Goal: Information Seeking & Learning: Learn about a topic

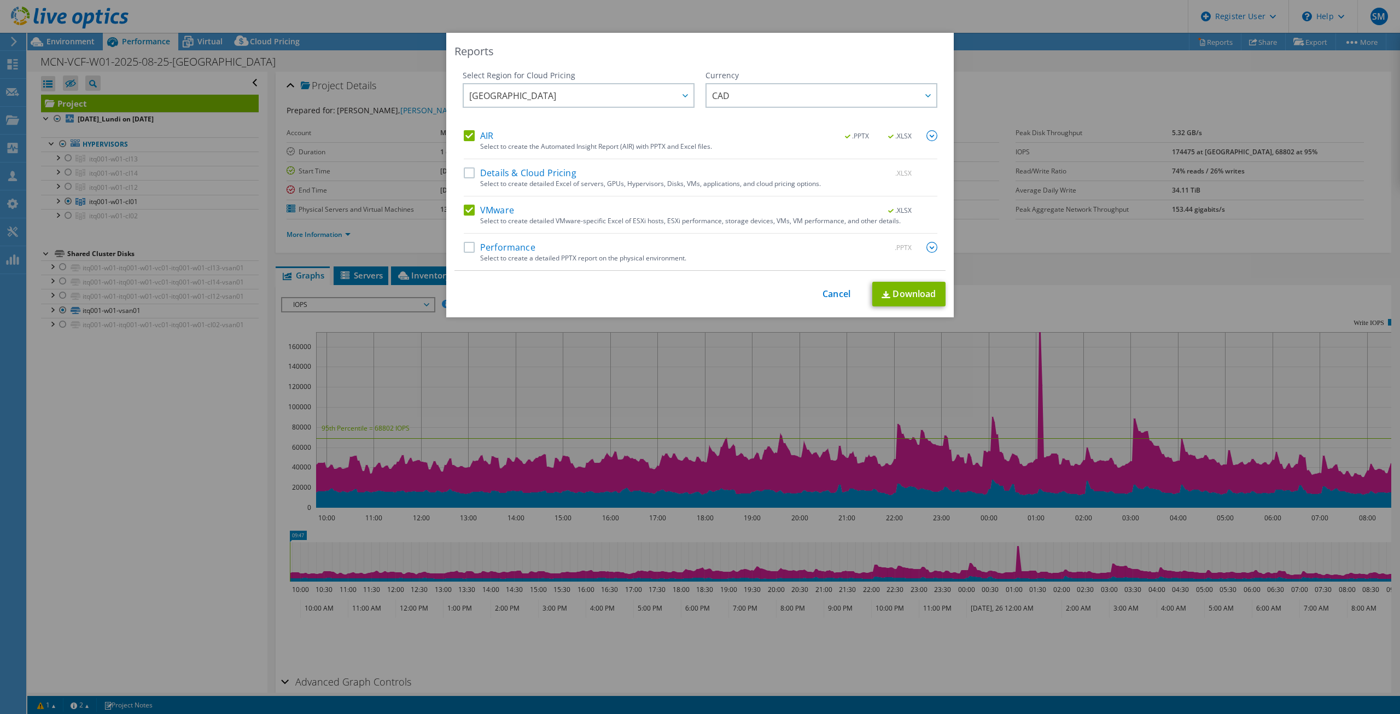
select select "USD"
click at [822, 295] on link "Cancel" at bounding box center [836, 294] width 28 height 10
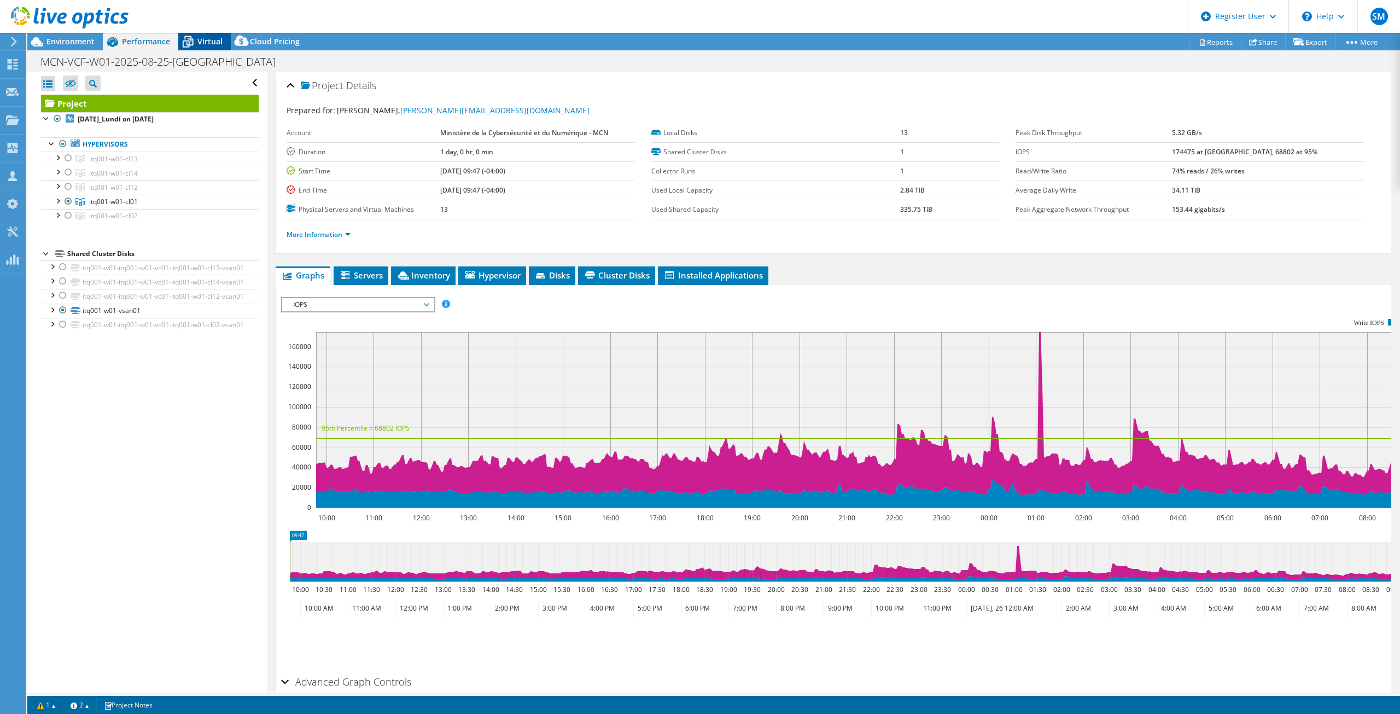
click at [188, 36] on icon at bounding box center [187, 41] width 19 height 19
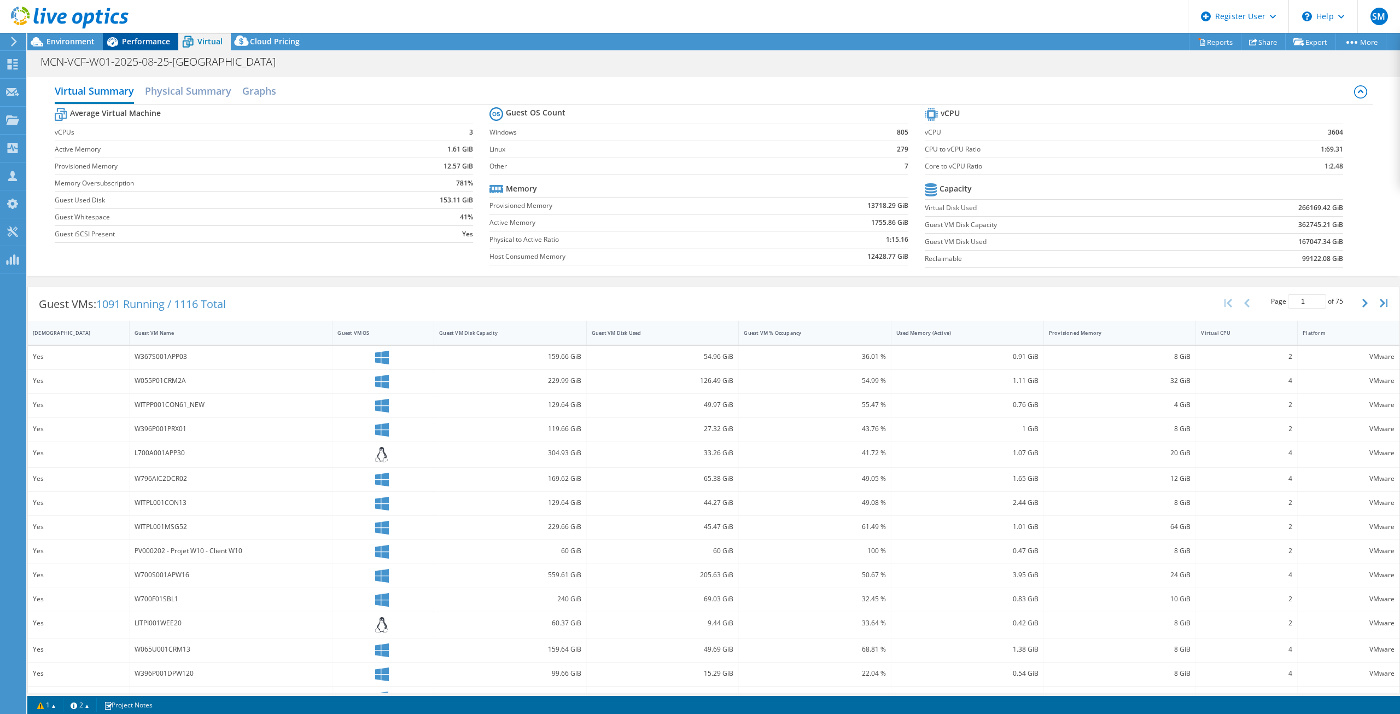
click at [108, 43] on icon at bounding box center [112, 42] width 11 height 10
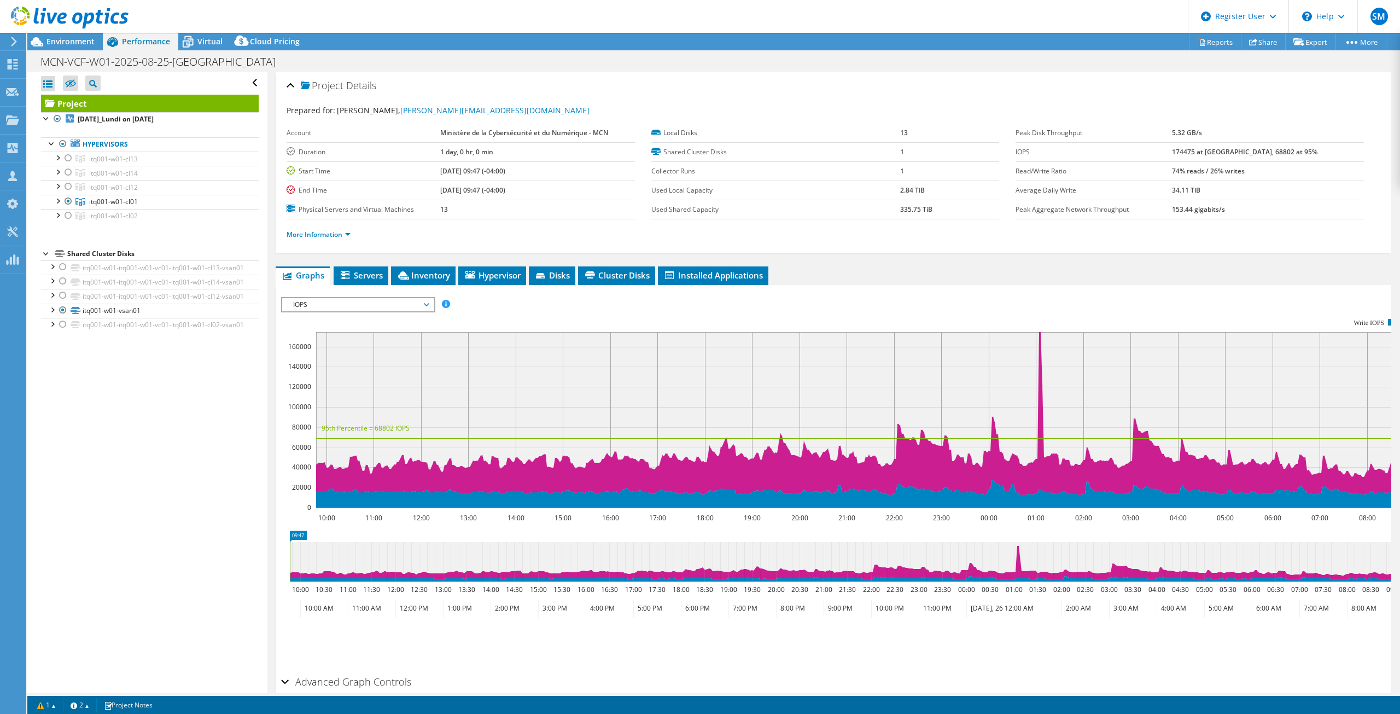
click at [404, 301] on span "IOPS" at bounding box center [358, 304] width 141 height 13
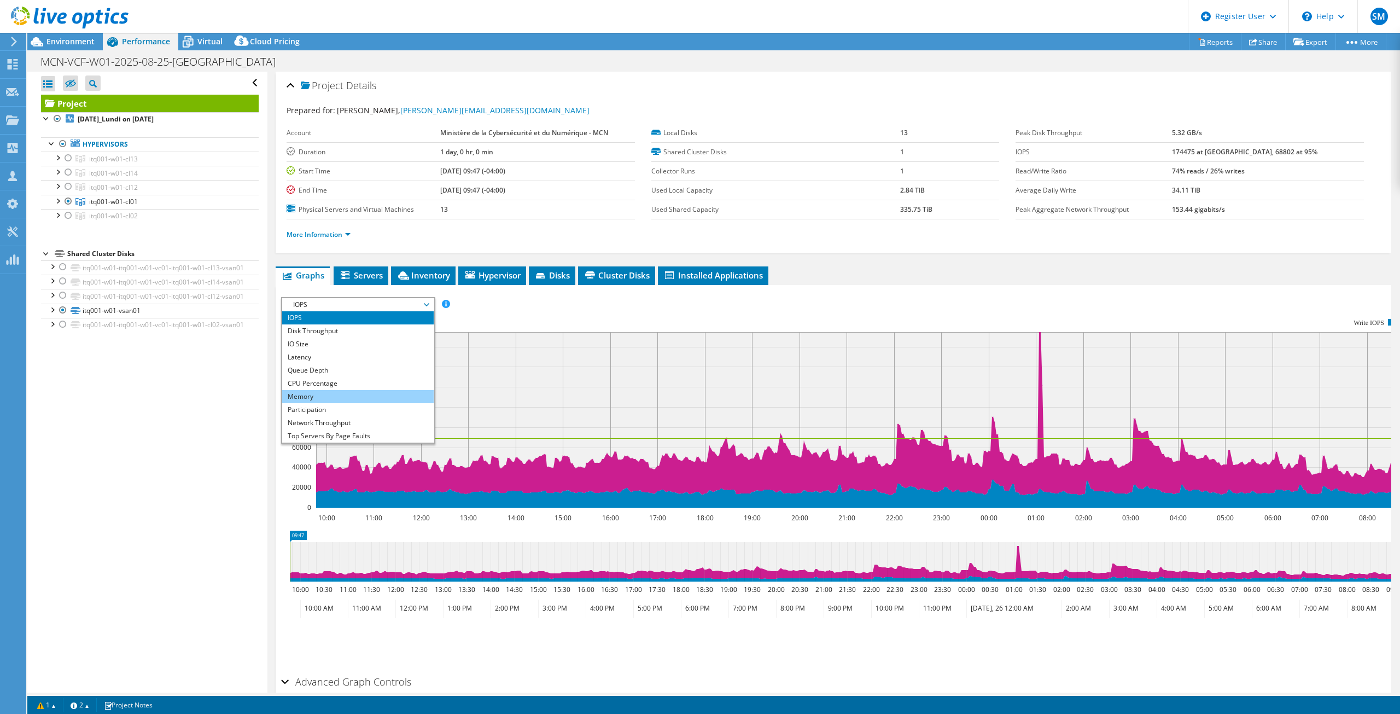
click at [358, 392] on li "Memory" at bounding box center [357, 396] width 151 height 13
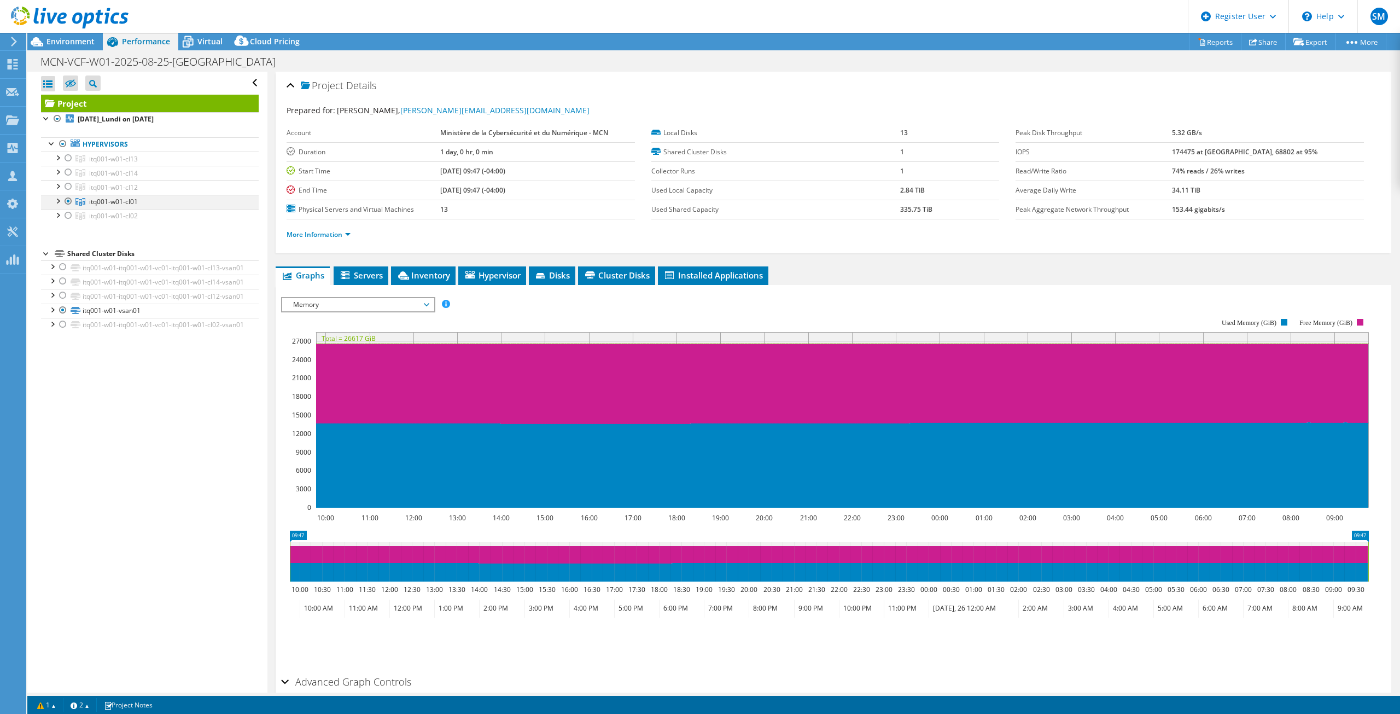
click at [59, 200] on div at bounding box center [57, 200] width 11 height 11
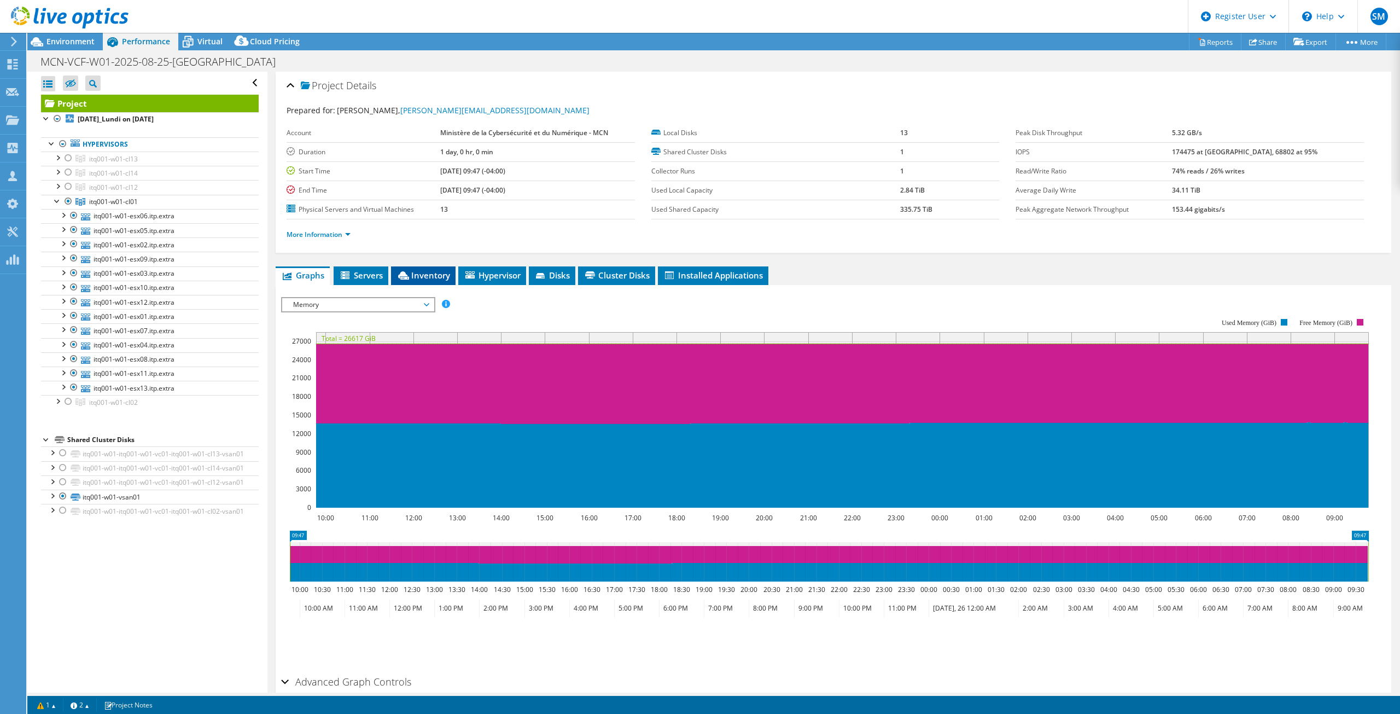
click at [442, 276] on span "Inventory" at bounding box center [423, 275] width 54 height 11
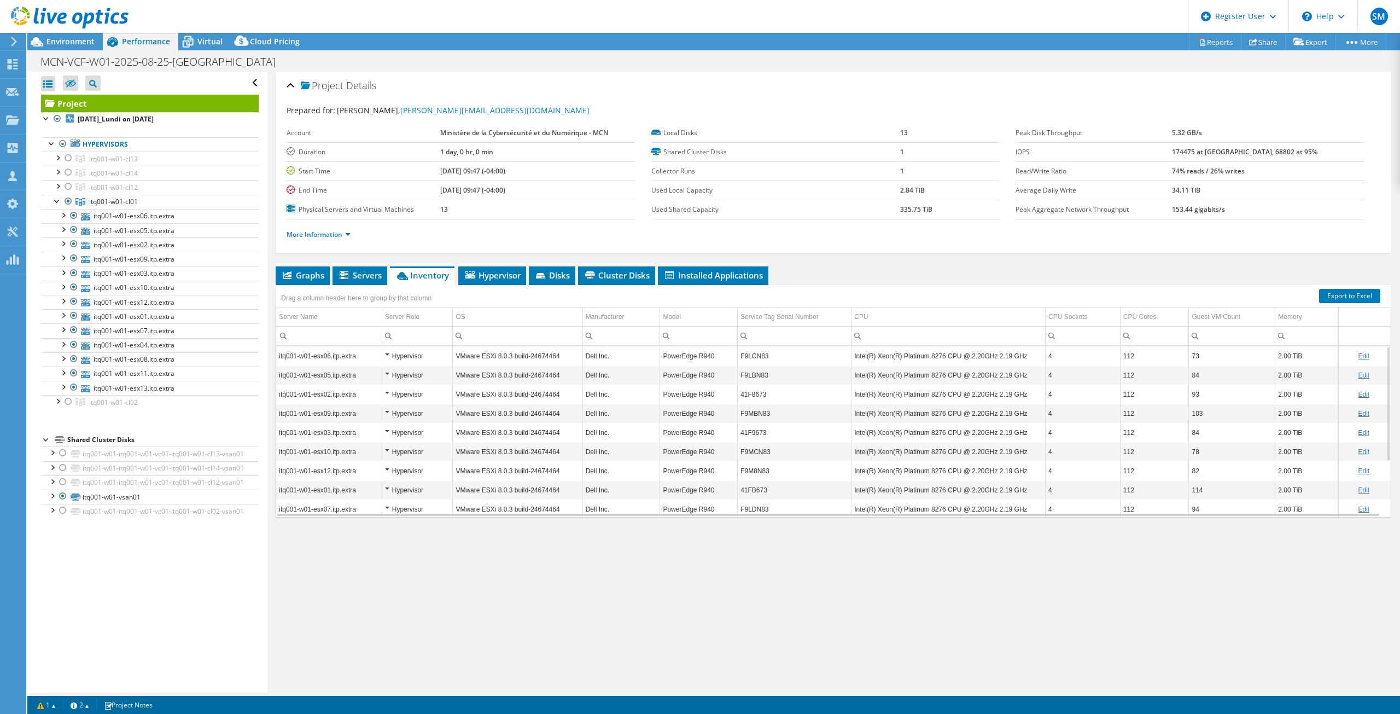
click at [758, 358] on td "F9LCN83" at bounding box center [795, 355] width 114 height 19
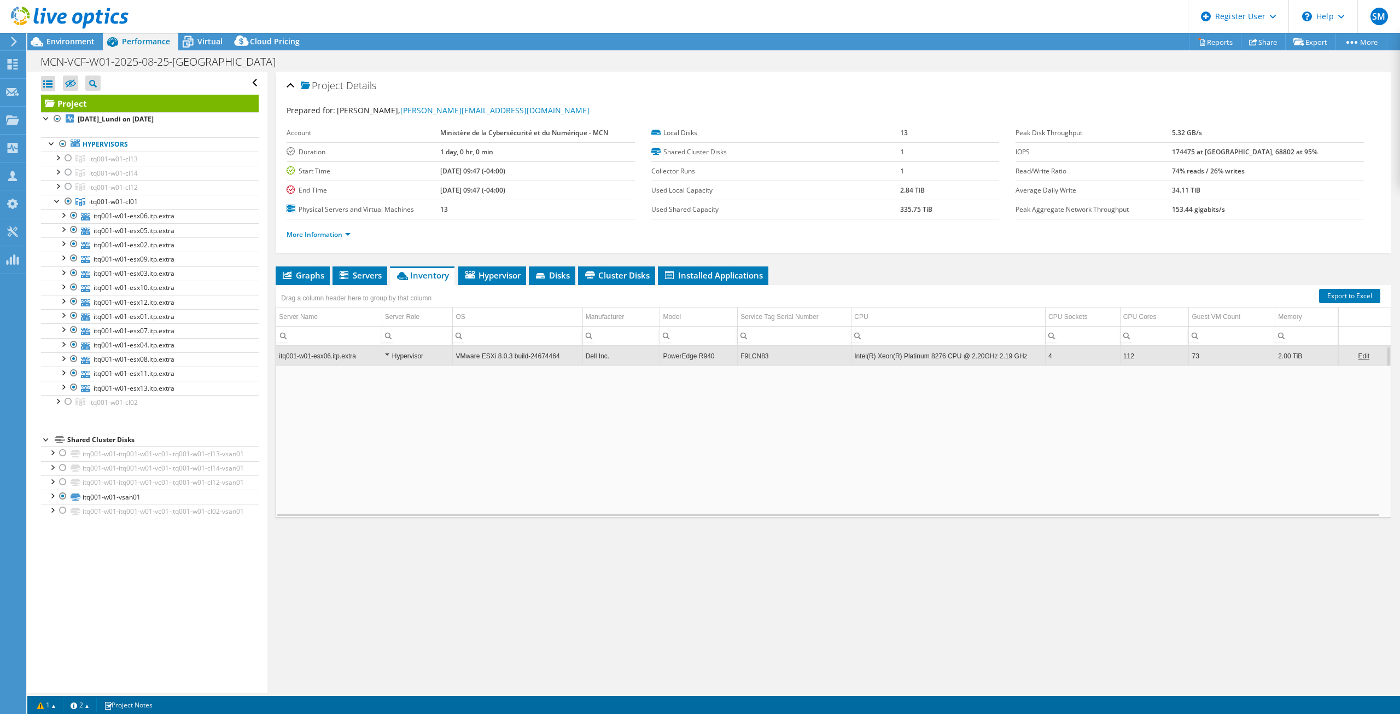
click at [758, 358] on td "F9LCN83" at bounding box center [795, 355] width 114 height 19
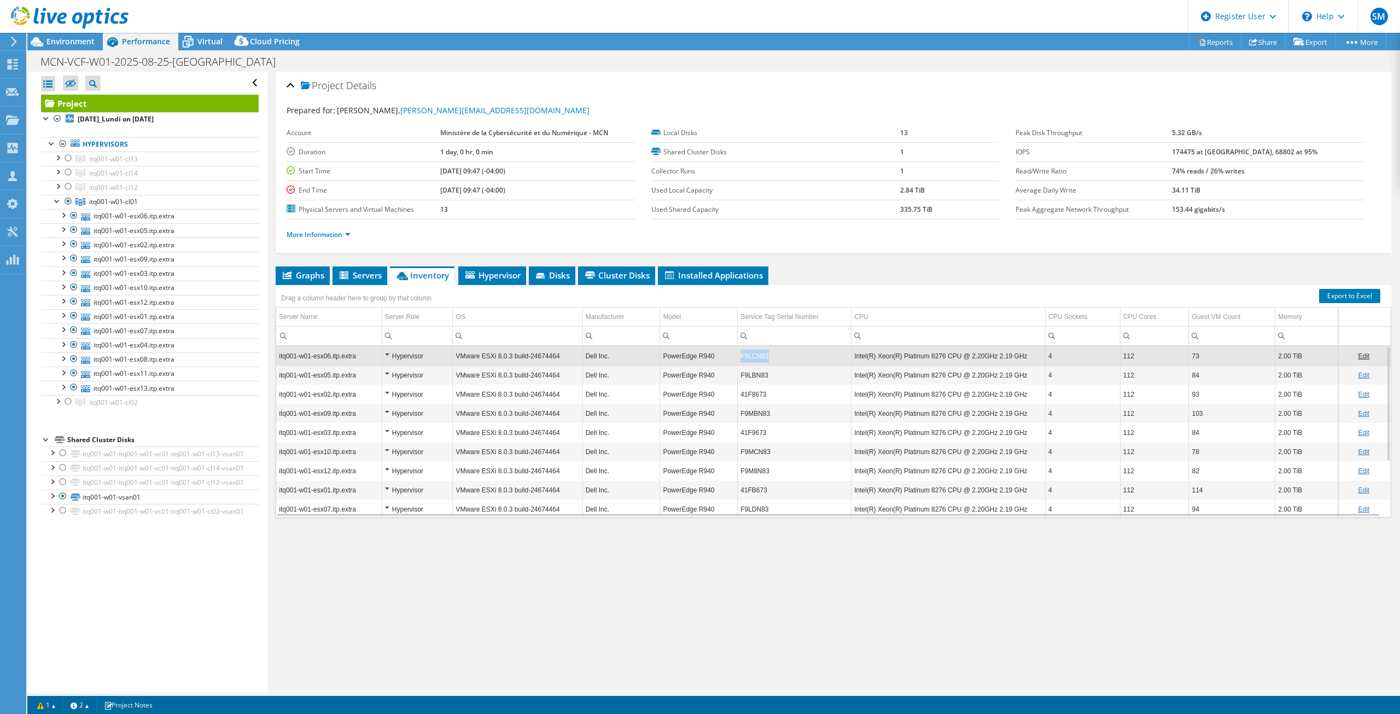
drag, startPoint x: 767, startPoint y: 353, endPoint x: 735, endPoint y: 354, distance: 32.3
click at [738, 354] on td "F9LCN83" at bounding box center [795, 355] width 114 height 19
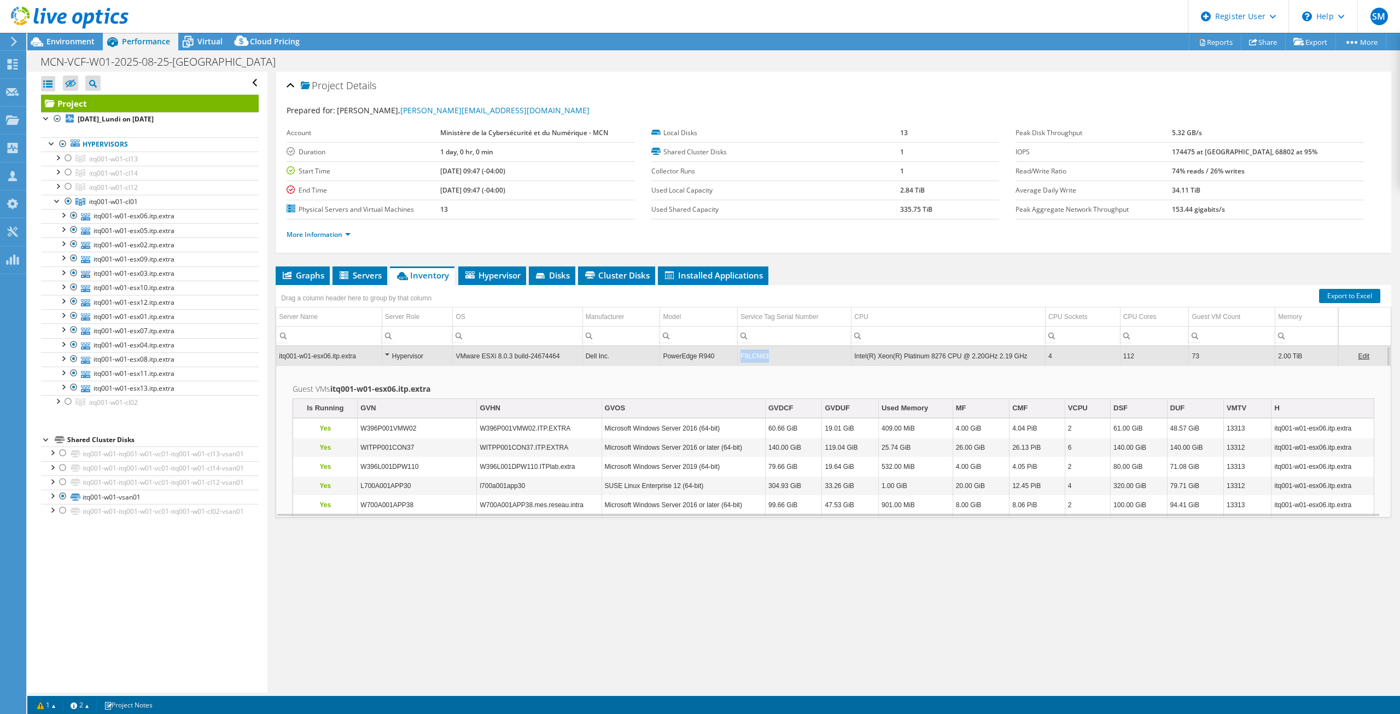
drag, startPoint x: 765, startPoint y: 354, endPoint x: 734, endPoint y: 358, distance: 30.9
click at [734, 358] on tr "itq001-w01-esx06.itp.extra Hypervisor VMware ESXi 8.0.3 build-24674464 Dell Inc…" at bounding box center [833, 355] width 1115 height 19
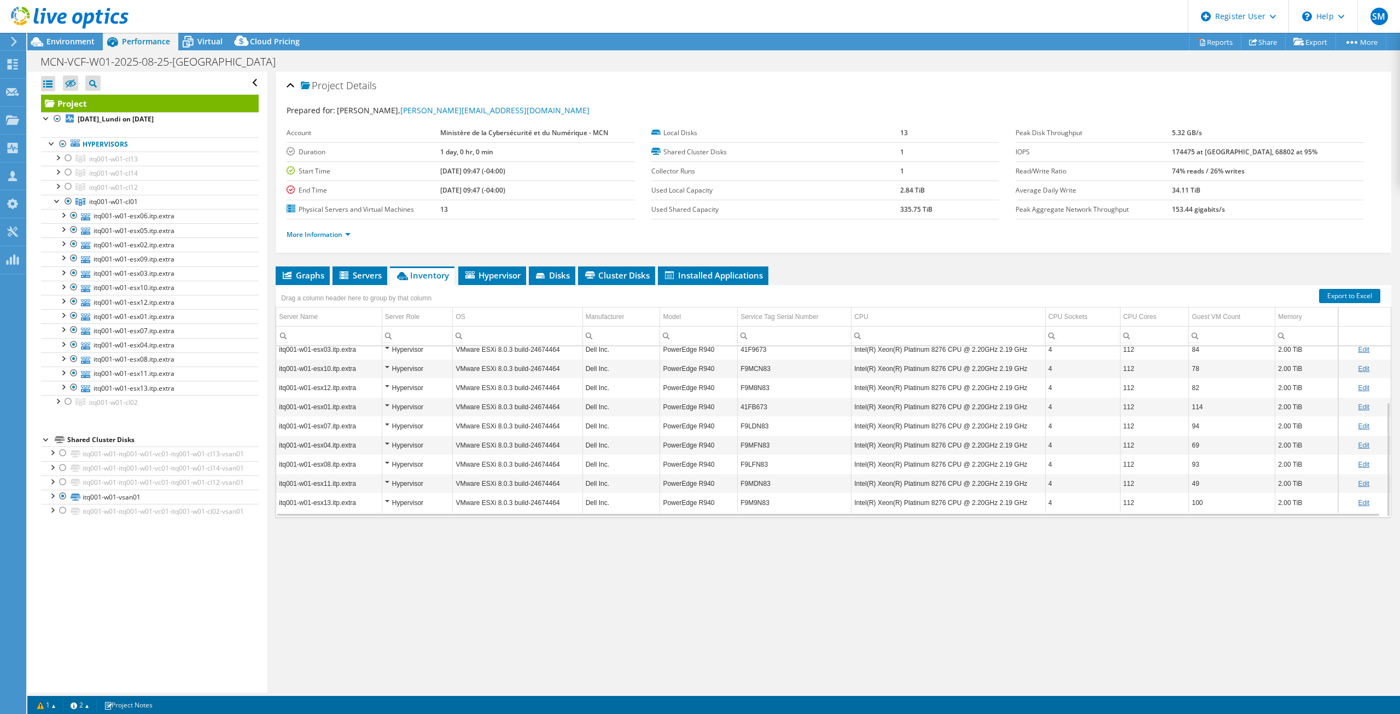
scroll to position [0, 0]
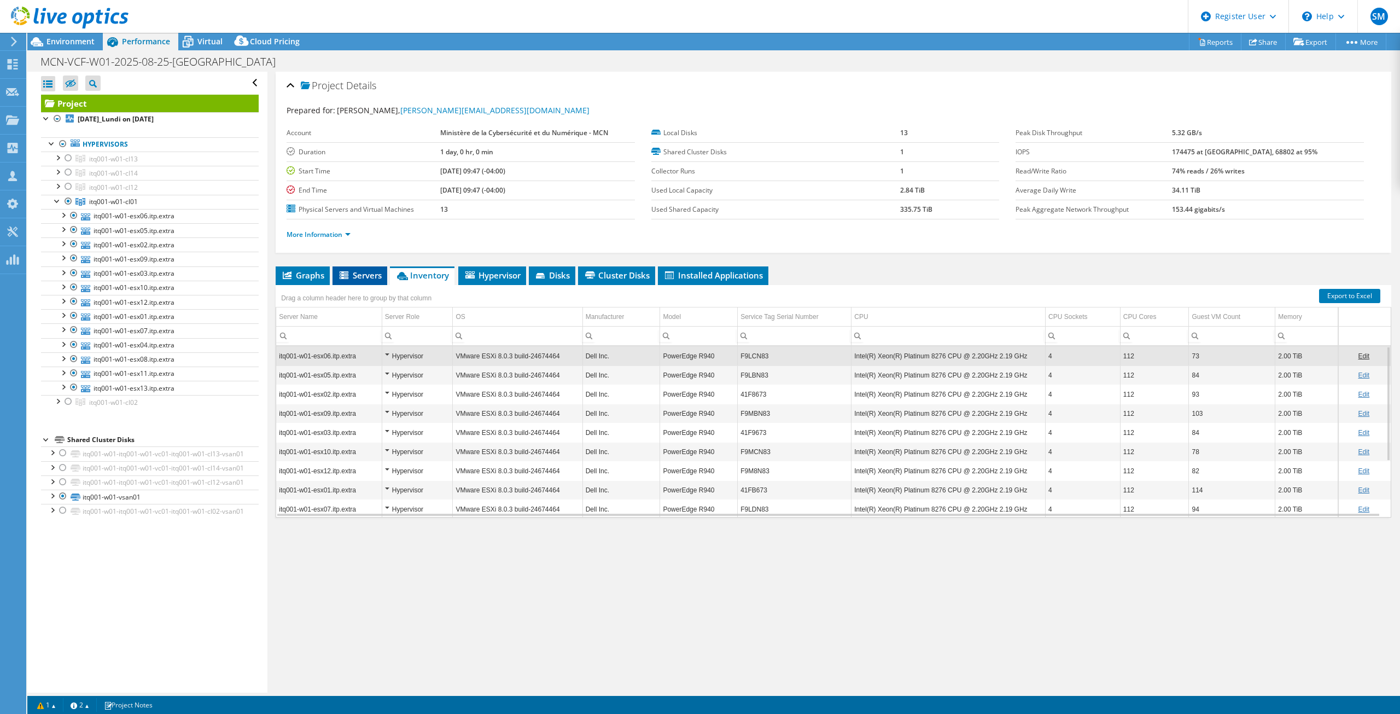
click at [345, 275] on icon at bounding box center [344, 275] width 9 height 8
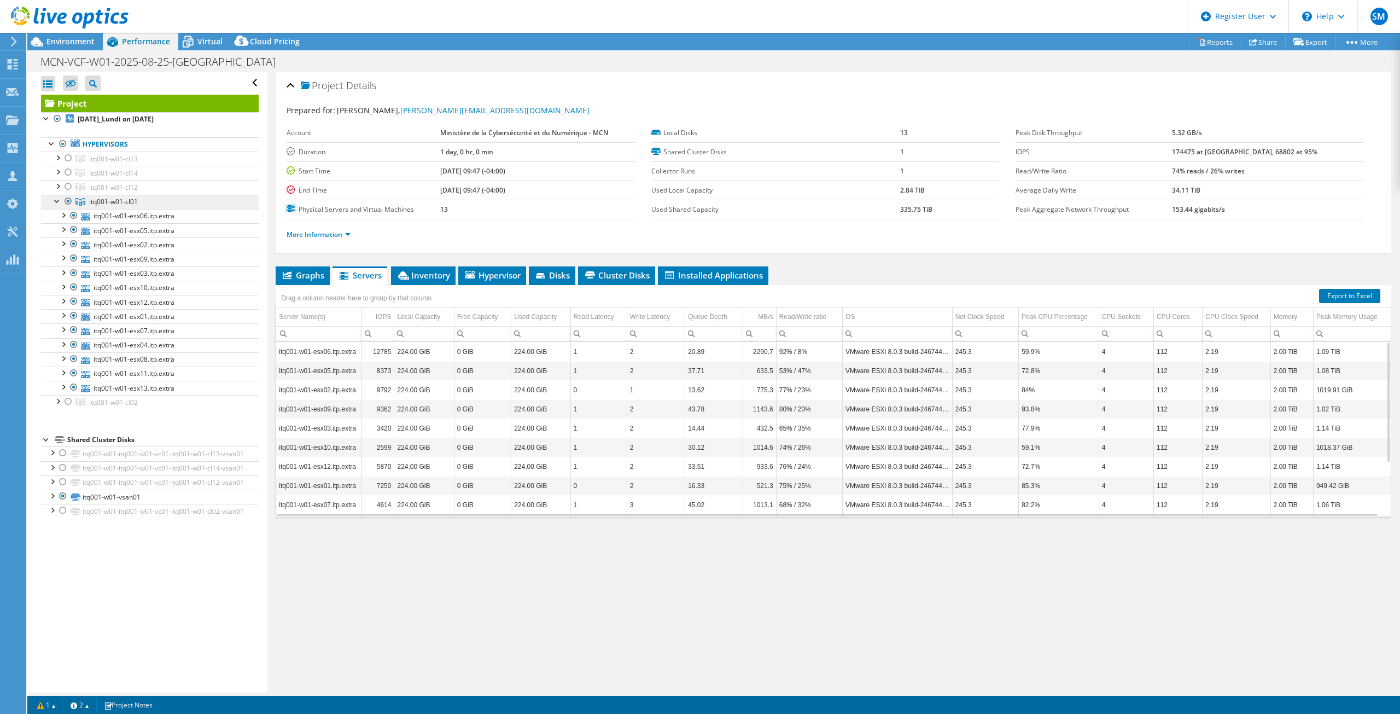
click at [97, 197] on span "itq001-w01-cl01" at bounding box center [113, 201] width 49 height 9
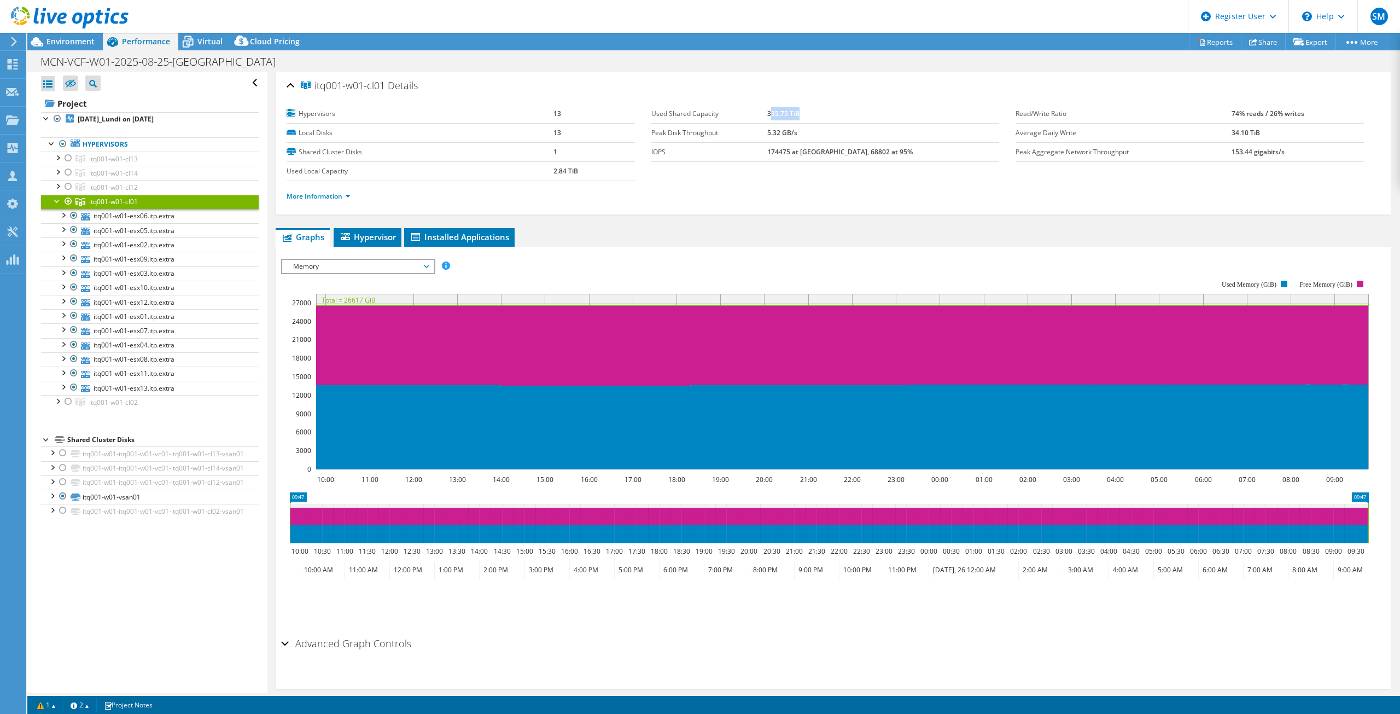
drag, startPoint x: 802, startPoint y: 109, endPoint x: 857, endPoint y: 109, distance: 54.7
click at [857, 109] on td "335.75 TiB" at bounding box center [883, 113] width 232 height 19
drag, startPoint x: 854, startPoint y: 112, endPoint x: 643, endPoint y: 107, distance: 211.1
click at [643, 107] on section "Hypervisors 13 Local Disks 13 Shared Cluster Disks 1 Used Local Capacity 2.84 T…" at bounding box center [651, 142] width 729 height 77
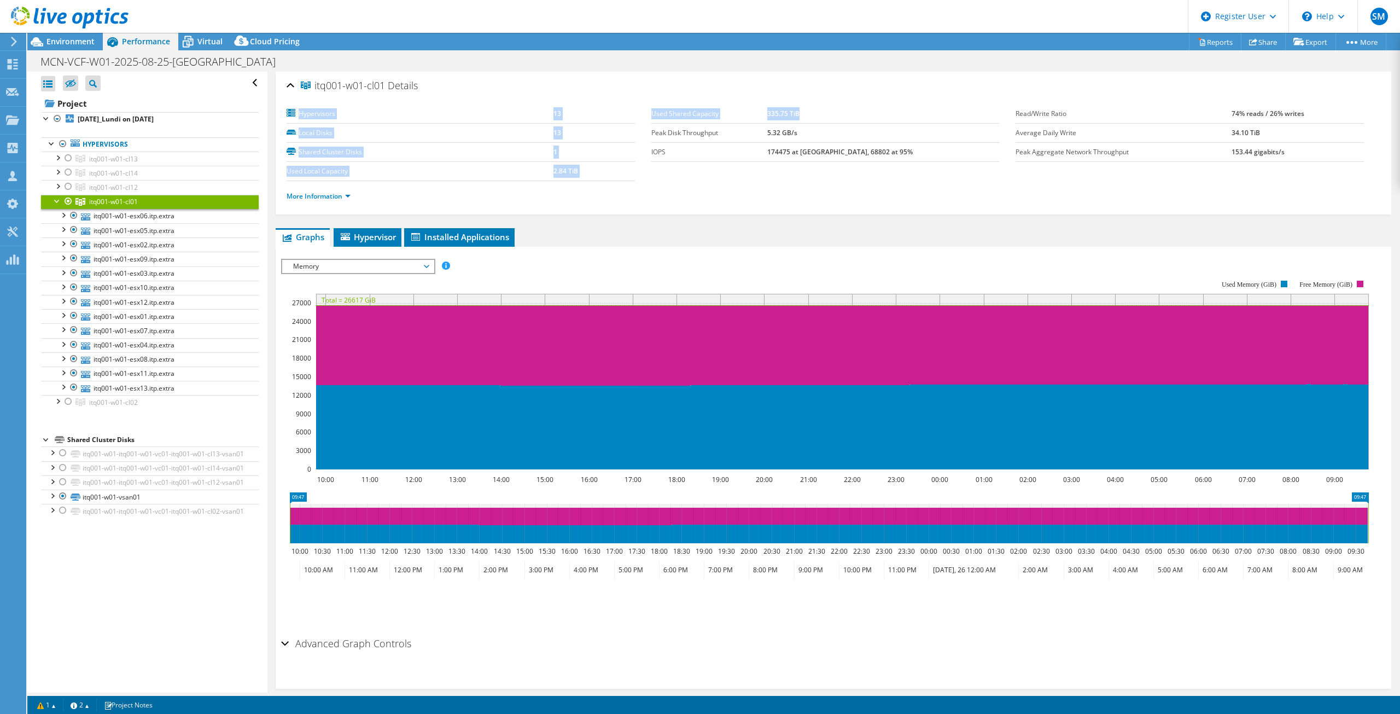
copy section "Hypervisors 13 Local Disks 13 Shared Cluster Disks 1 Used Local Capacity 2.84 T…"
drag, startPoint x: 909, startPoint y: 150, endPoint x: 650, endPoint y: 149, distance: 259.2
click at [651, 149] on tr "IOPS 174475 at [GEOGRAPHIC_DATA], 68802 at 95%" at bounding box center [825, 151] width 348 height 19
click at [681, 168] on section "Hypervisors 13 Local Disks 13 Shared Cluster Disks 1 Used Local Capacity 2.84 T…" at bounding box center [651, 142] width 729 height 77
drag, startPoint x: 898, startPoint y: 154, endPoint x: 649, endPoint y: 151, distance: 249.4
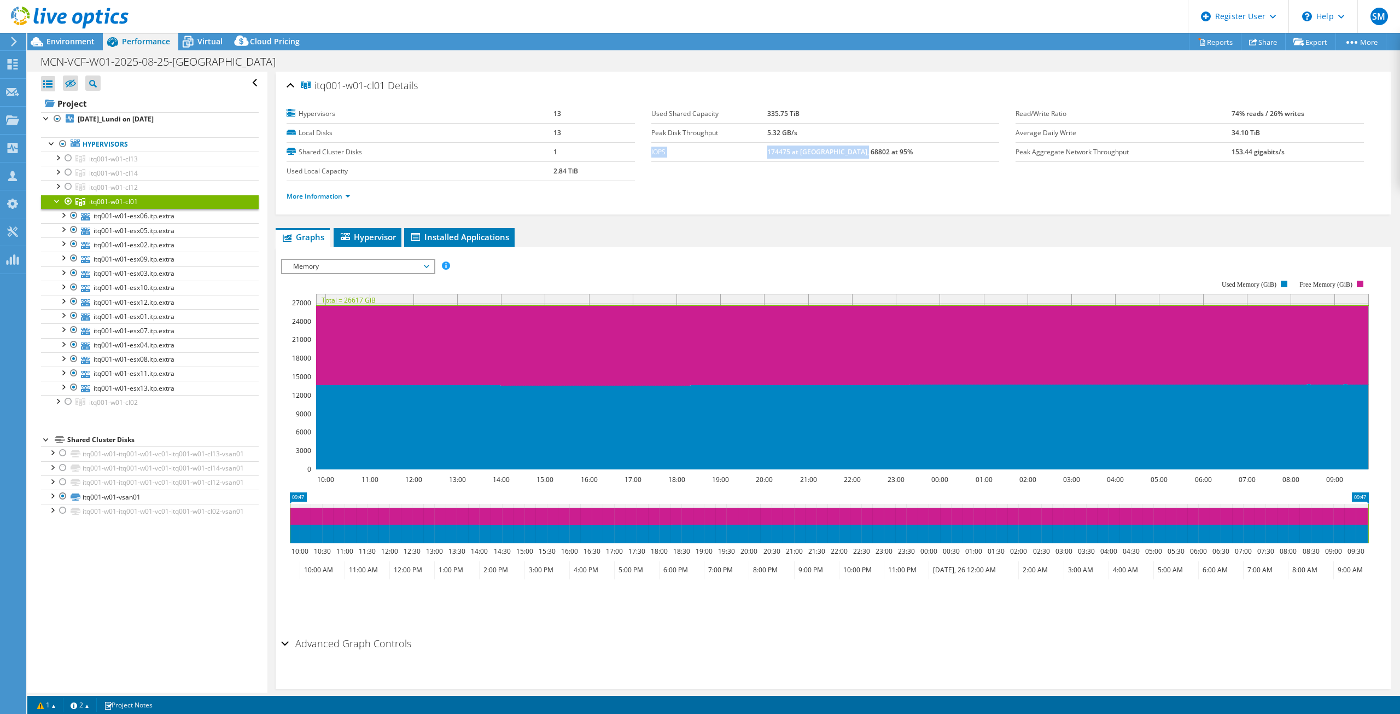
click at [651, 151] on tr "IOPS 174475 at [GEOGRAPHIC_DATA], 68802 at 95%" at bounding box center [825, 151] width 348 height 19
copy tr "IOPS 174475 at [GEOGRAPHIC_DATA], 68802 at 95%"
drag, startPoint x: 1254, startPoint y: 132, endPoint x: 1010, endPoint y: 118, distance: 244.3
click at [1016, 118] on tbody "Read/Write Ratio 74% reads / 26% writes Average Daily Write 34.10 TiB Peak Aggr…" at bounding box center [1190, 132] width 348 height 57
drag, startPoint x: 1279, startPoint y: 153, endPoint x: 1008, endPoint y: 114, distance: 273.5
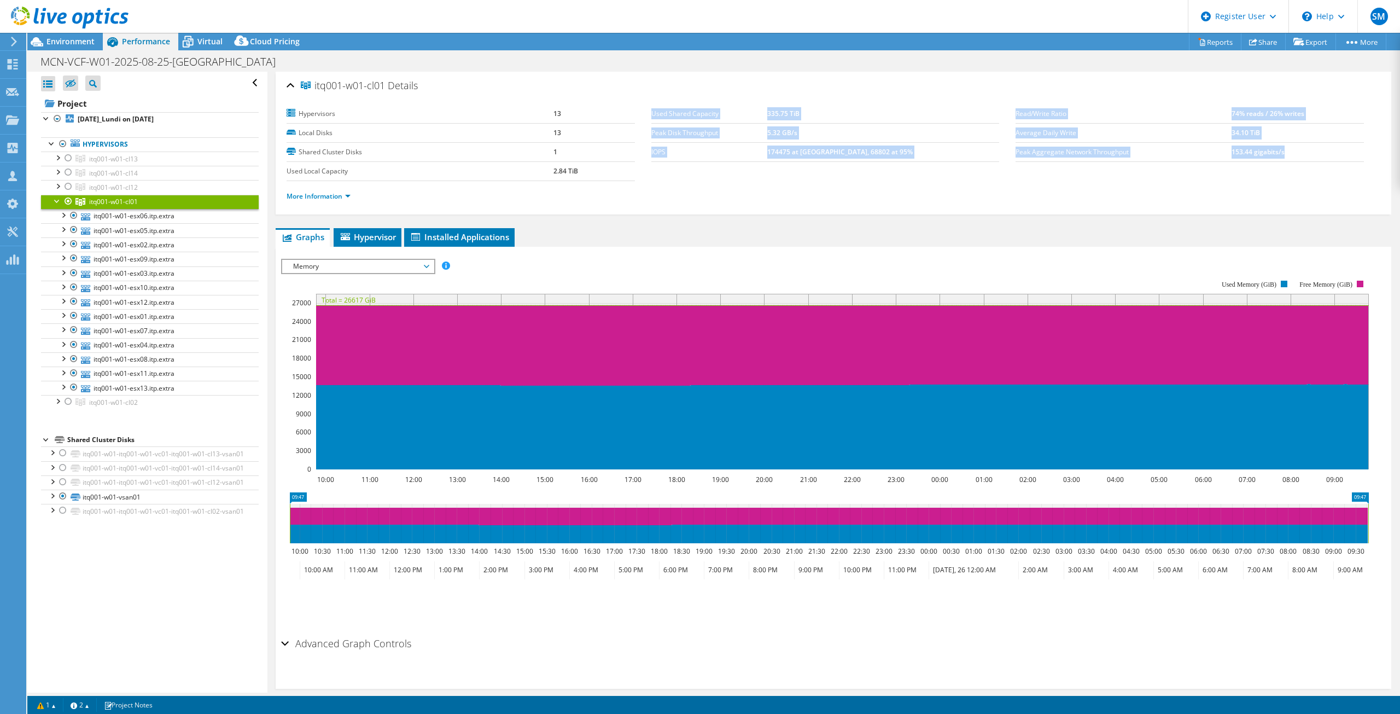
click at [1008, 114] on section "Hypervisors 13 Local Disks 13 Shared Cluster Disks 1 Used Local Capacity 2.84 T…" at bounding box center [834, 157] width 1094 height 107
copy section "Used Shared Capacity 335.75 TiB Peak Disk Throughput 5.32 GB/s IOPS 174475 at P…"
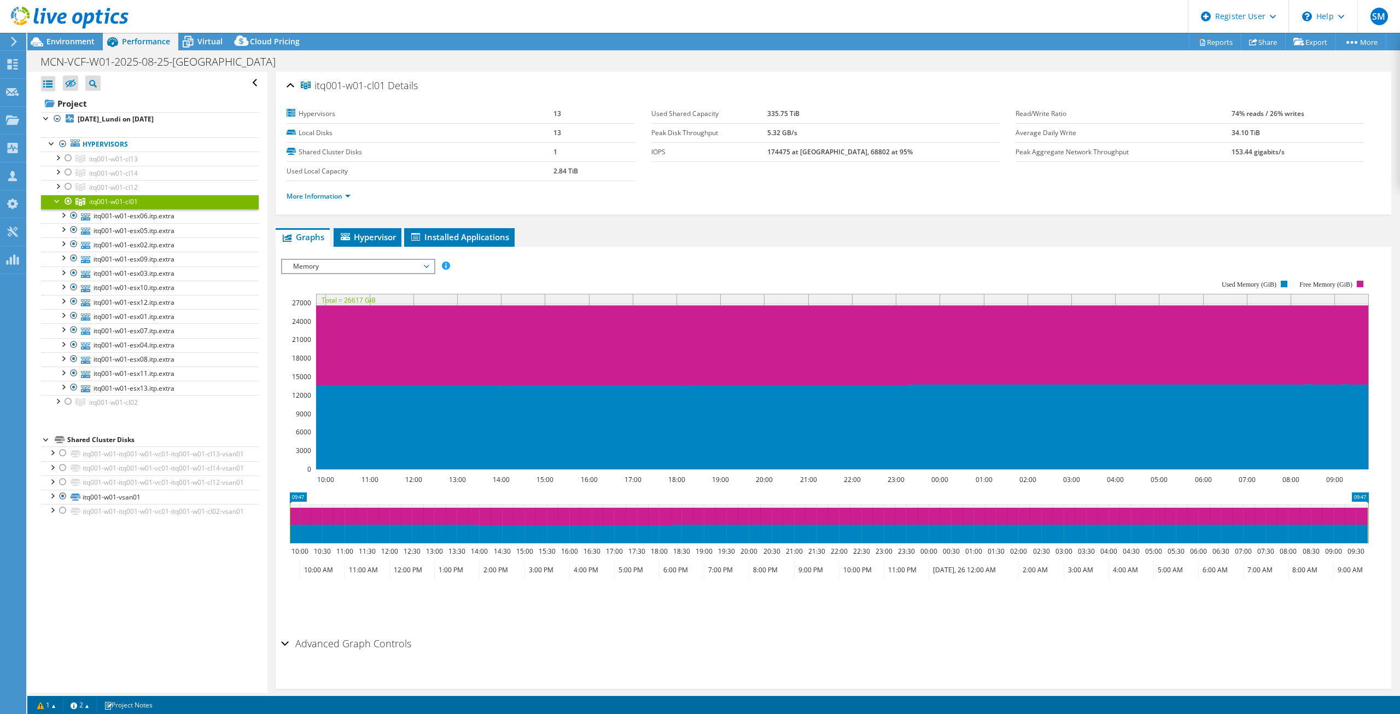
click at [417, 264] on span "Memory" at bounding box center [358, 266] width 141 height 13
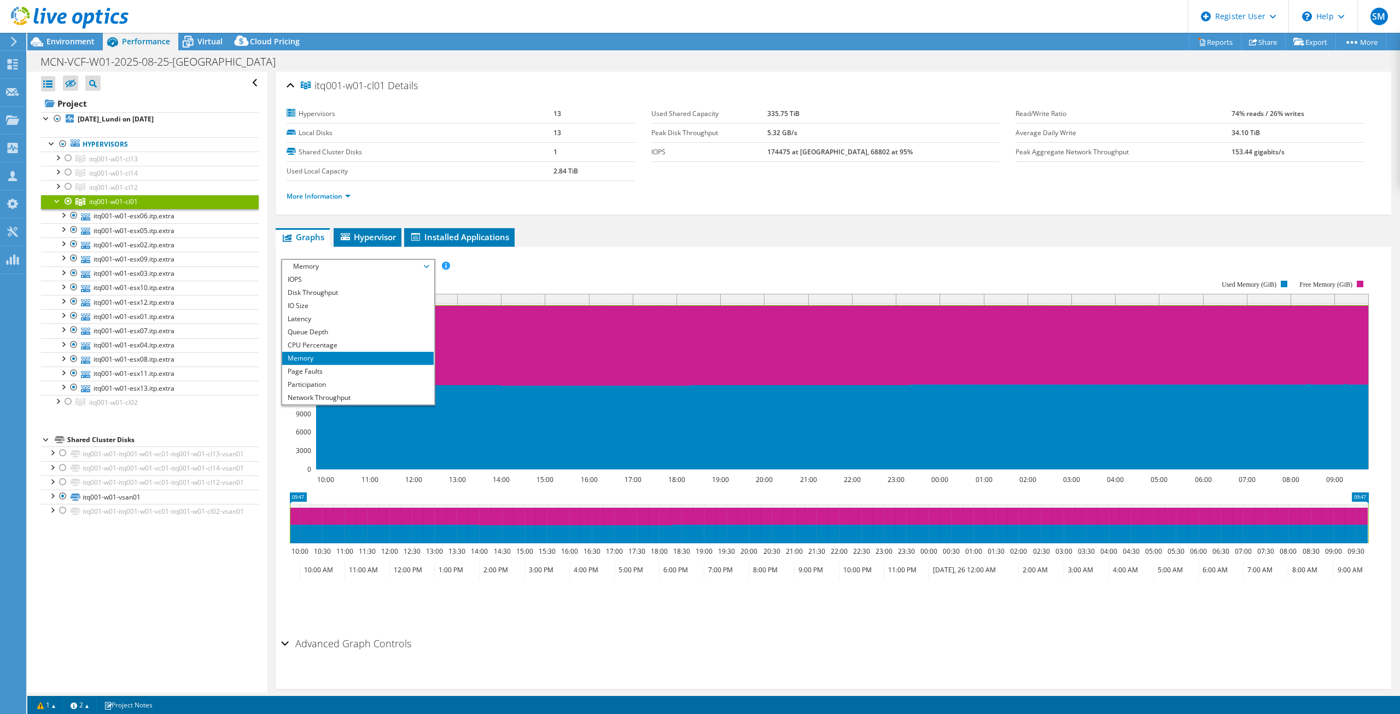
click at [417, 264] on span "Memory" at bounding box center [358, 266] width 141 height 13
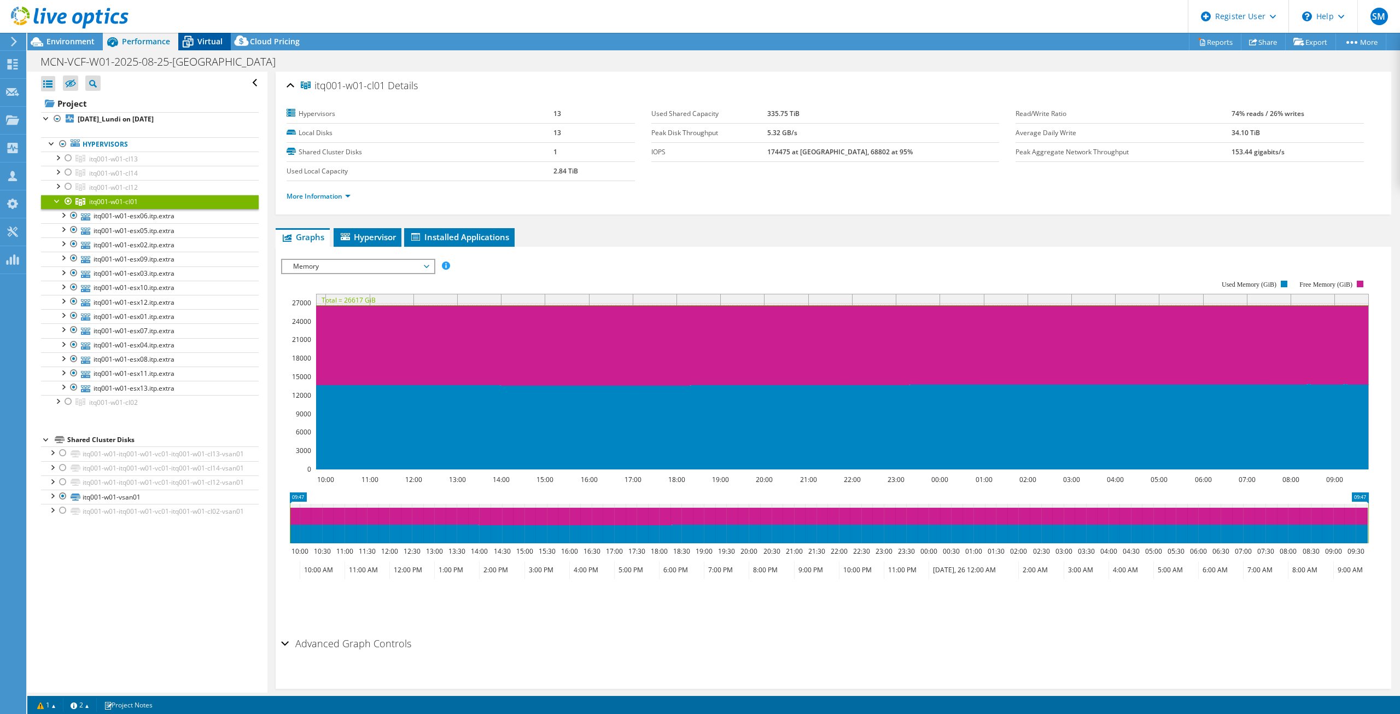
click at [207, 45] on span "Virtual" at bounding box center [209, 41] width 25 height 10
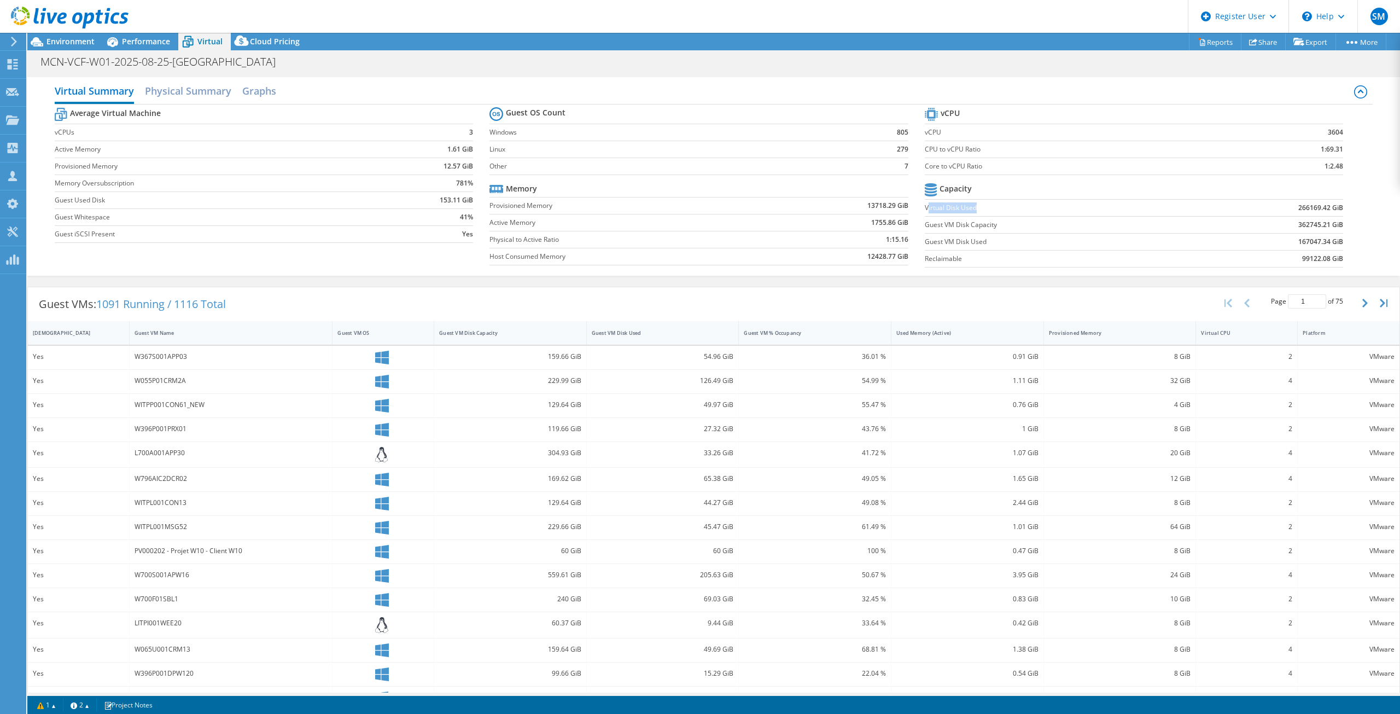
drag, startPoint x: 944, startPoint y: 209, endPoint x: 922, endPoint y: 209, distance: 22.4
click at [925, 209] on label "Virtual Disk Used" at bounding box center [1057, 207] width 265 height 11
drag, startPoint x: 921, startPoint y: 243, endPoint x: 1309, endPoint y: 245, distance: 387.7
click at [1309, 245] on tr "Guest VM Disk Used 167047.34 GiB" at bounding box center [1134, 241] width 418 height 17
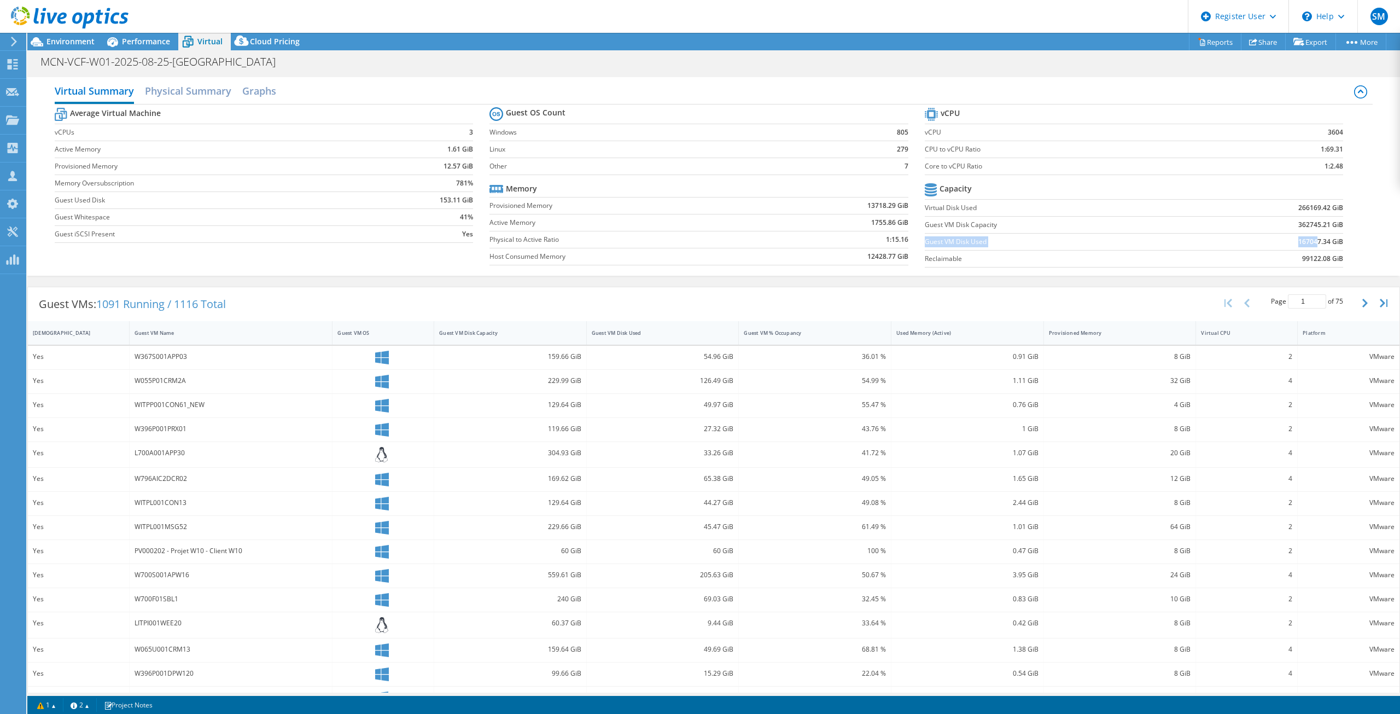
click at [1309, 245] on b "167047.34 GiB" at bounding box center [1320, 241] width 45 height 11
drag, startPoint x: 1300, startPoint y: 242, endPoint x: 1286, endPoint y: 242, distance: 13.7
click at [1286, 242] on td "167047.34 GiB" at bounding box center [1266, 241] width 153 height 17
drag, startPoint x: 1303, startPoint y: 242, endPoint x: 1292, endPoint y: 242, distance: 10.9
click at [1298, 242] on b "167047.34 GiB" at bounding box center [1320, 241] width 45 height 11
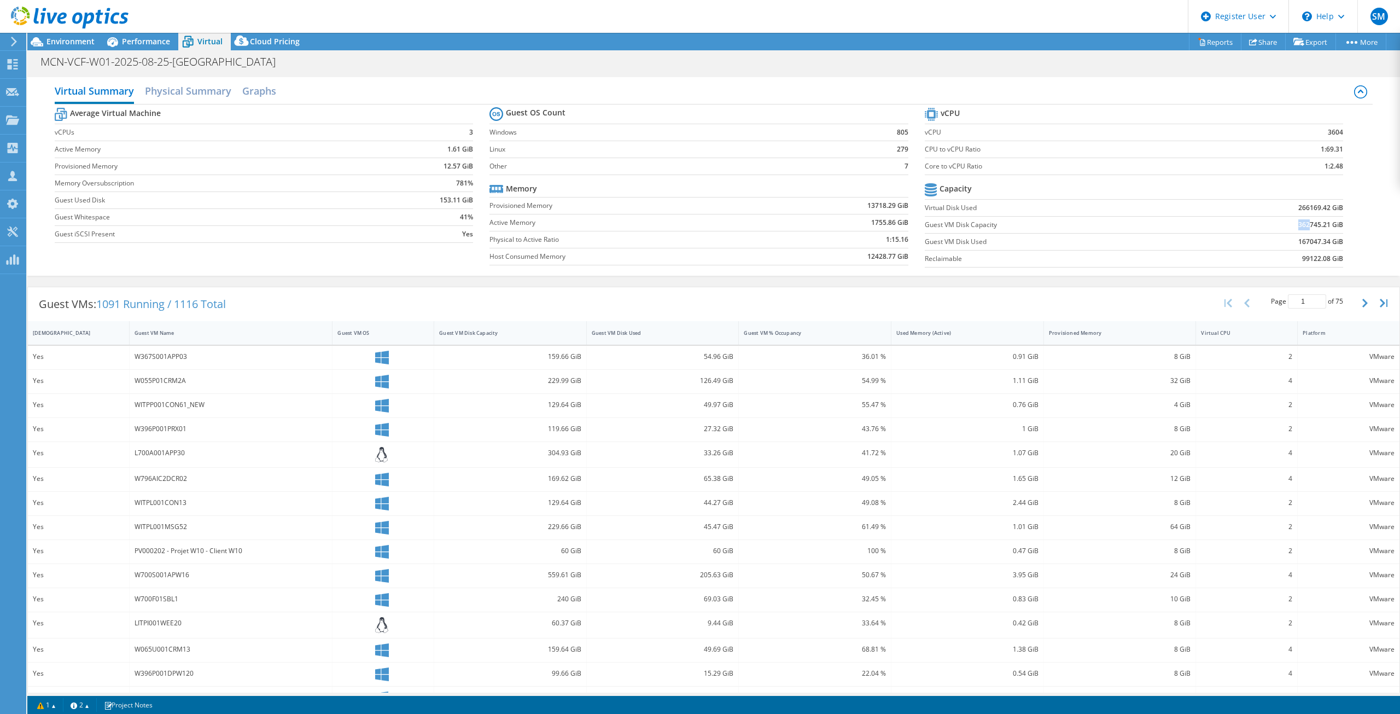
drag, startPoint x: 1302, startPoint y: 223, endPoint x: 1287, endPoint y: 223, distance: 14.8
click at [1287, 223] on td "362745.21 GiB" at bounding box center [1266, 224] width 153 height 17
drag, startPoint x: 1292, startPoint y: 208, endPoint x: 1303, endPoint y: 208, distance: 10.9
click at [1303, 208] on b "266169.42 GiB" at bounding box center [1320, 207] width 45 height 11
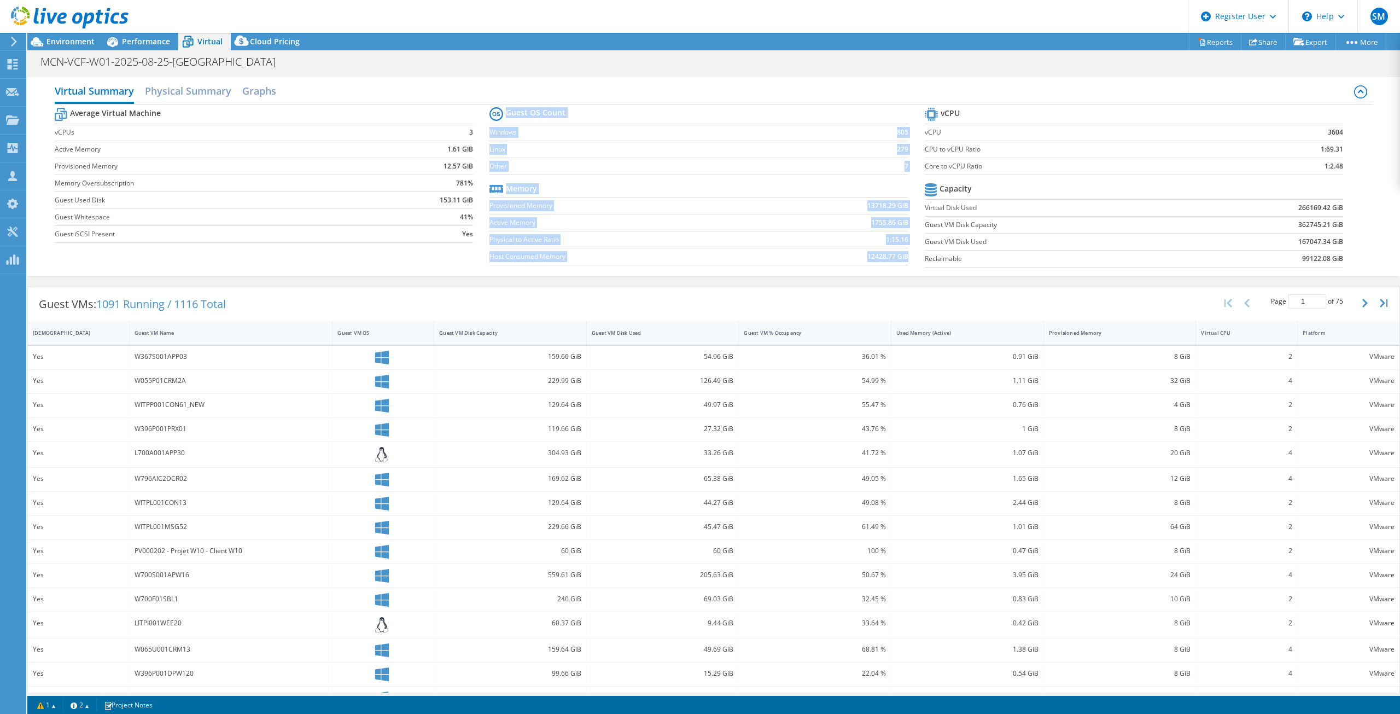
drag, startPoint x: 918, startPoint y: 131, endPoint x: 1336, endPoint y: 132, distance: 417.8
click at [1336, 132] on div "Average Virtual Machine vCPUs 3 Active Memory 1.61 GiB Provisioned Memory 12.57…" at bounding box center [714, 188] width 1318 height 168
click at [1336, 132] on section "vCPU vCPU 3604 CPU to vCPU Ratio 1:69.31 Core to vCPU Ratio 1:2.48 Capacity Vir…" at bounding box center [1142, 189] width 435 height 168
drag, startPoint x: 1338, startPoint y: 129, endPoint x: 1191, endPoint y: 132, distance: 146.6
click at [1191, 132] on section "vCPU vCPU 3604 CPU to vCPU Ratio 1:69.31 Core to vCPU Ratio 1:2.48 Capacity Vir…" at bounding box center [1142, 189] width 435 height 168
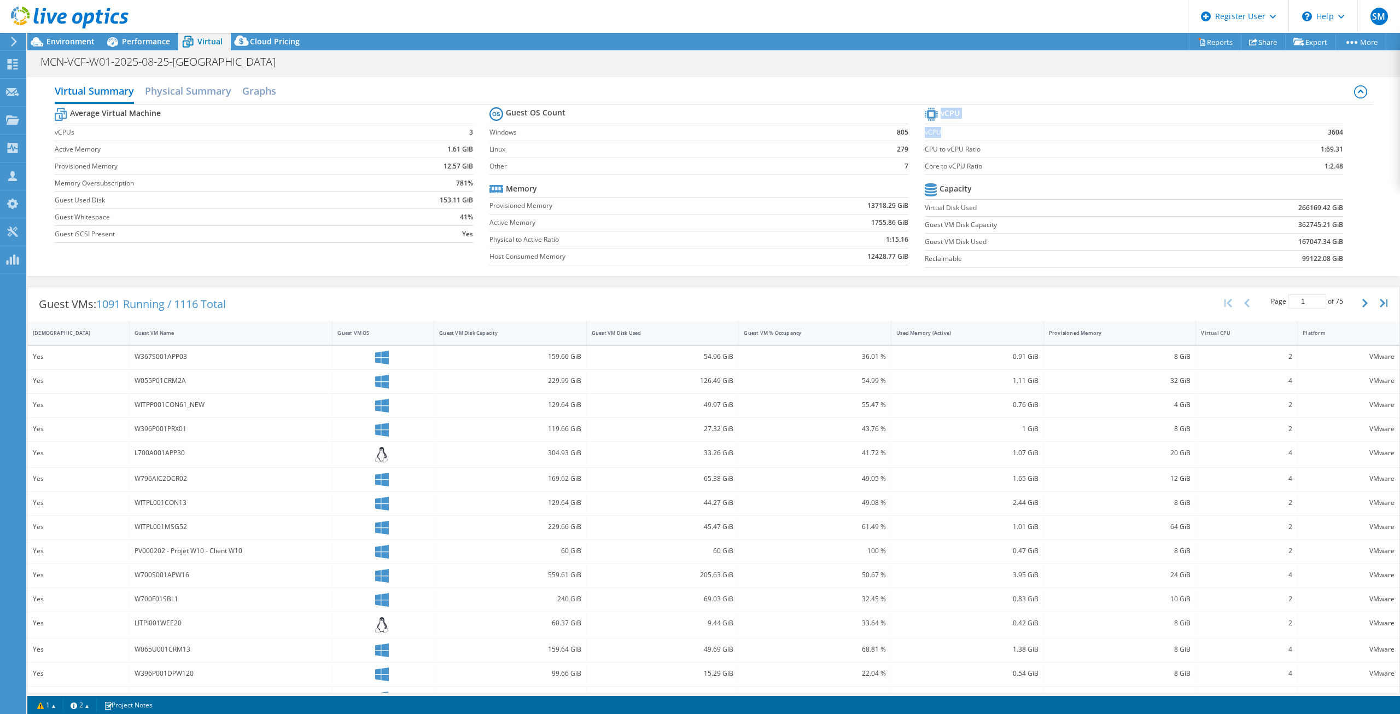
click at [1191, 132] on label "vCPU" at bounding box center [1079, 132] width 308 height 11
click at [1335, 132] on b "3604" at bounding box center [1335, 132] width 15 height 11
drag, startPoint x: 1333, startPoint y: 131, endPoint x: 929, endPoint y: 132, distance: 404.7
click at [927, 132] on tr "vCPU 3604" at bounding box center [1134, 132] width 418 height 17
drag, startPoint x: 1338, startPoint y: 165, endPoint x: 920, endPoint y: 133, distance: 419.5
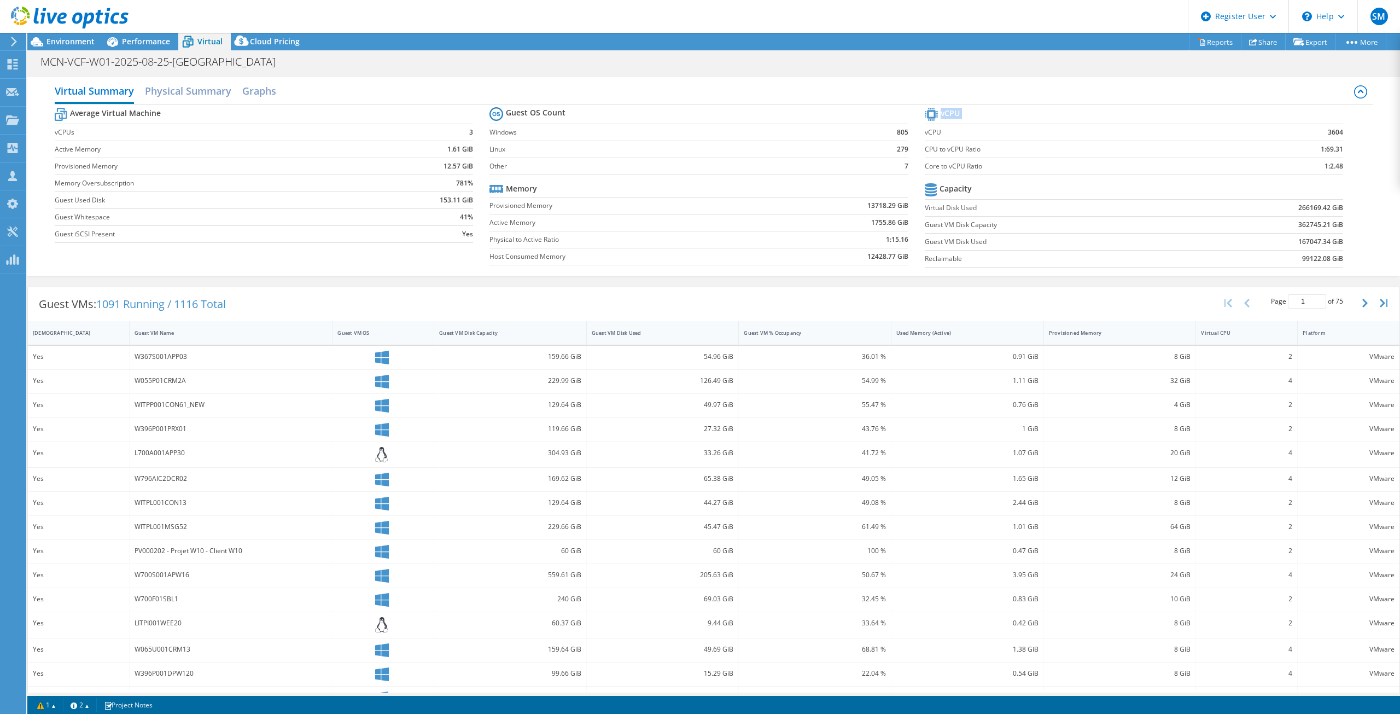
click at [925, 133] on section "vCPU vCPU 3604 CPU to vCPU Ratio 1:69.31 Core to vCPU Ratio 1:2.48 Capacity Vir…" at bounding box center [1142, 189] width 435 height 168
copy tbody "vCPU"
click at [118, 37] on icon at bounding box center [112, 41] width 19 height 19
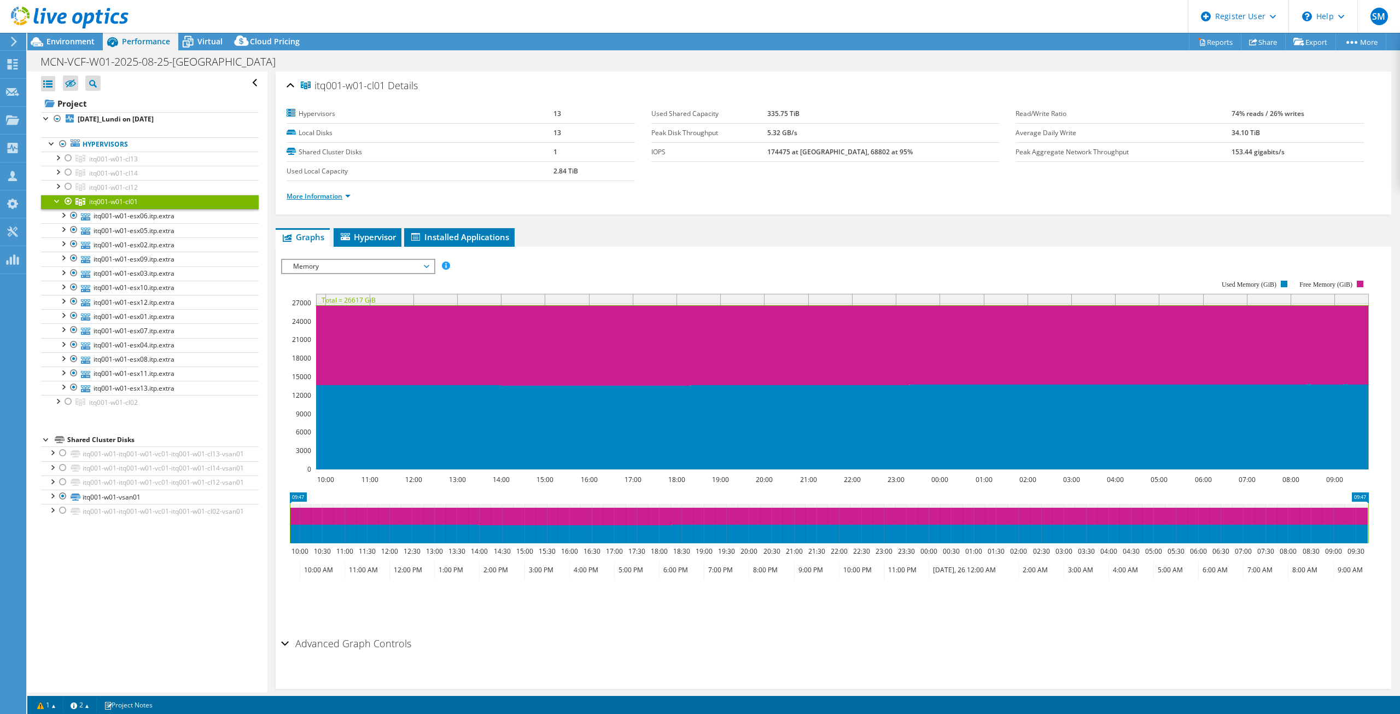
click at [343, 196] on link "More Information" at bounding box center [319, 195] width 64 height 9
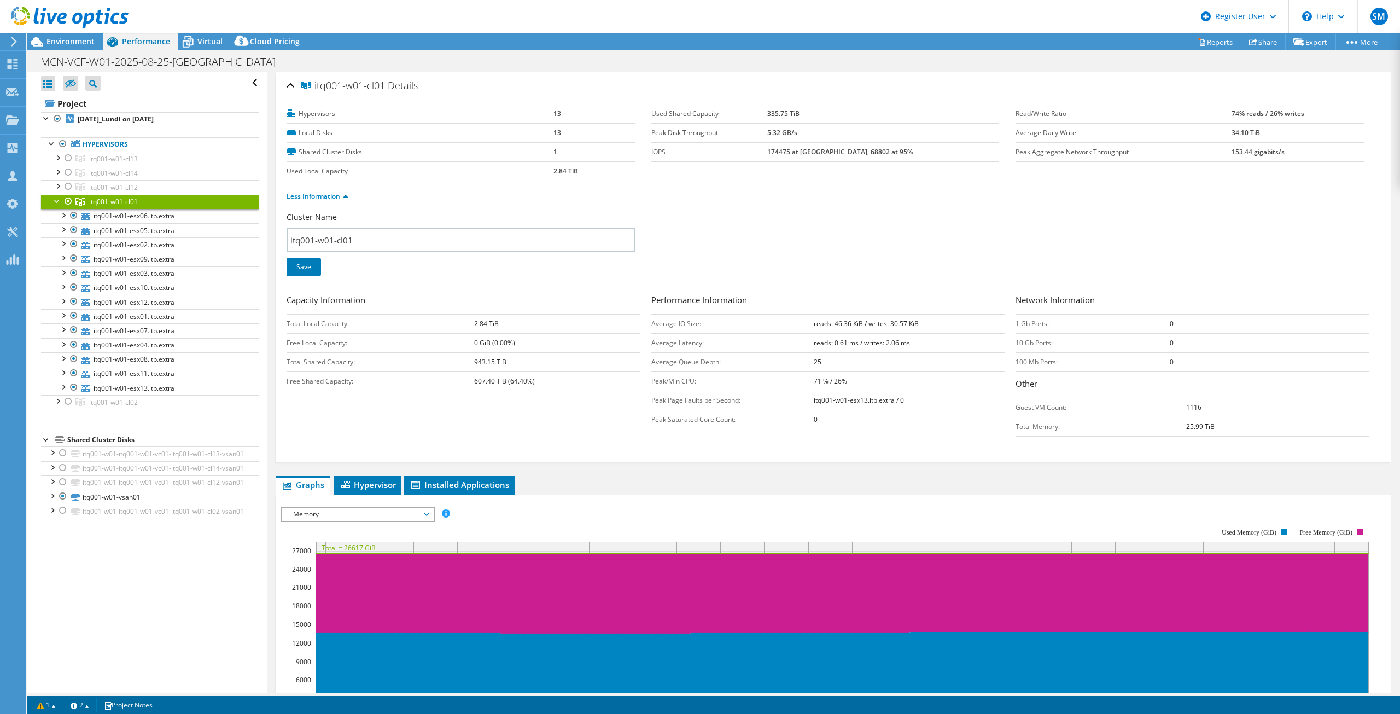
click at [868, 240] on div "Cluster Name itq001-w01-cl01 Save" at bounding box center [834, 251] width 1094 height 78
click at [188, 38] on icon at bounding box center [187, 41] width 19 height 19
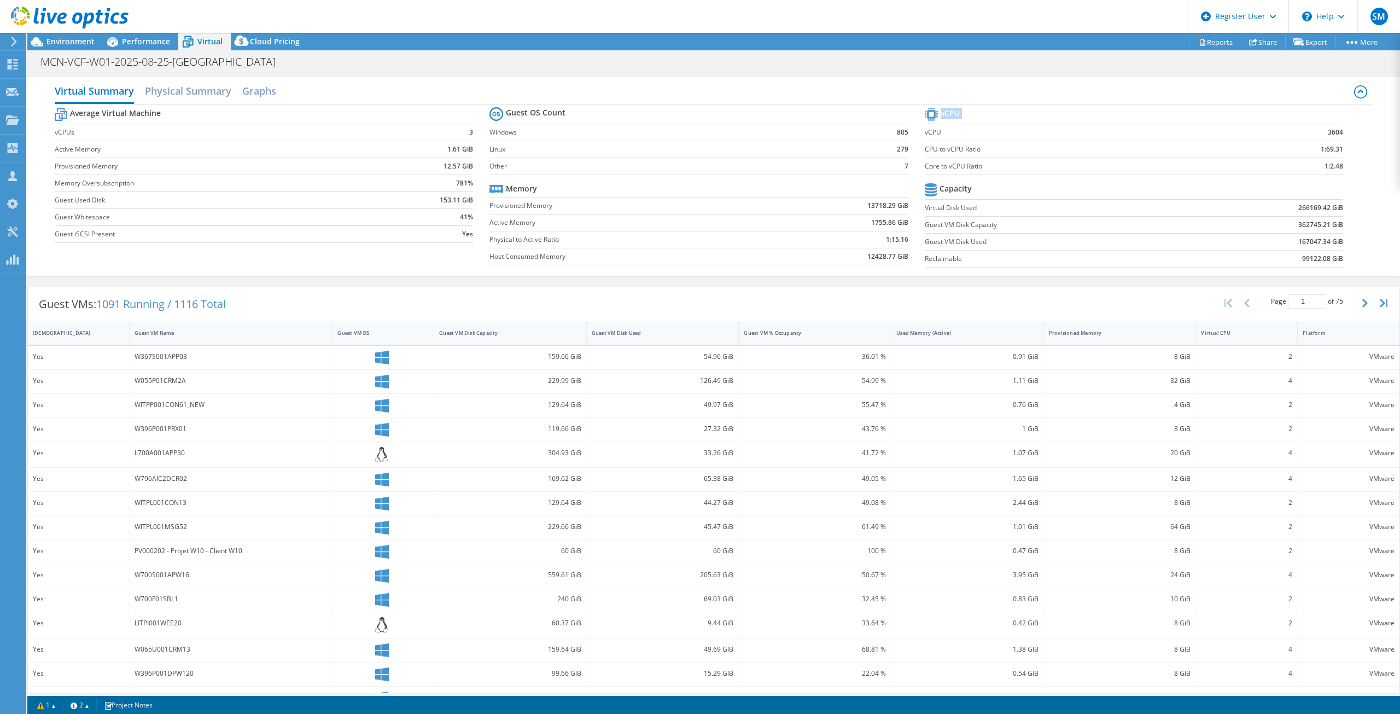
drag, startPoint x: 1338, startPoint y: 167, endPoint x: 920, endPoint y: 130, distance: 420.0
click at [925, 130] on section "vCPU vCPU 3604 CPU to vCPU Ratio 1:69.31 Core to vCPU Ratio 1:2.48 Capacity Vir…" at bounding box center [1142, 189] width 435 height 168
copy tbody "vCPU"
drag, startPoint x: 1210, startPoint y: 574, endPoint x: 1205, endPoint y: 570, distance: 5.8
click at [1205, 570] on div "4" at bounding box center [1246, 575] width 91 height 12
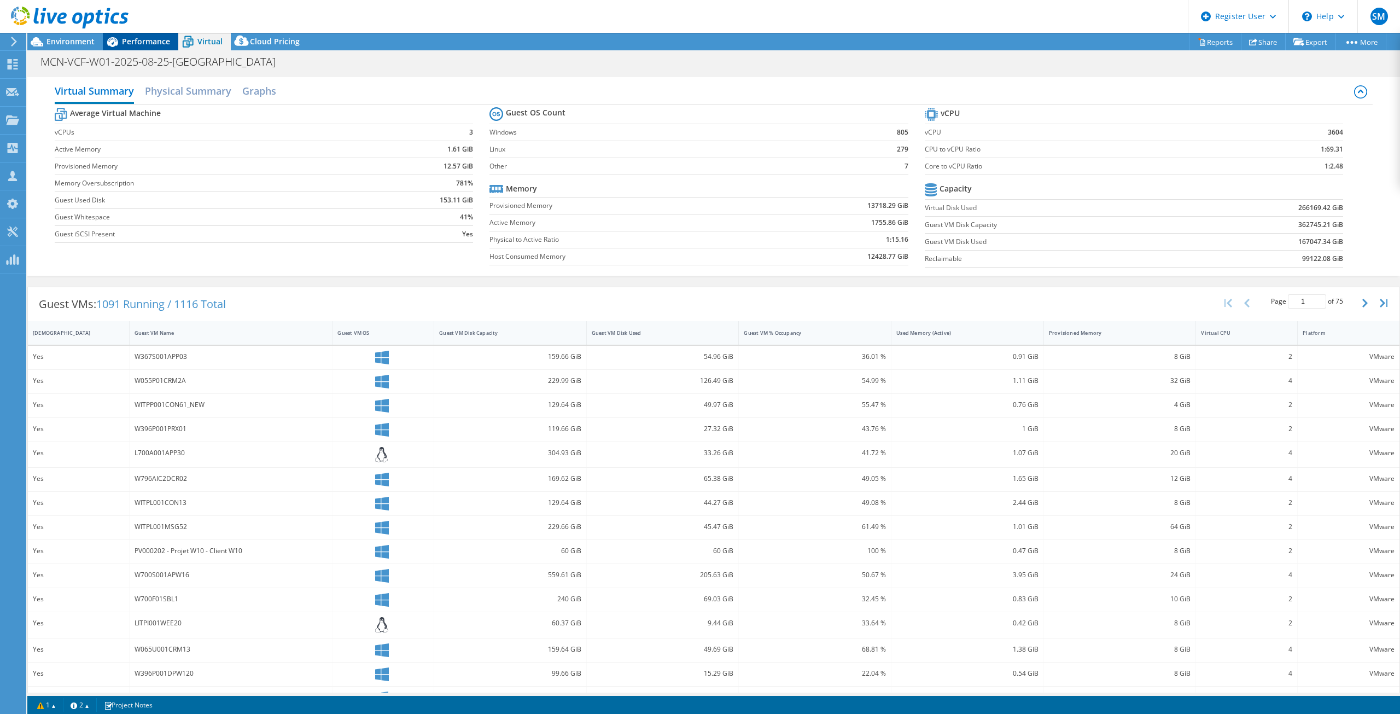
click at [146, 40] on span "Performance" at bounding box center [146, 41] width 48 height 10
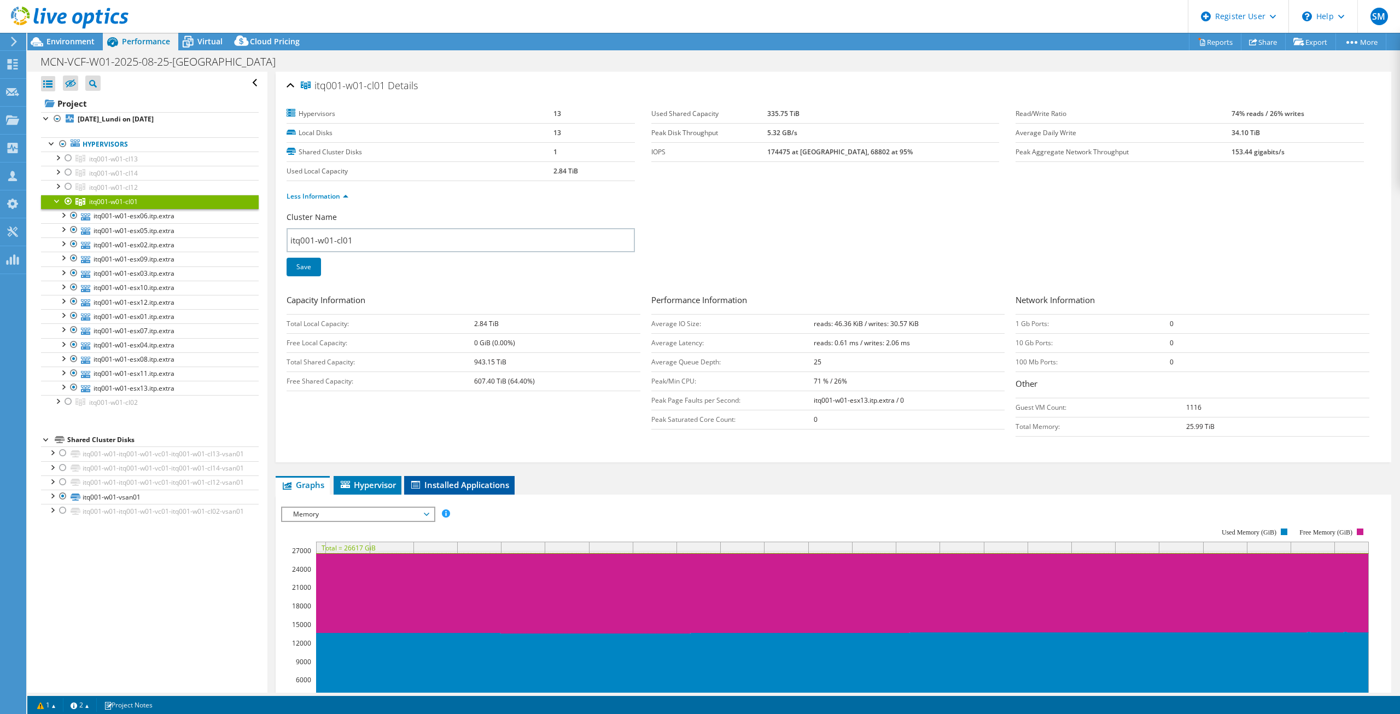
click at [480, 487] on span "Installed Applications" at bounding box center [460, 484] width 100 height 11
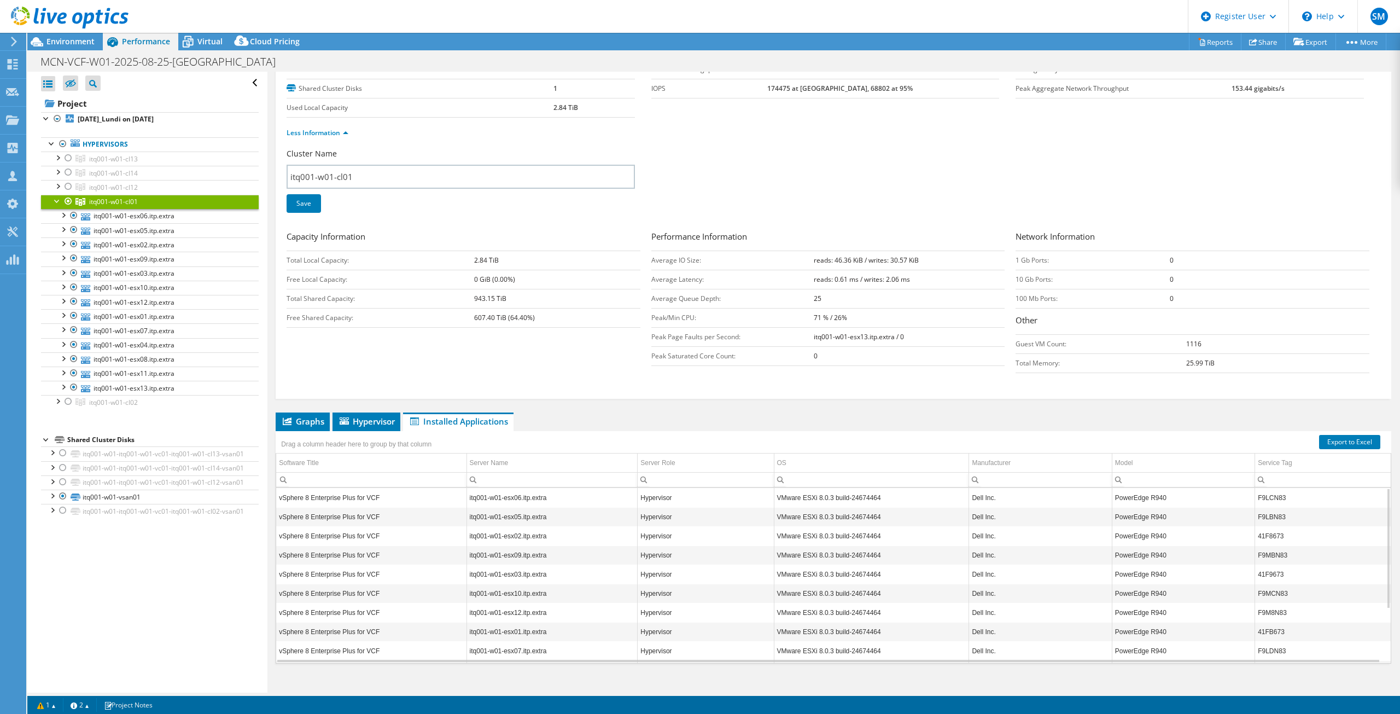
scroll to position [76, 0]
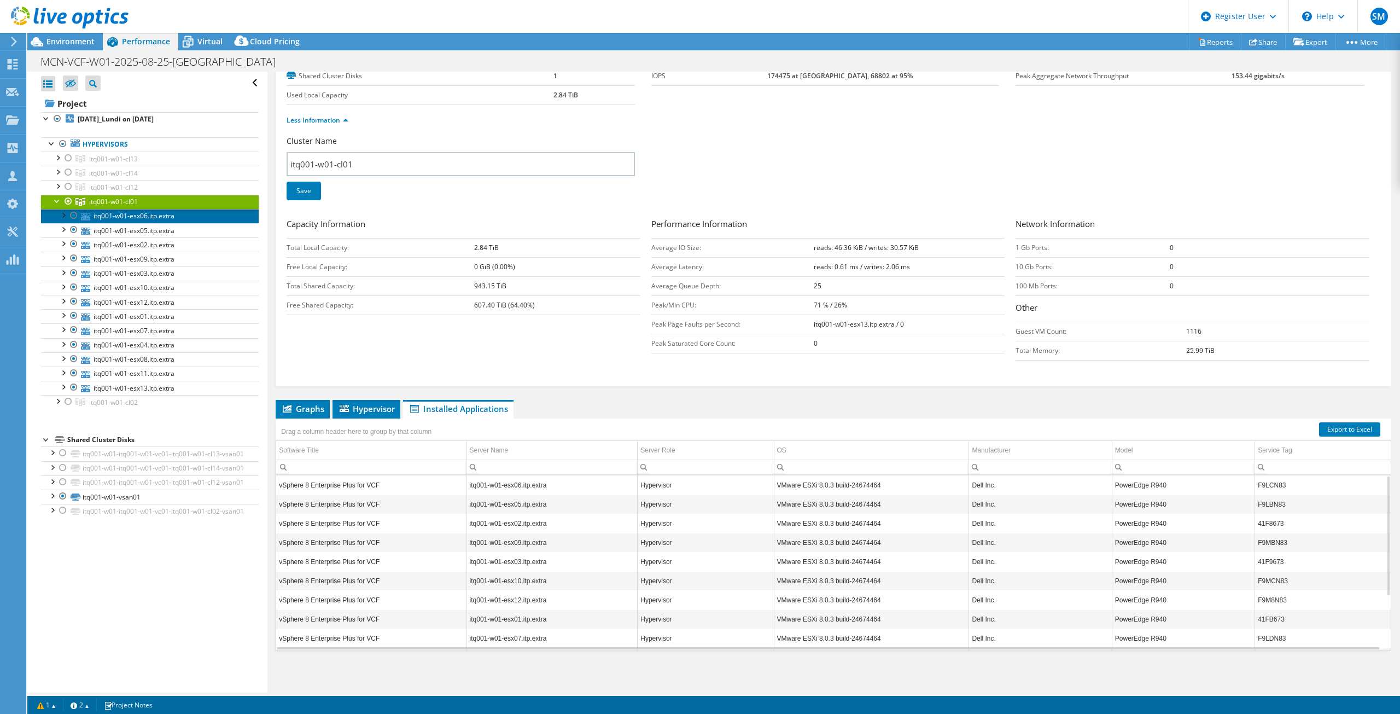
click at [178, 215] on link "itq001-w01-esx06.itp.extra" at bounding box center [150, 216] width 218 height 14
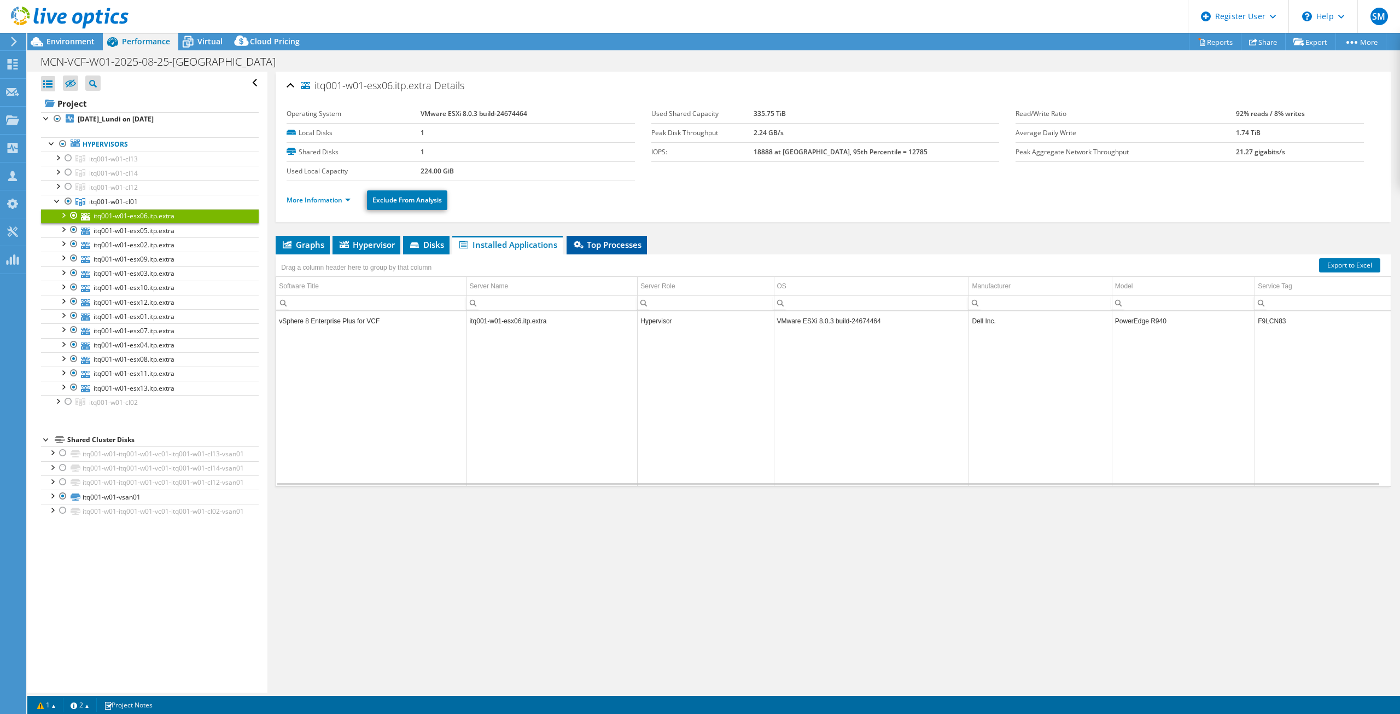
click at [597, 250] on li "Top Processes" at bounding box center [607, 245] width 80 height 19
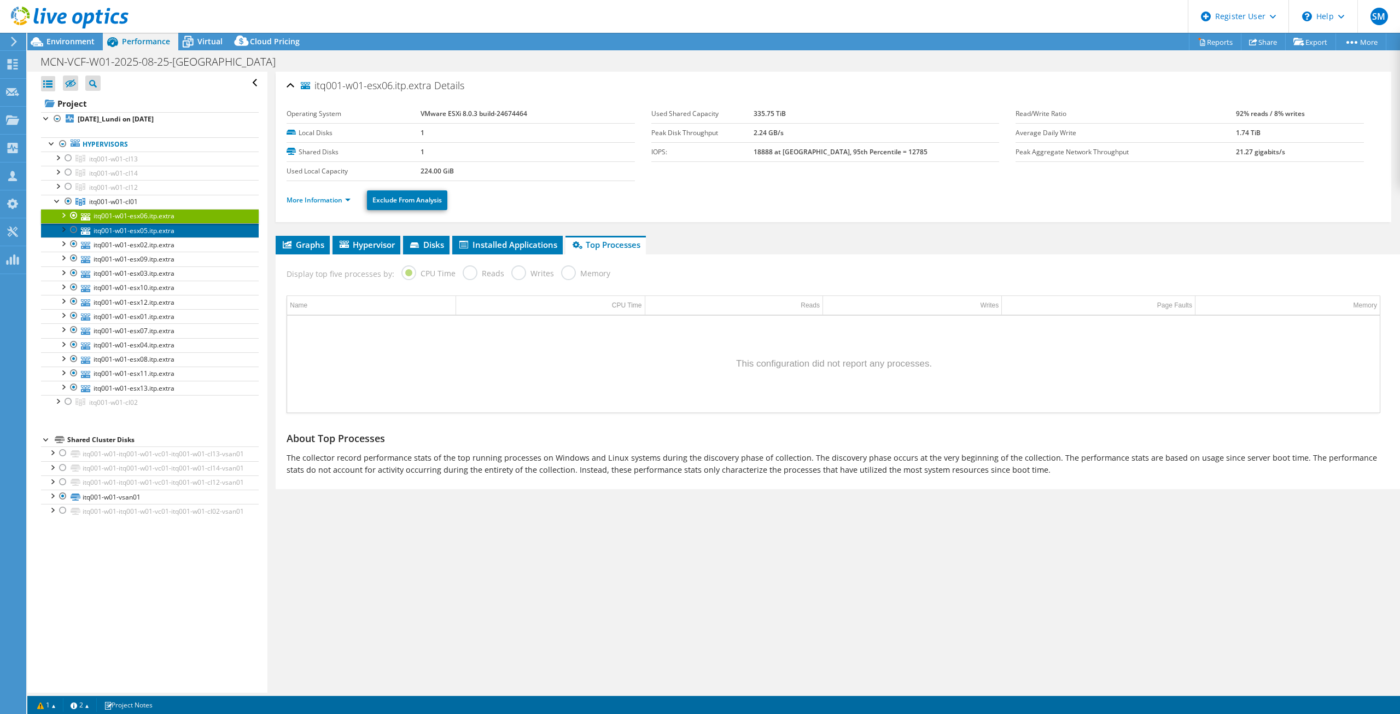
click at [146, 231] on link "itq001-w01-esx05.itp.extra" at bounding box center [150, 230] width 218 height 14
click at [194, 42] on icon at bounding box center [187, 41] width 19 height 19
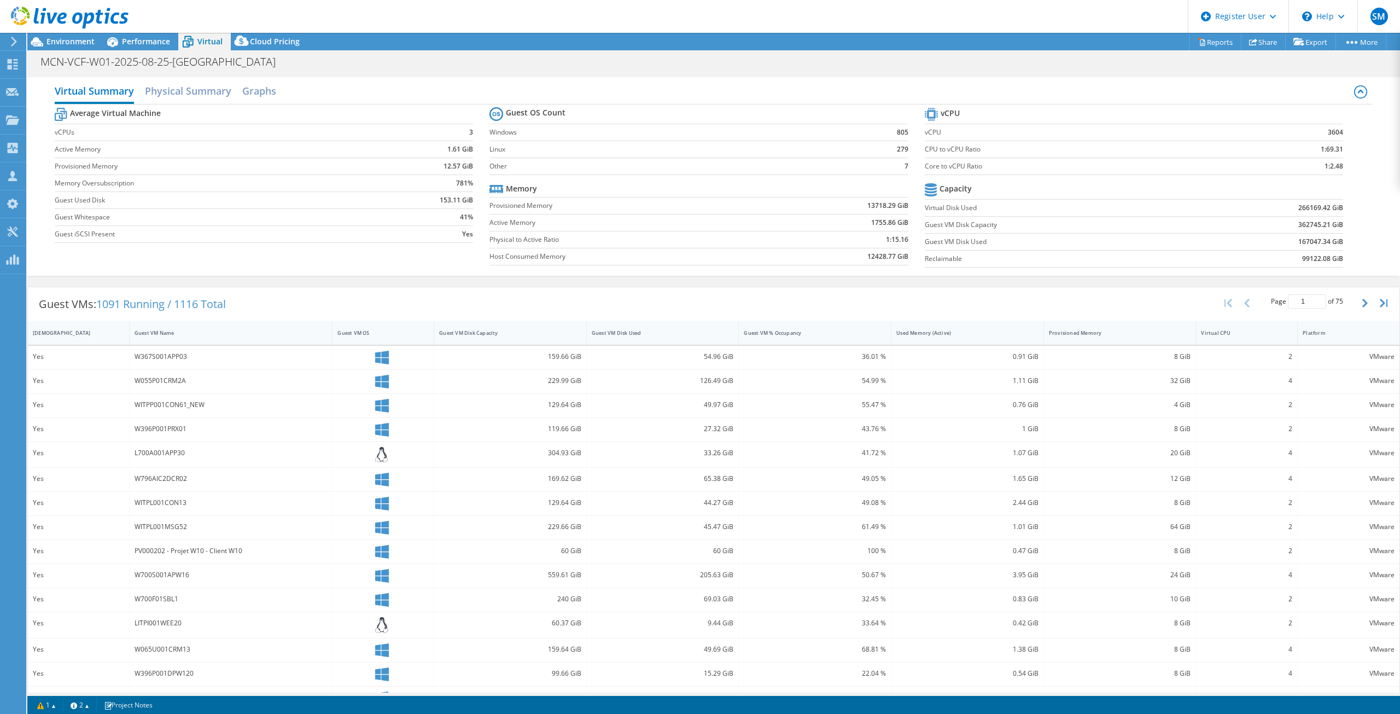
scroll to position [23, 0]
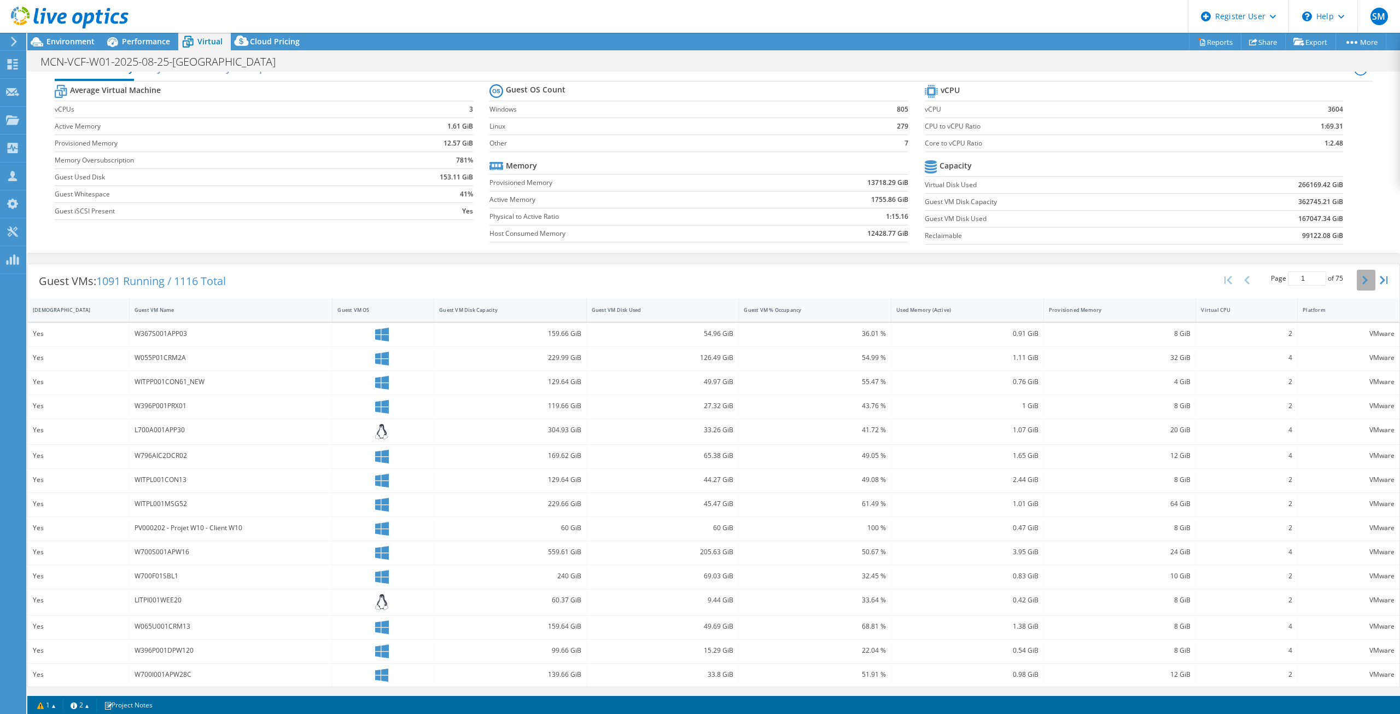
click at [1362, 278] on icon "button" at bounding box center [1364, 280] width 5 height 9
click at [1362, 279] on icon "button" at bounding box center [1364, 280] width 5 height 9
click at [1362, 276] on icon "button" at bounding box center [1364, 275] width 5 height 9
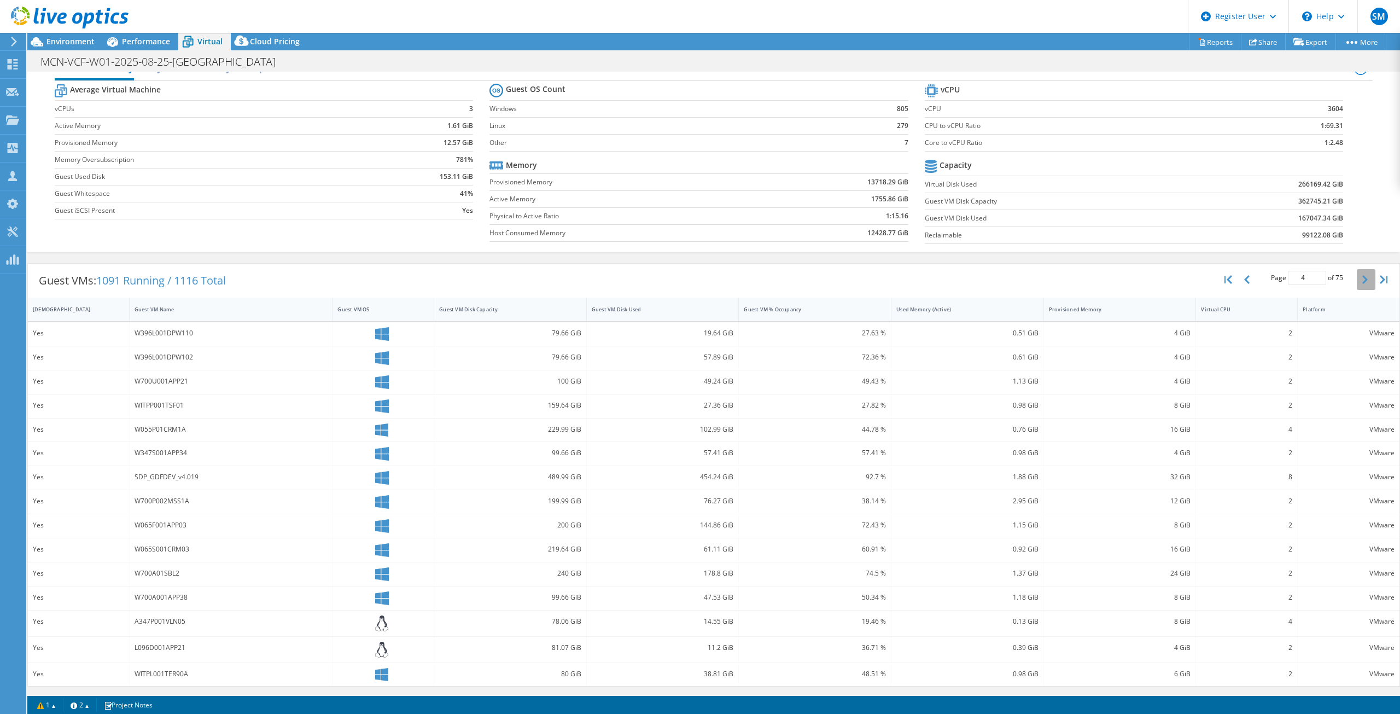
click at [1362, 277] on icon "button" at bounding box center [1364, 279] width 5 height 9
type input "5"
click at [138, 38] on span "Performance" at bounding box center [146, 41] width 48 height 10
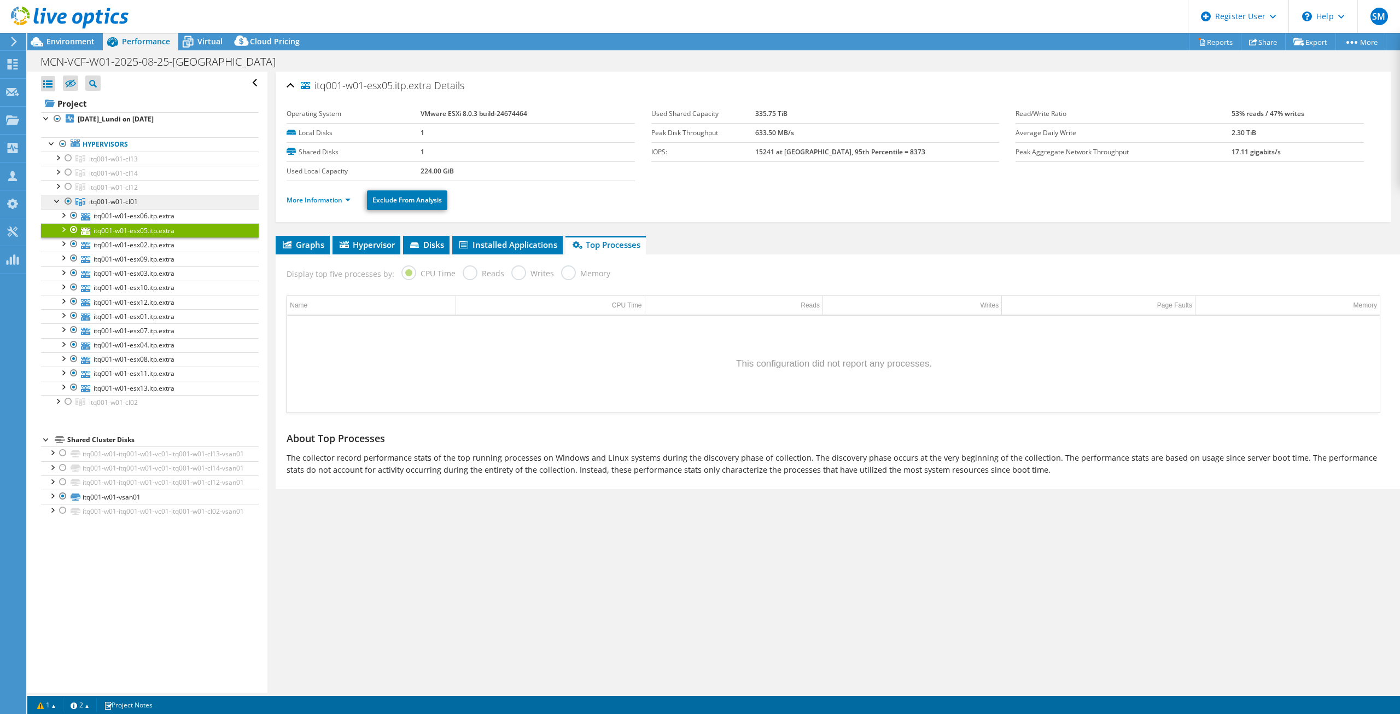
click at [83, 198] on icon at bounding box center [80, 202] width 10 height 8
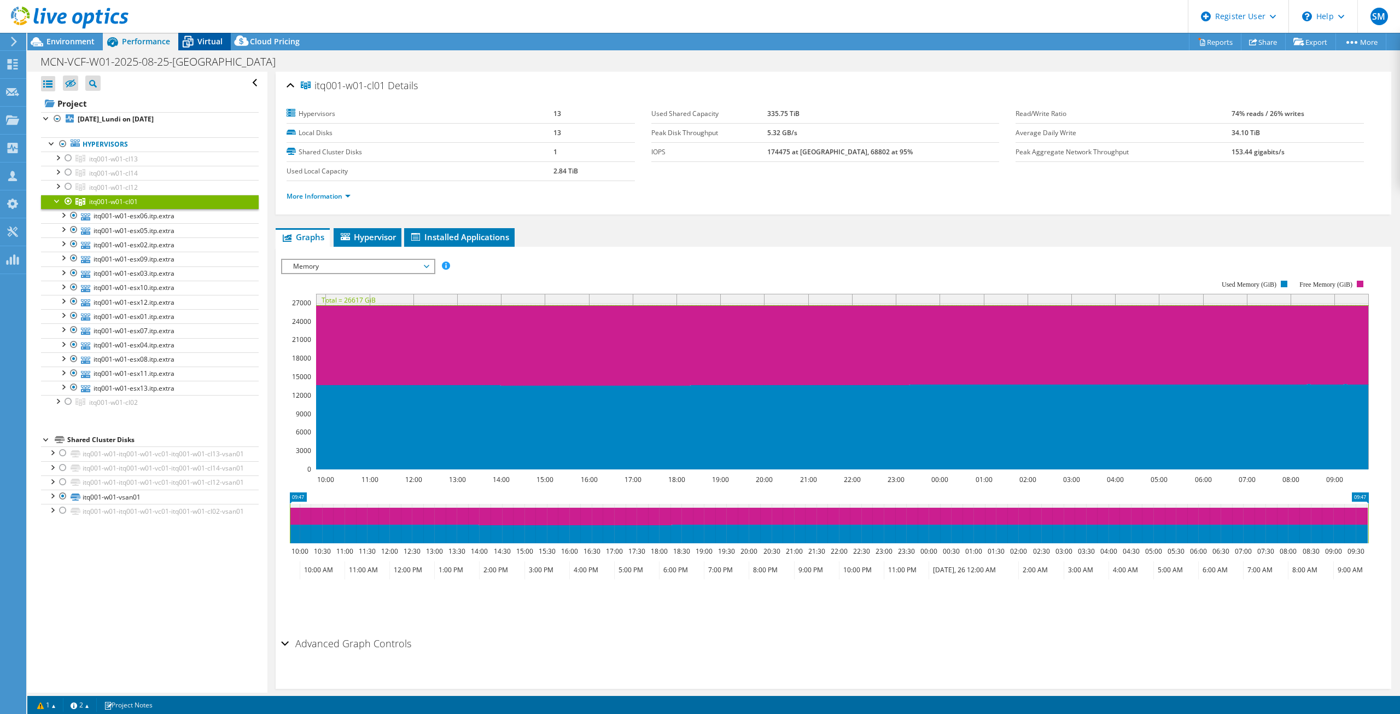
click at [192, 36] on icon at bounding box center [187, 41] width 19 height 19
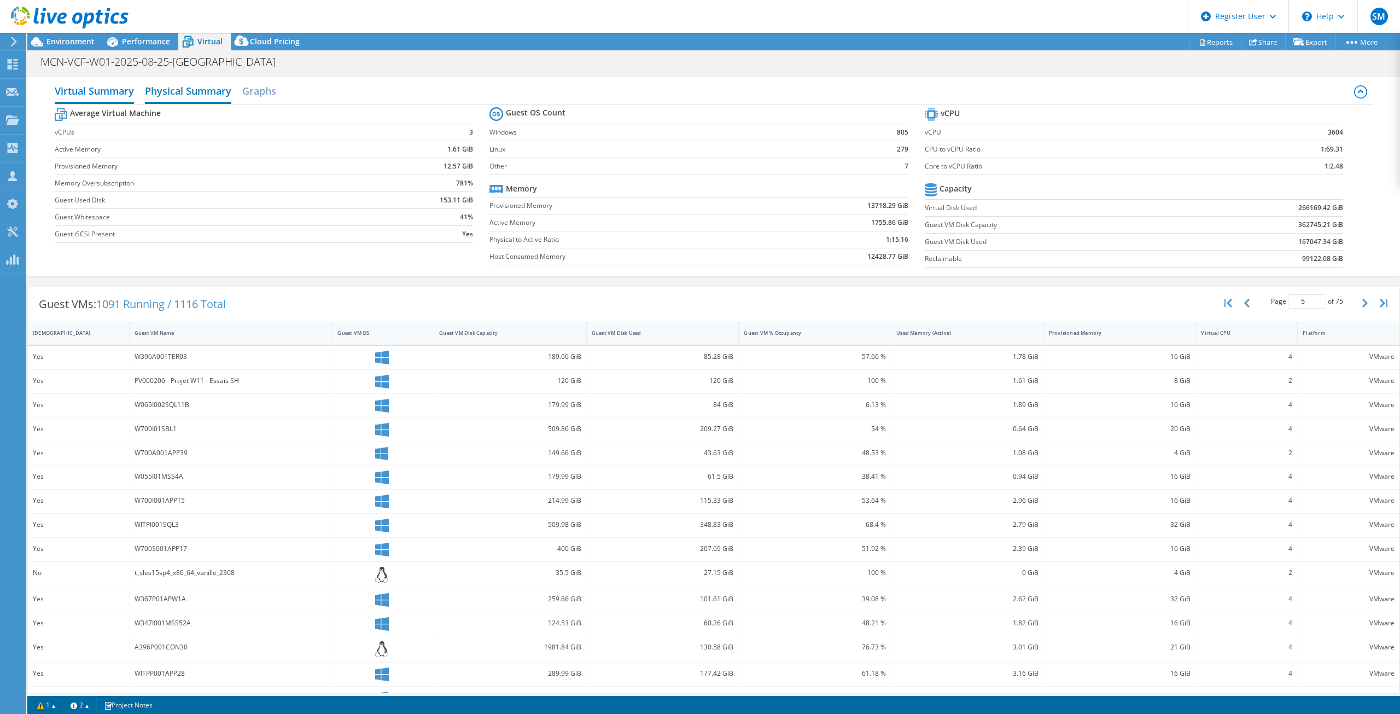
click at [212, 85] on h2 "Physical Summary" at bounding box center [188, 92] width 86 height 24
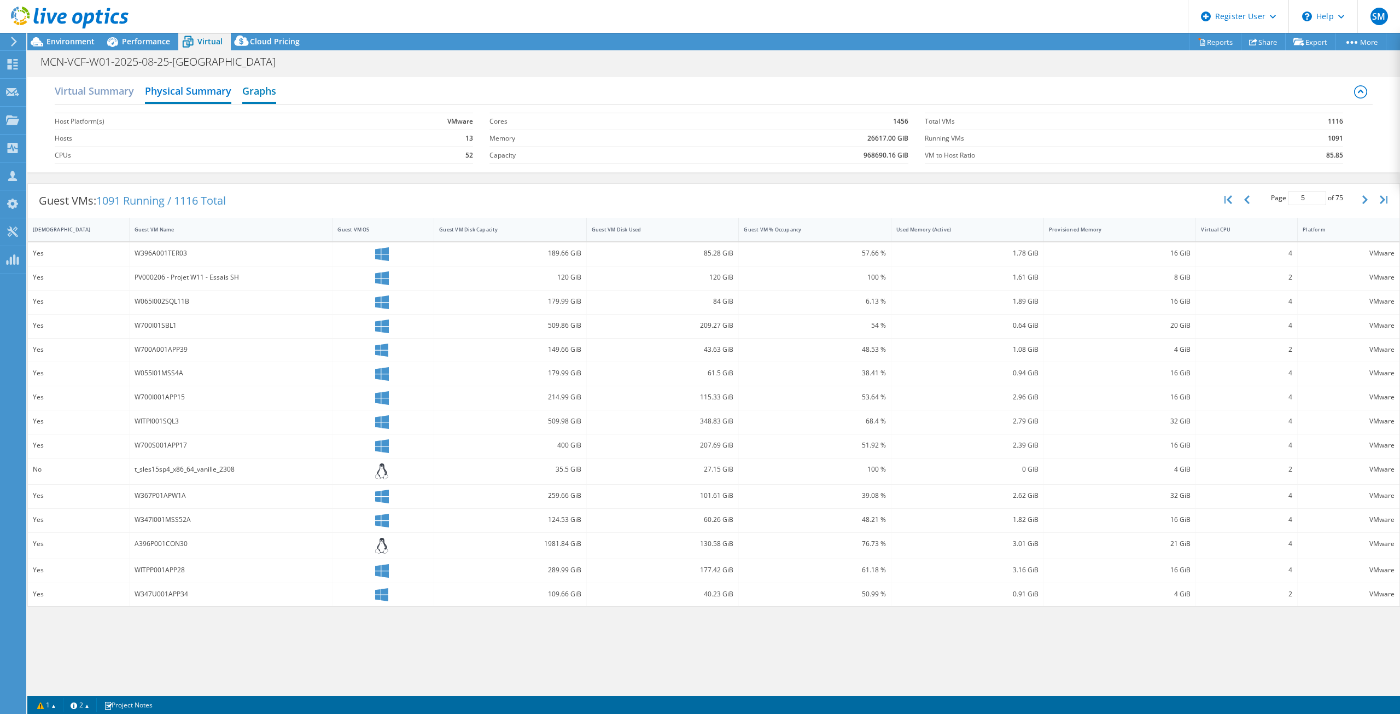
click at [267, 96] on h2 "Graphs" at bounding box center [259, 92] width 34 height 24
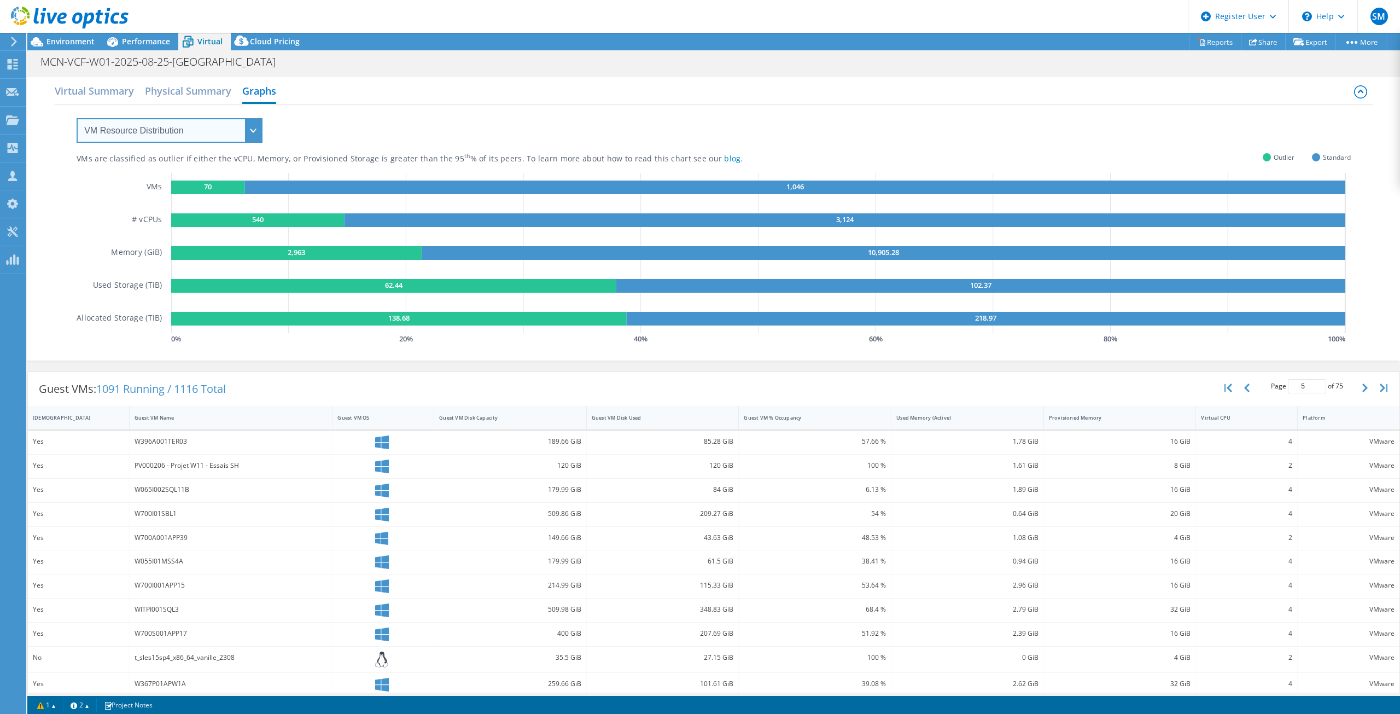
click at [145, 136] on select "VM Resource Distribution Provisioning Contrast Over Provisioning" at bounding box center [170, 130] width 186 height 25
click at [77, 118] on select "VM Resource Distribution Provisioning Contrast Over Provisioning" at bounding box center [170, 130] width 186 height 25
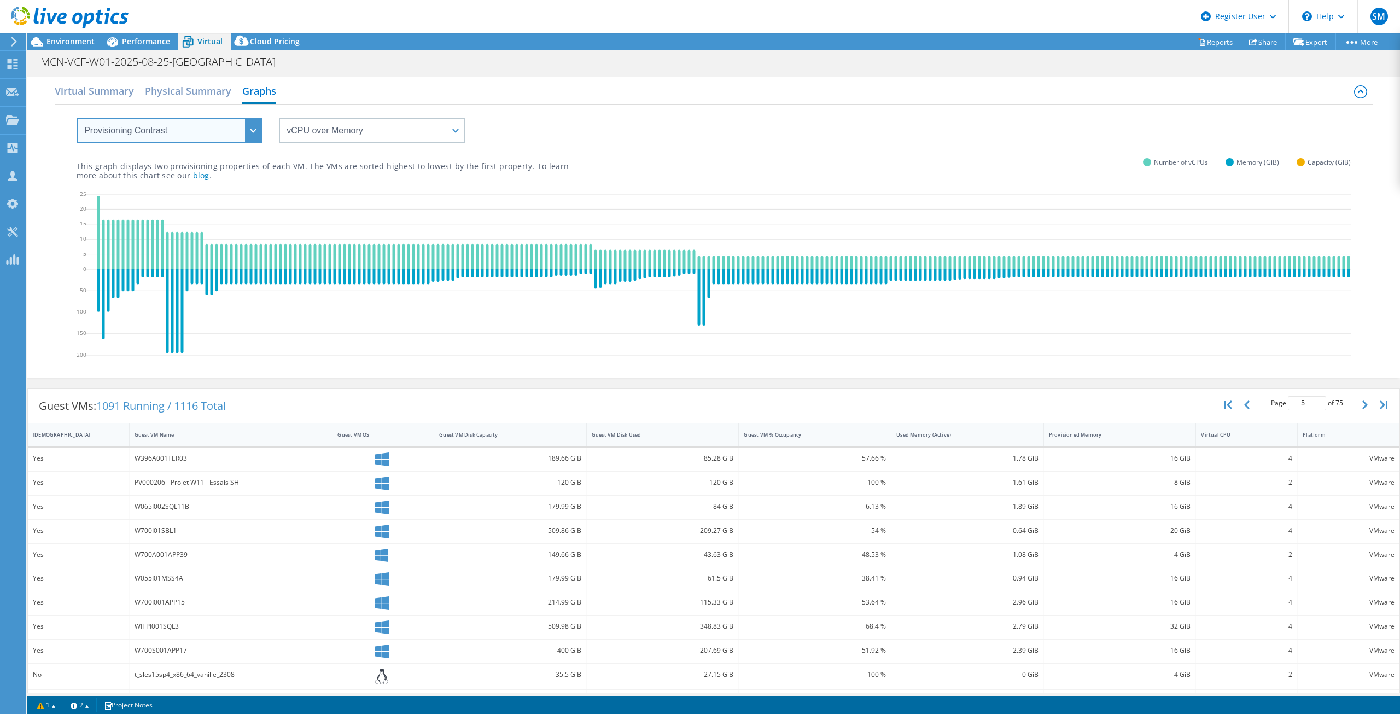
click at [167, 142] on select "VM Resource Distribution Provisioning Contrast Over Provisioning" at bounding box center [170, 130] width 186 height 25
select select "Over Provisioning"
click at [77, 118] on select "VM Resource Distribution Provisioning Contrast Over Provisioning" at bounding box center [170, 130] width 186 height 25
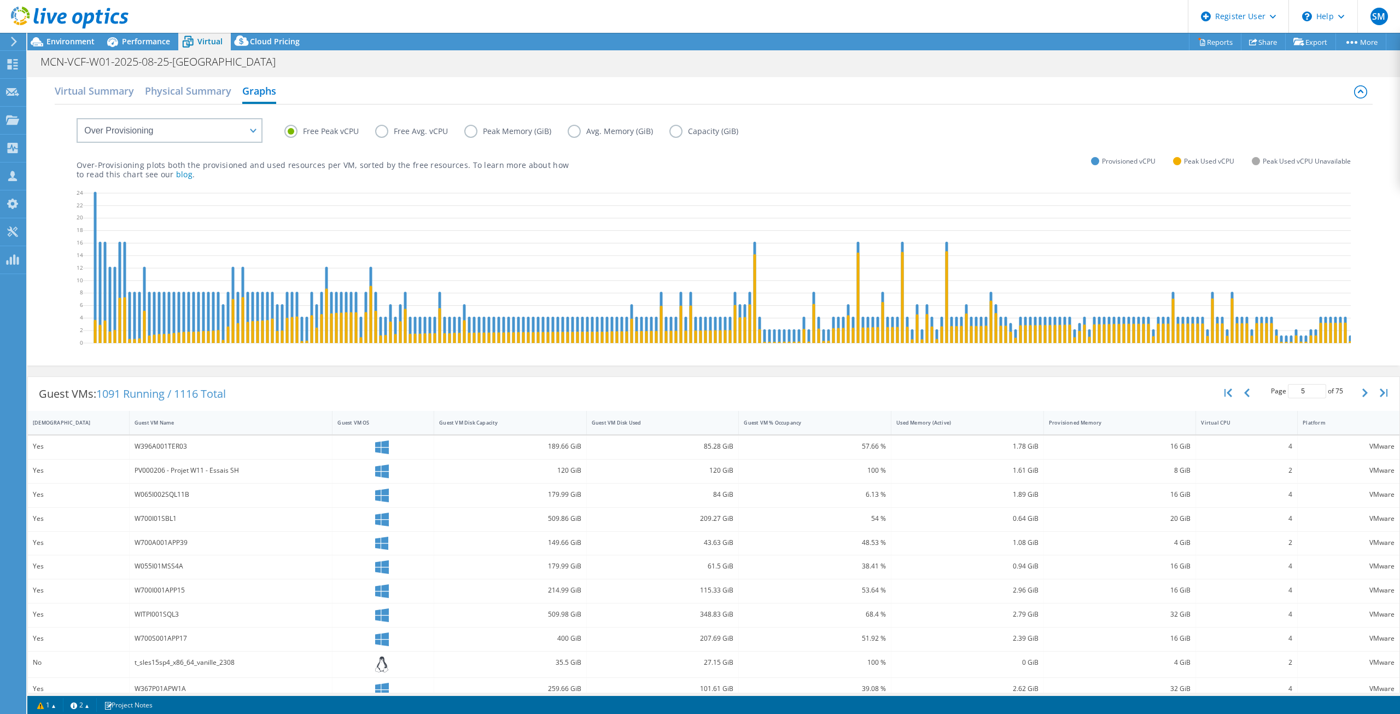
click at [675, 135] on label "Capacity (GiB)" at bounding box center [711, 131] width 85 height 13
click at [0, 0] on input "Capacity (GiB)" at bounding box center [0, 0] width 0 height 0
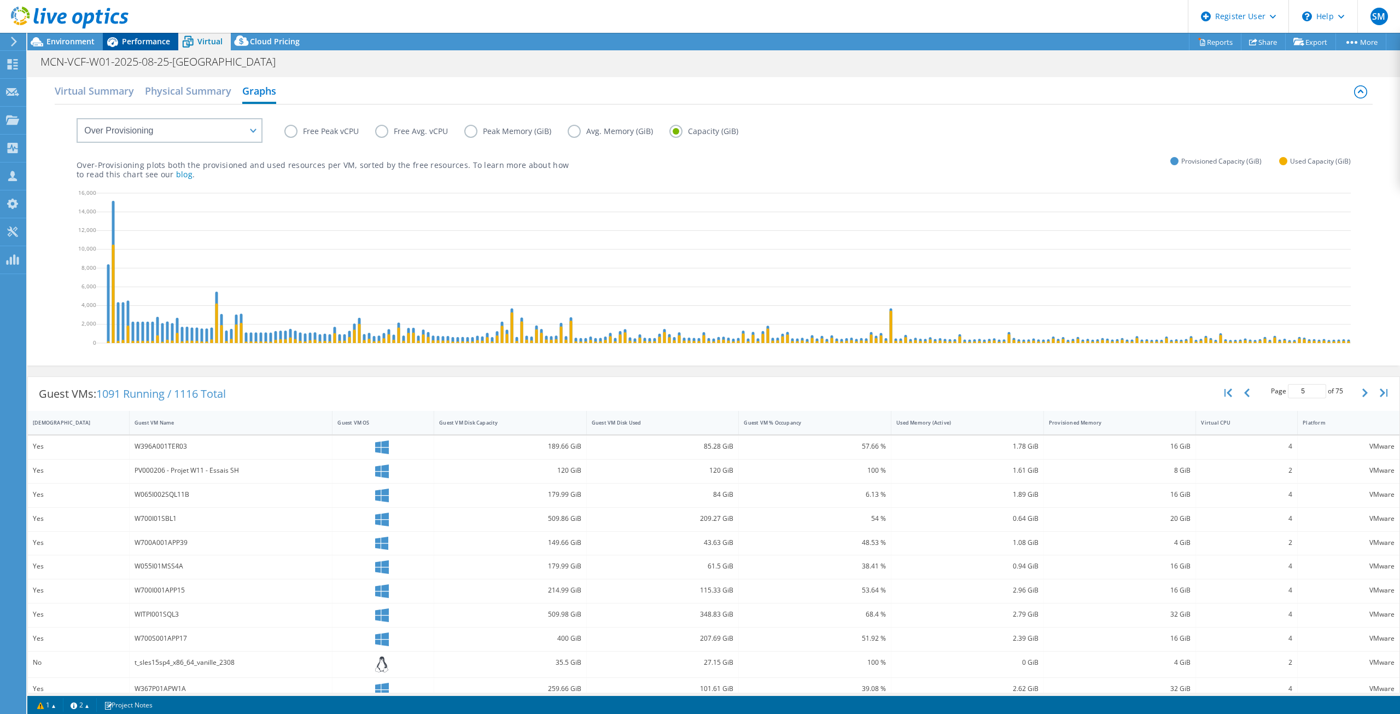
click at [135, 45] on span "Performance" at bounding box center [146, 41] width 48 height 10
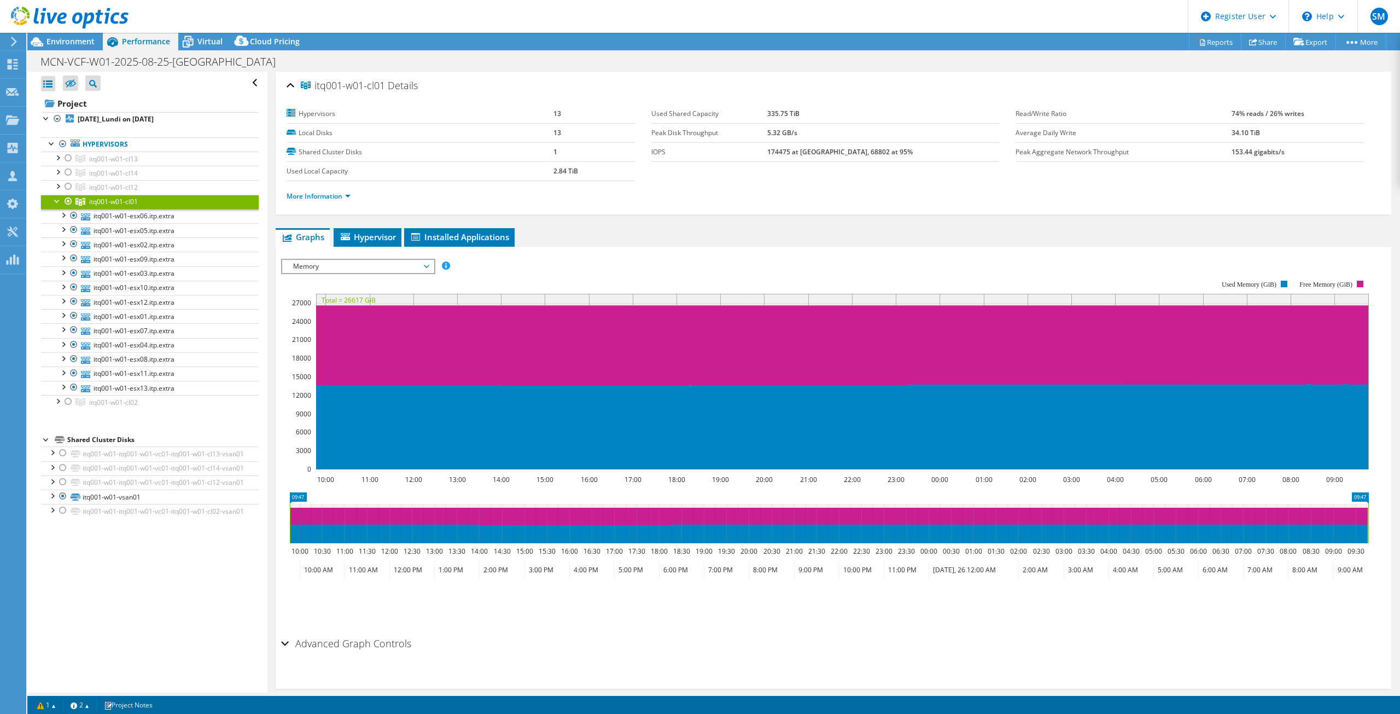
click at [52, 195] on div at bounding box center [57, 200] width 11 height 11
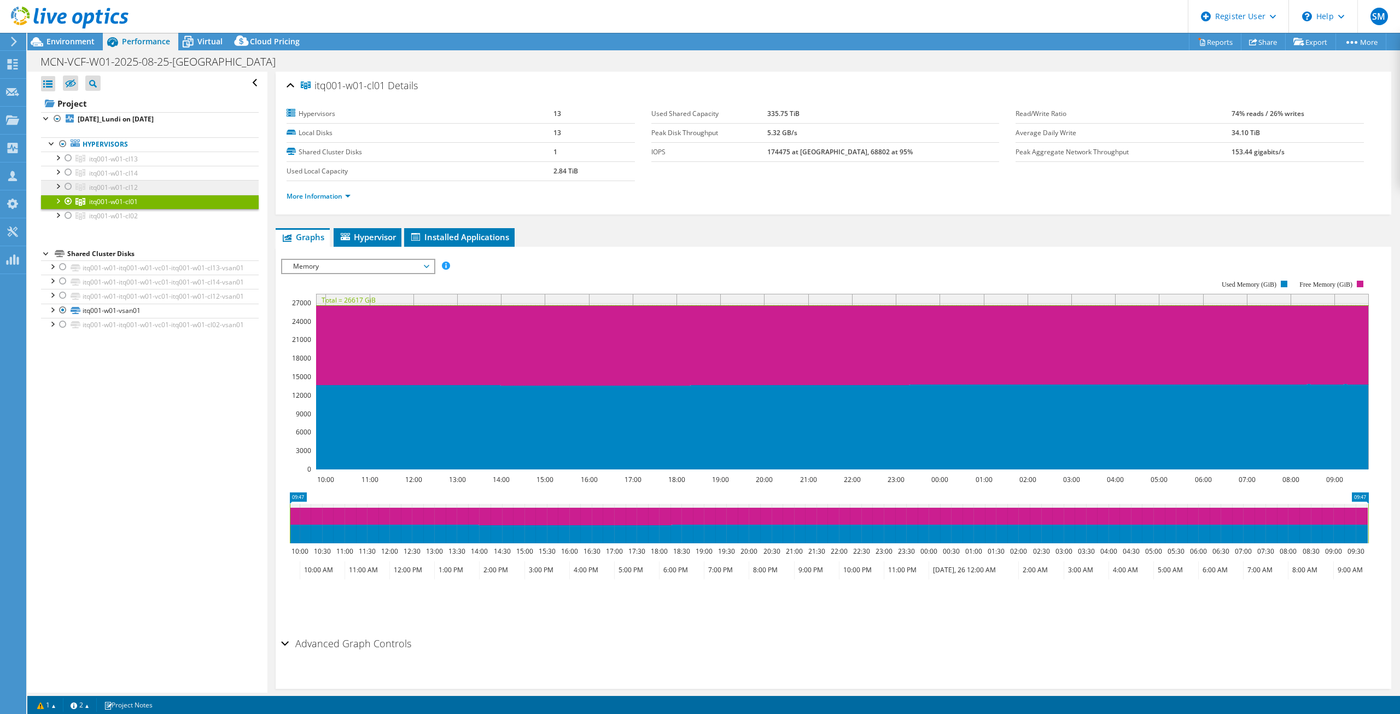
click at [90, 179] on link "itq001-w01-cl14" at bounding box center [150, 173] width 218 height 14
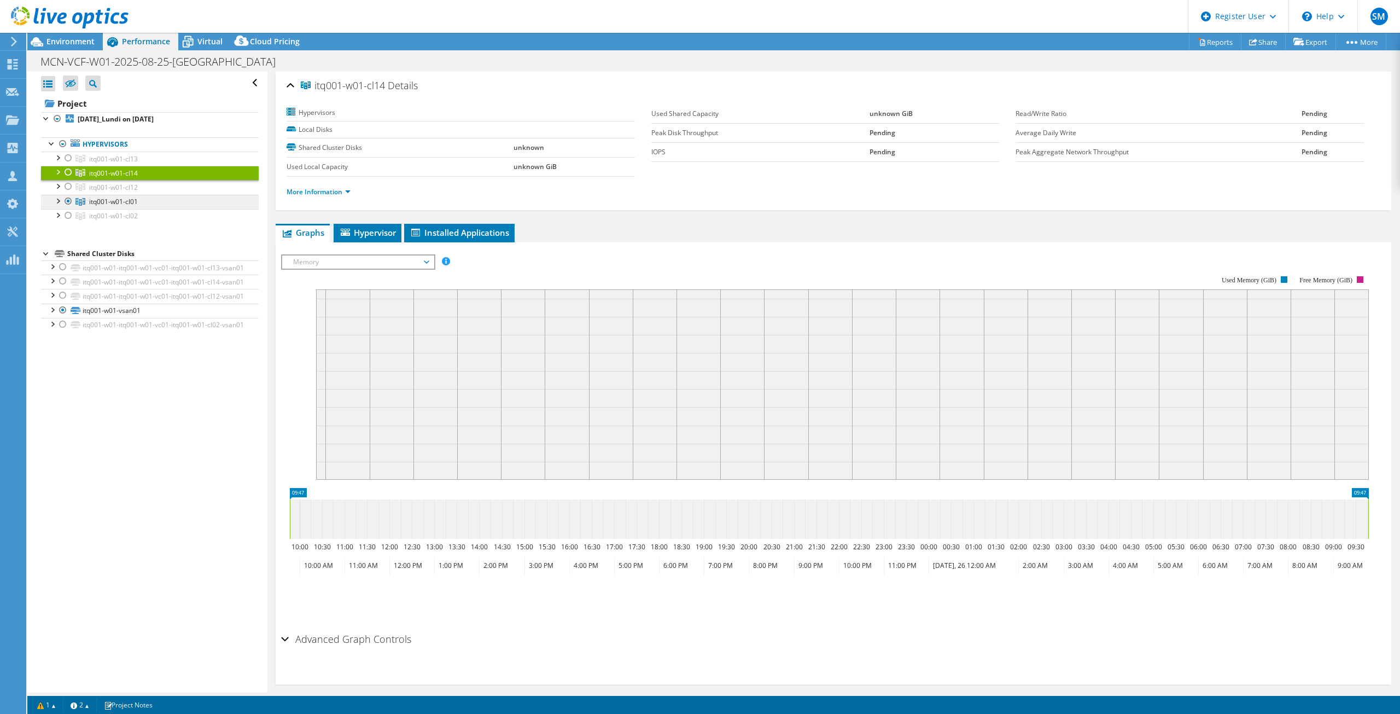
click at [87, 199] on link "itq001-w01-cl01" at bounding box center [150, 202] width 218 height 14
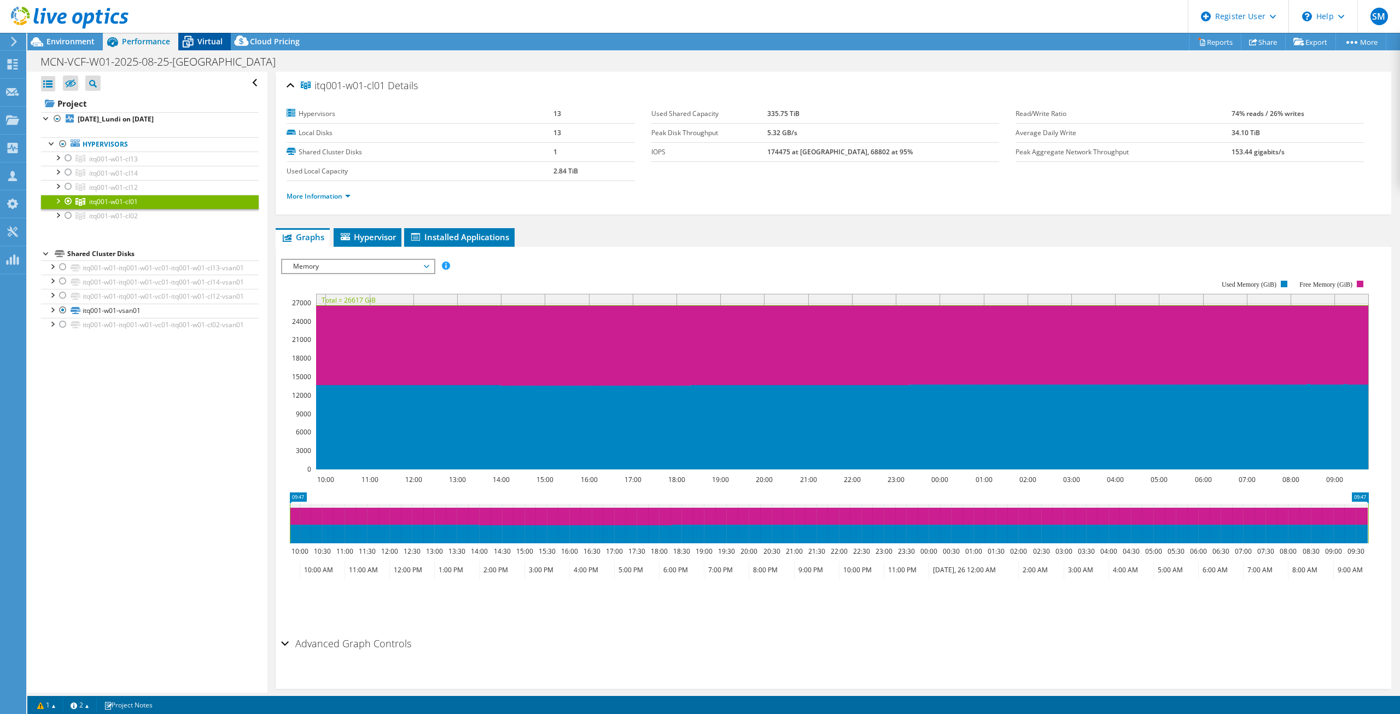
click at [212, 42] on span "Virtual" at bounding box center [209, 41] width 25 height 10
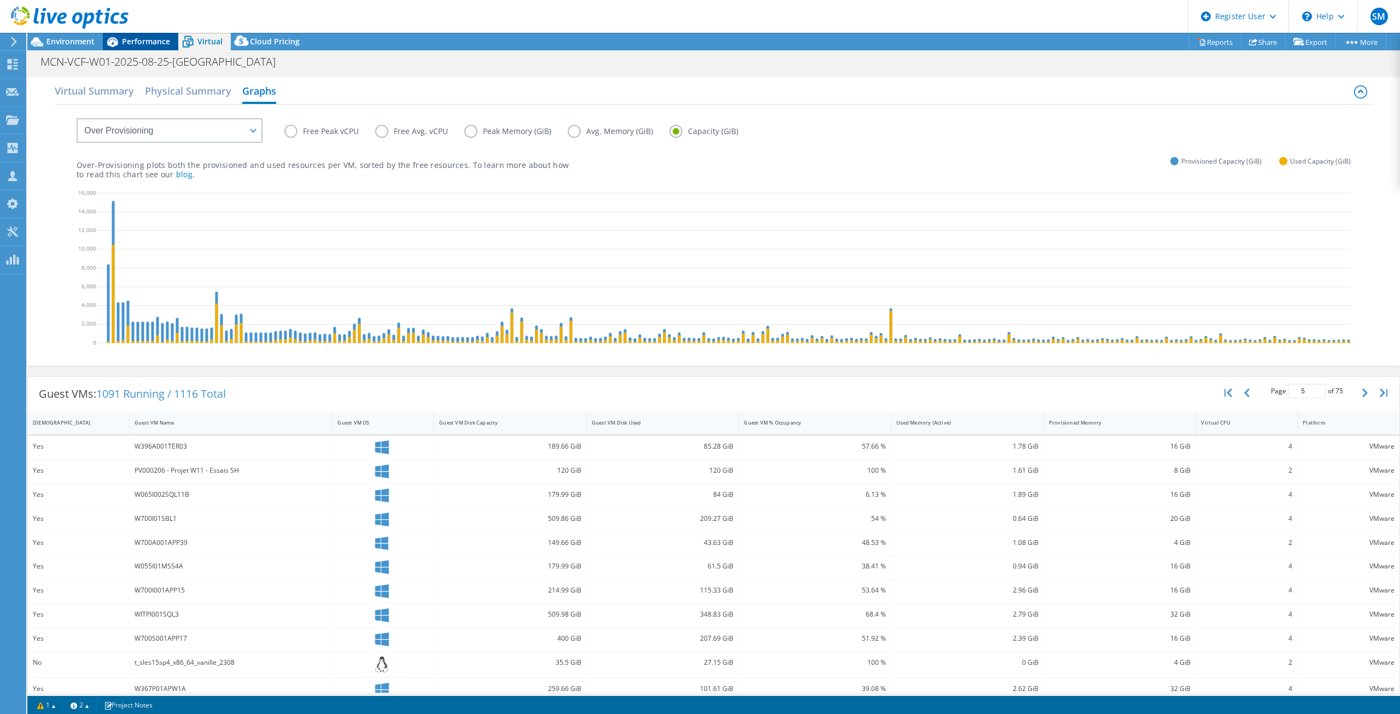
click at [170, 40] on span "Performance" at bounding box center [146, 41] width 48 height 10
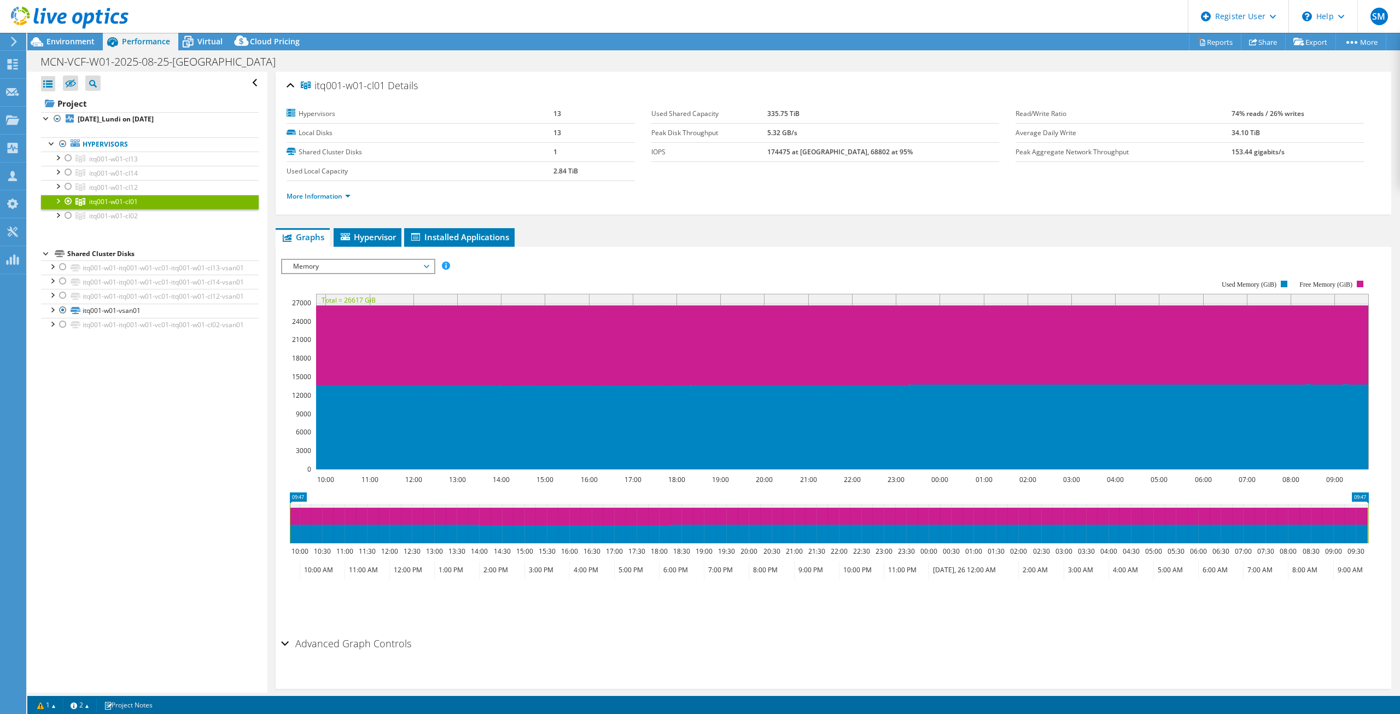
click at [322, 261] on span "Memory" at bounding box center [358, 266] width 141 height 13
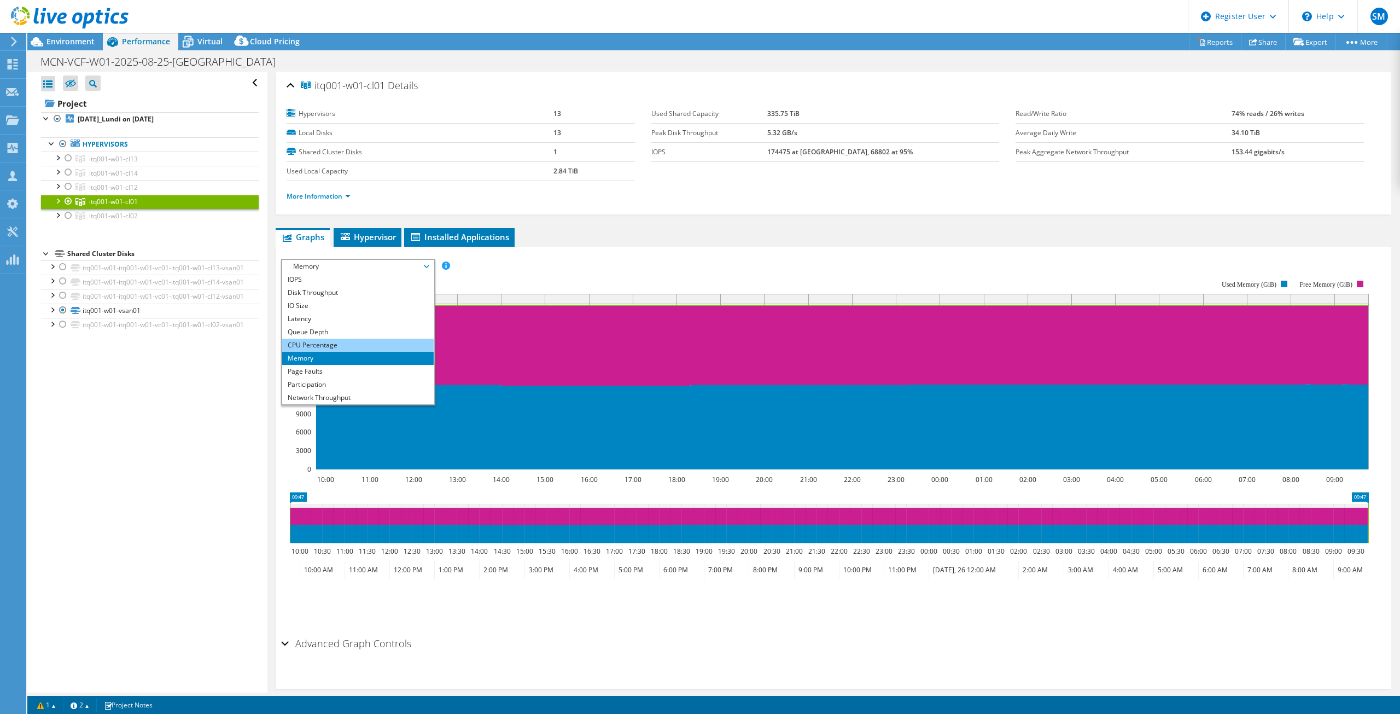
scroll to position [39, 0]
click at [337, 386] on li "Workload Concentration Bubble" at bounding box center [357, 384] width 151 height 13
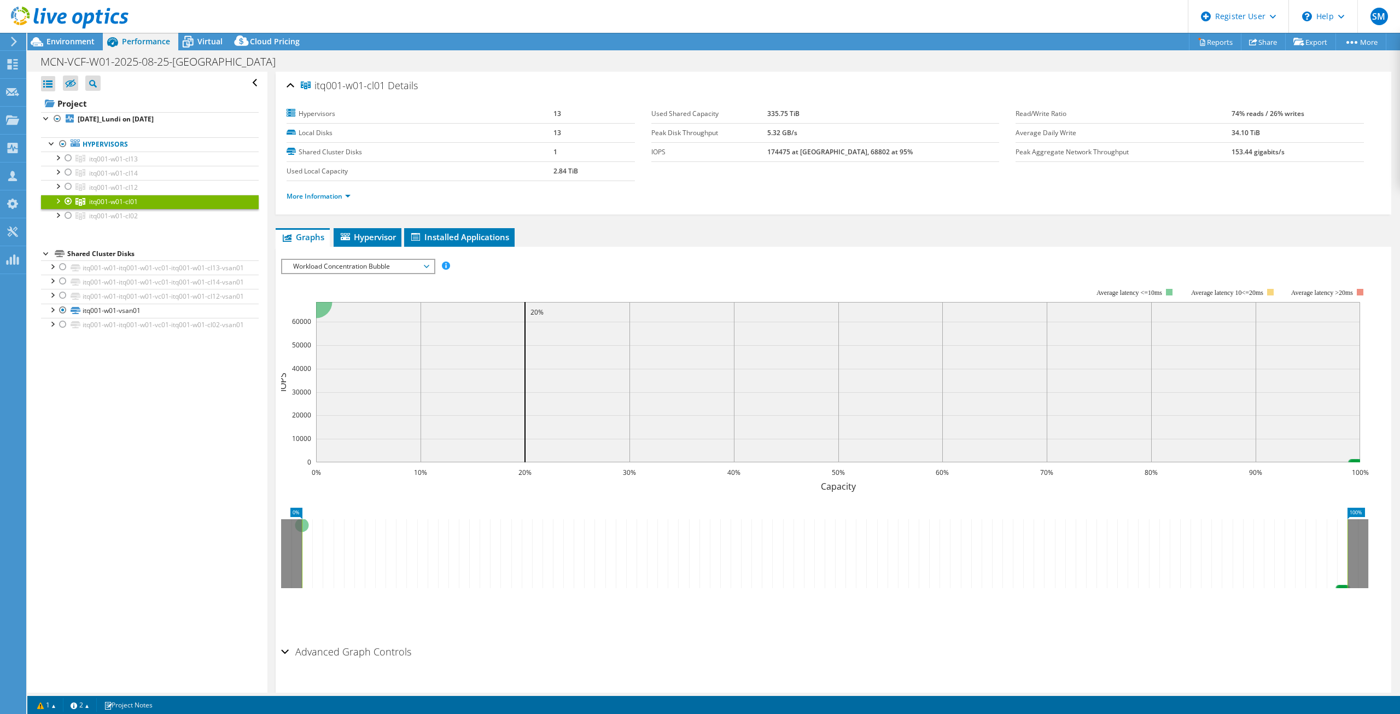
click at [383, 261] on span "Workload Concentration Bubble" at bounding box center [358, 266] width 141 height 13
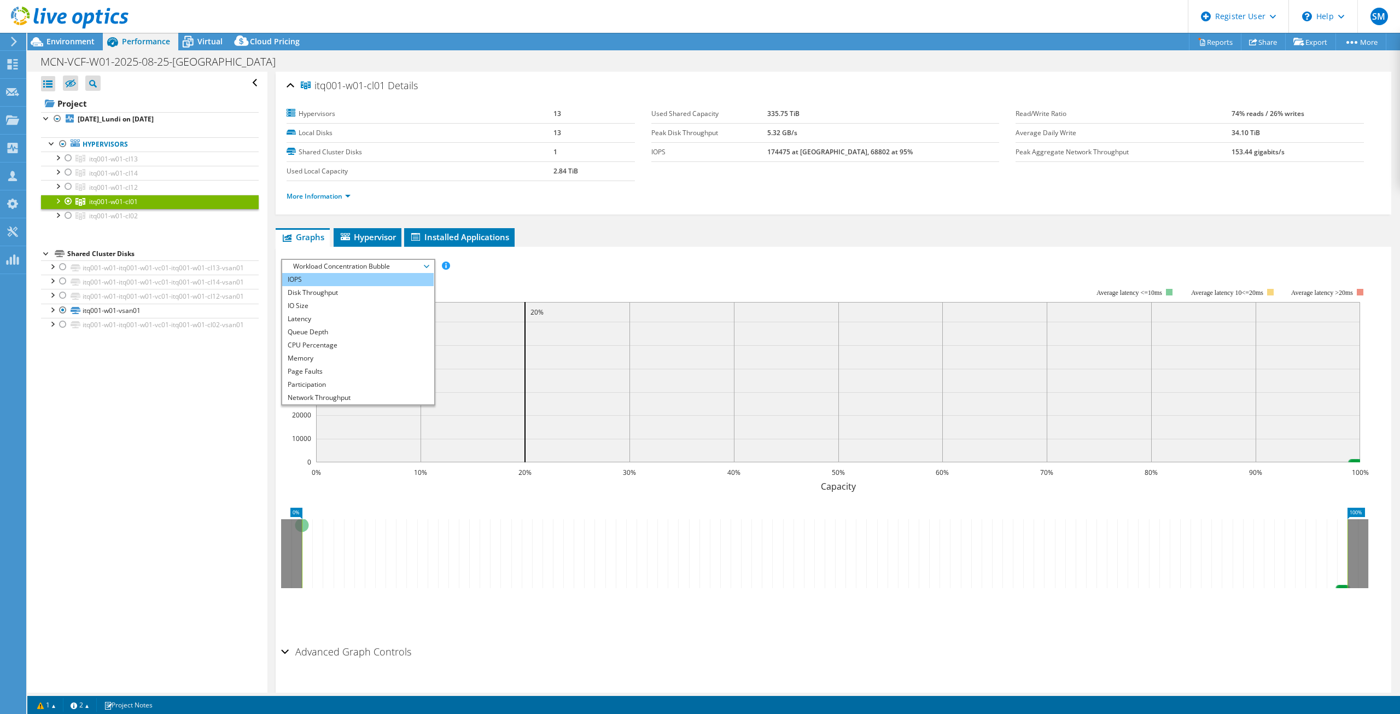
click at [330, 279] on li "IOPS" at bounding box center [357, 279] width 151 height 13
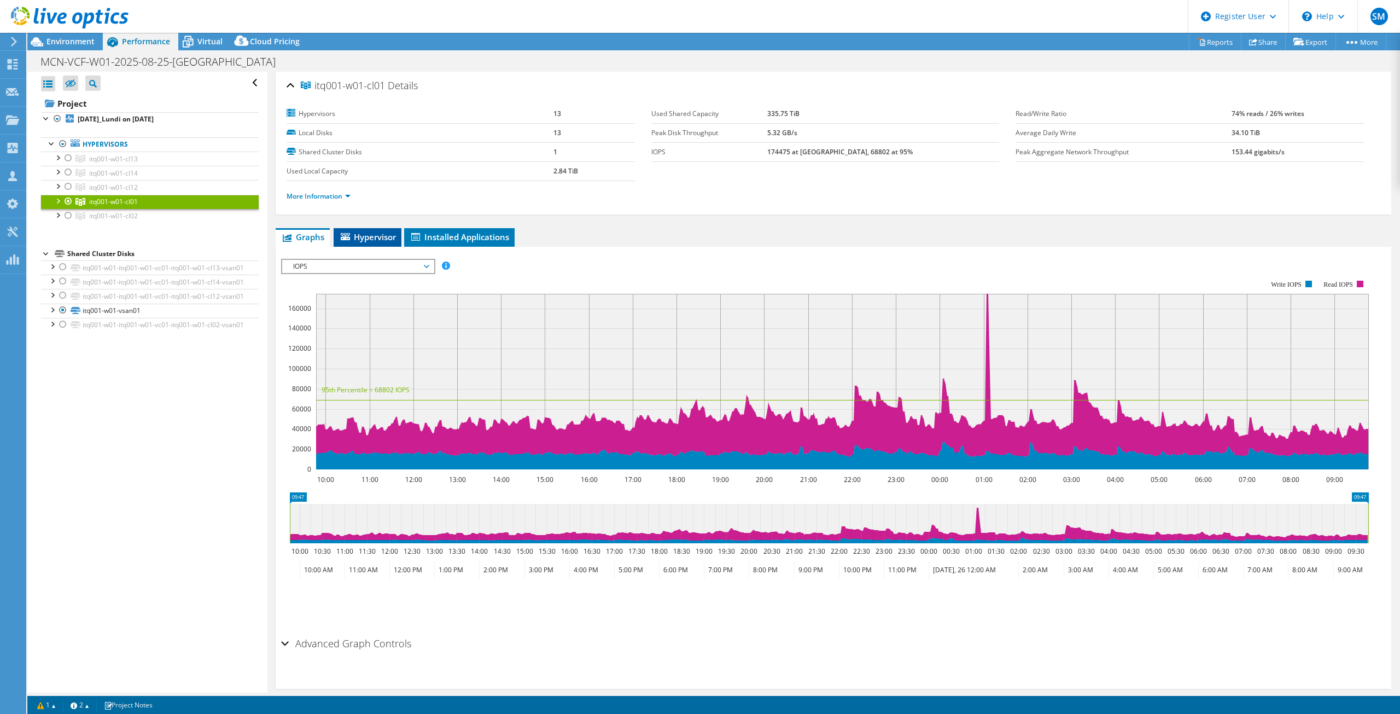
click at [382, 243] on li "Hypervisor" at bounding box center [368, 237] width 68 height 19
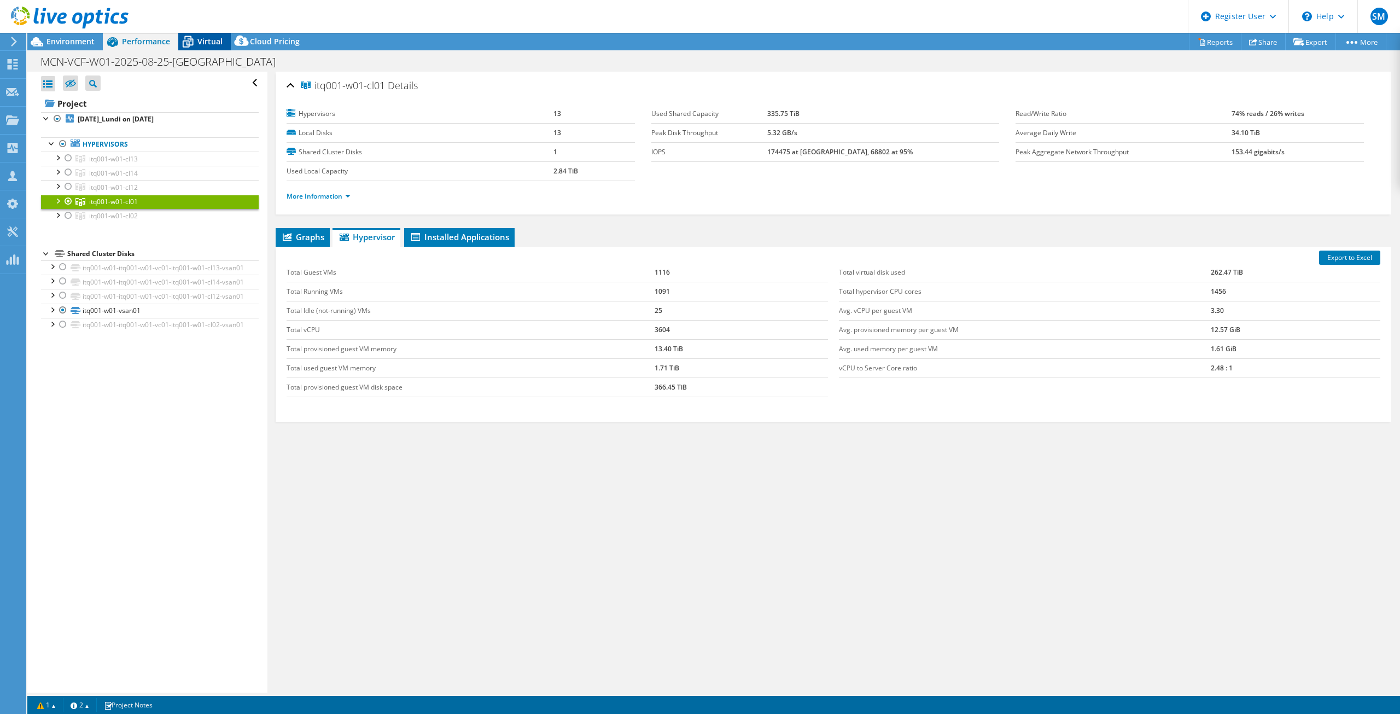
click at [210, 45] on span "Virtual" at bounding box center [209, 41] width 25 height 10
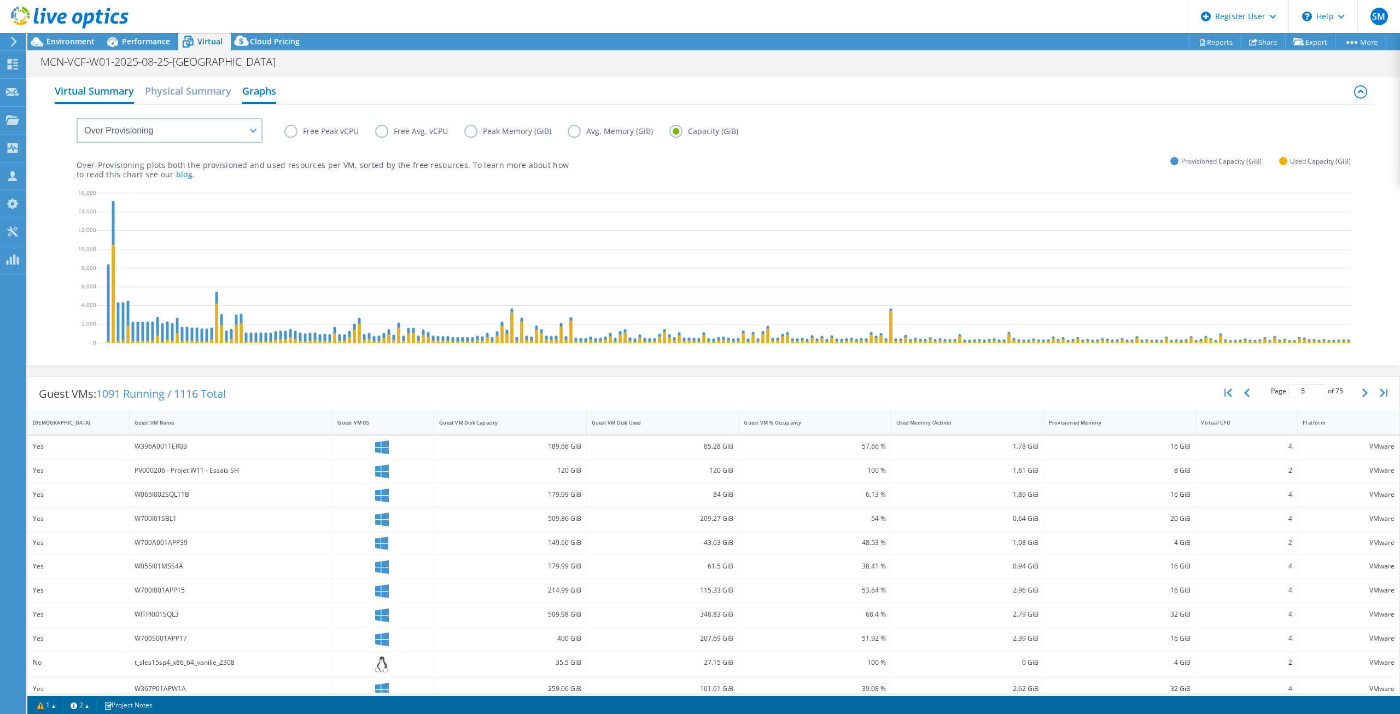
click at [90, 89] on h2 "Virtual Summary" at bounding box center [94, 92] width 79 height 24
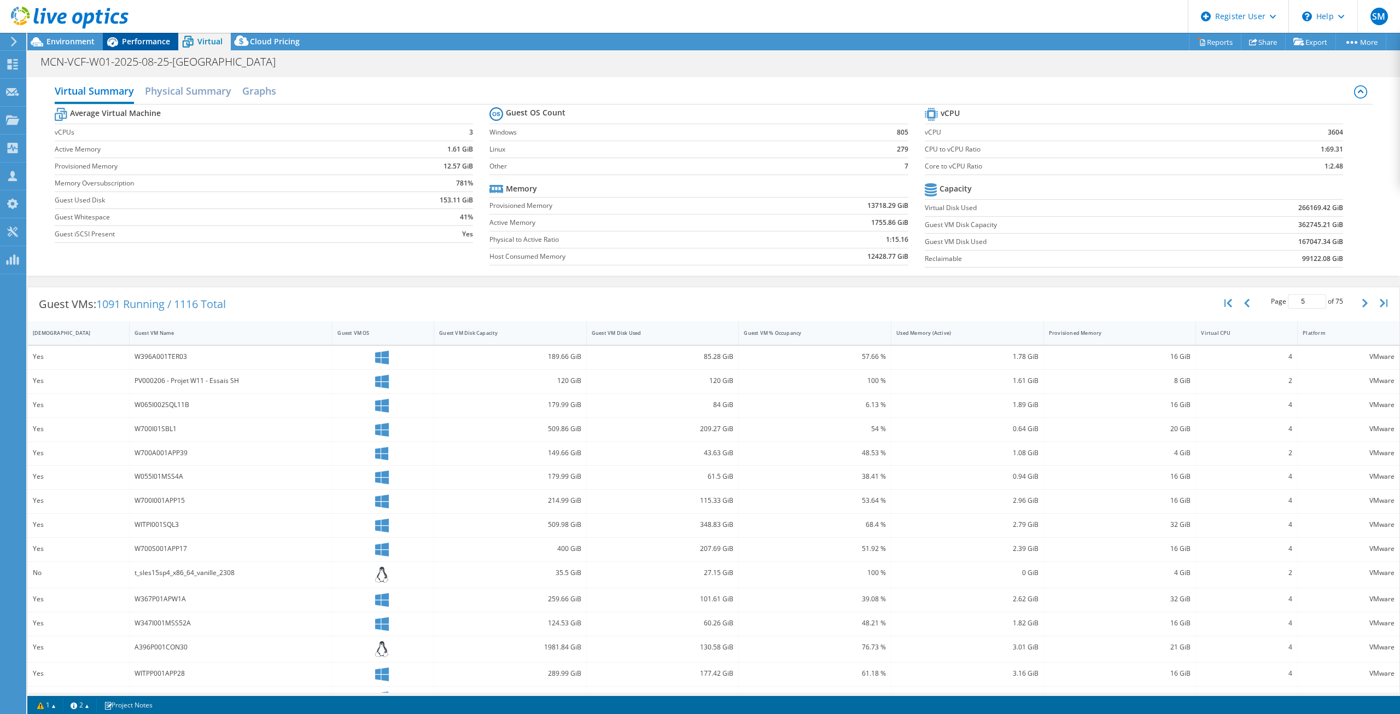
click at [145, 44] on span "Performance" at bounding box center [146, 41] width 48 height 10
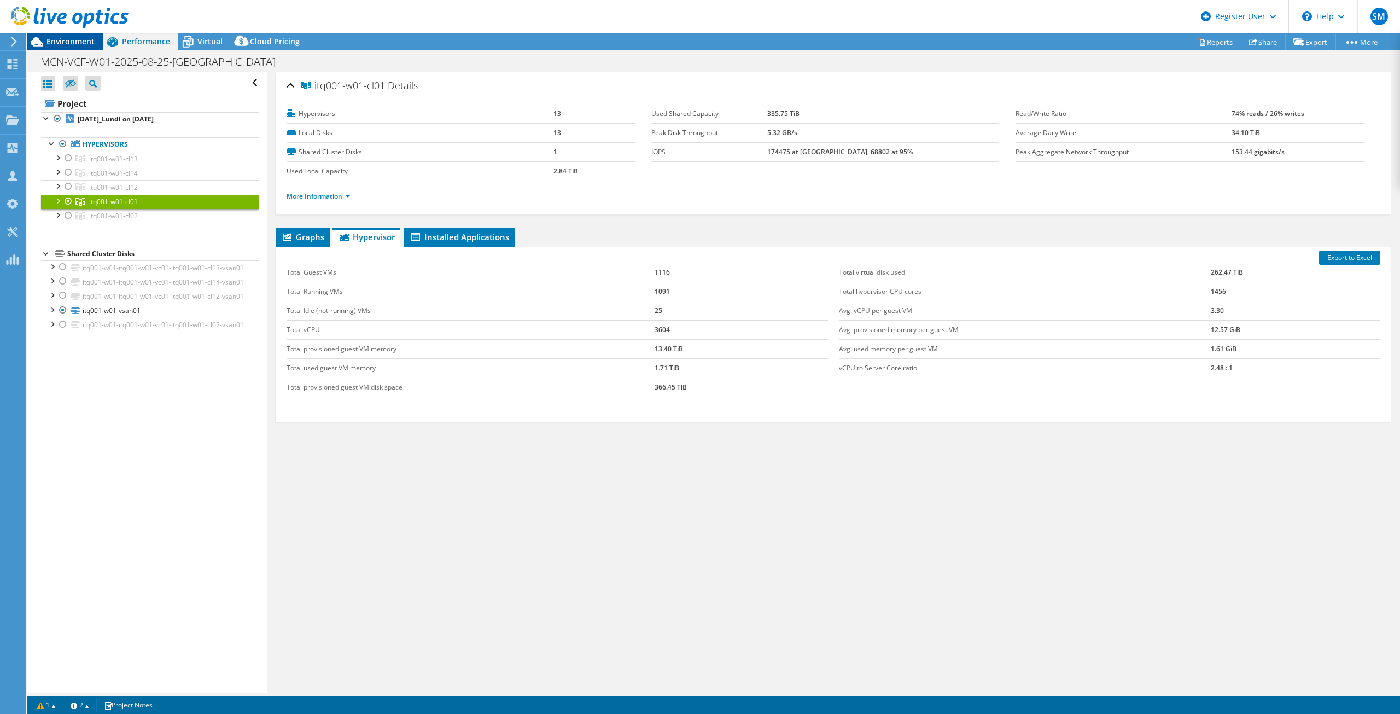
click at [73, 46] on div "Environment" at bounding box center [64, 41] width 75 height 17
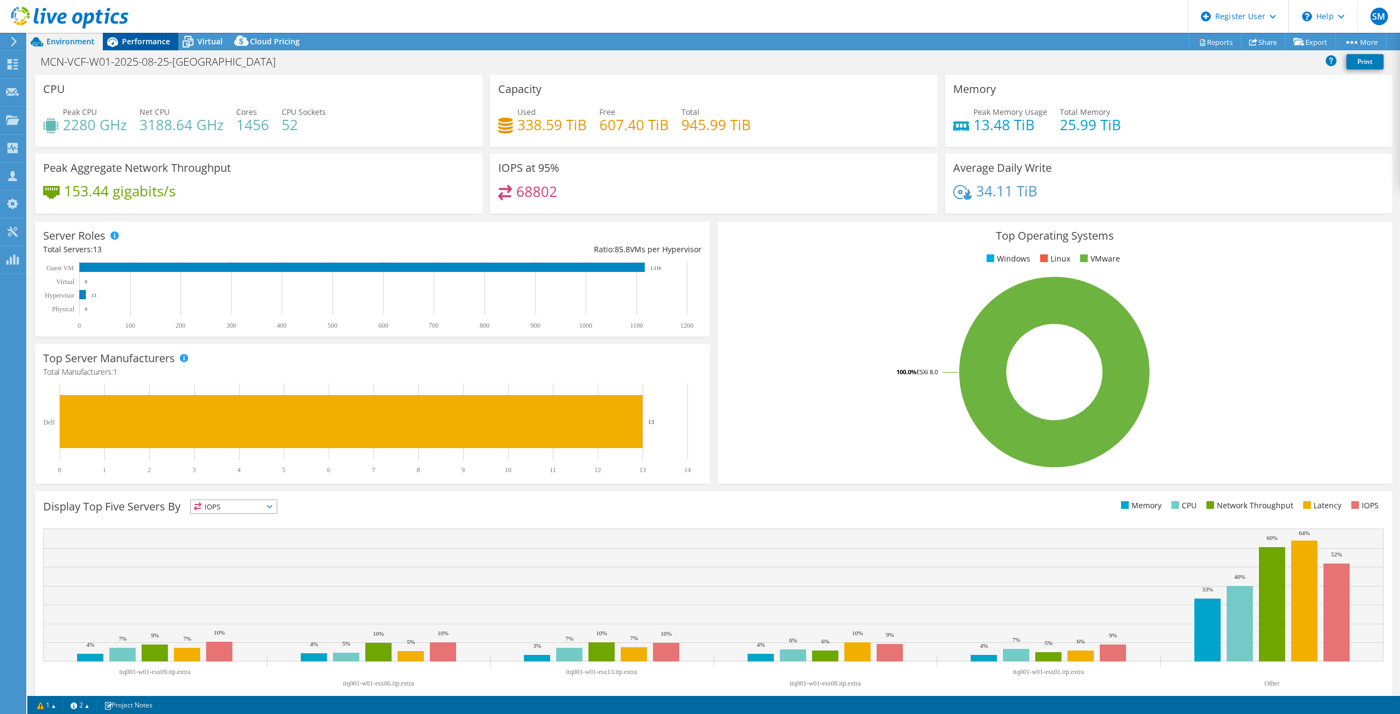
click at [118, 48] on icon at bounding box center [112, 41] width 19 height 19
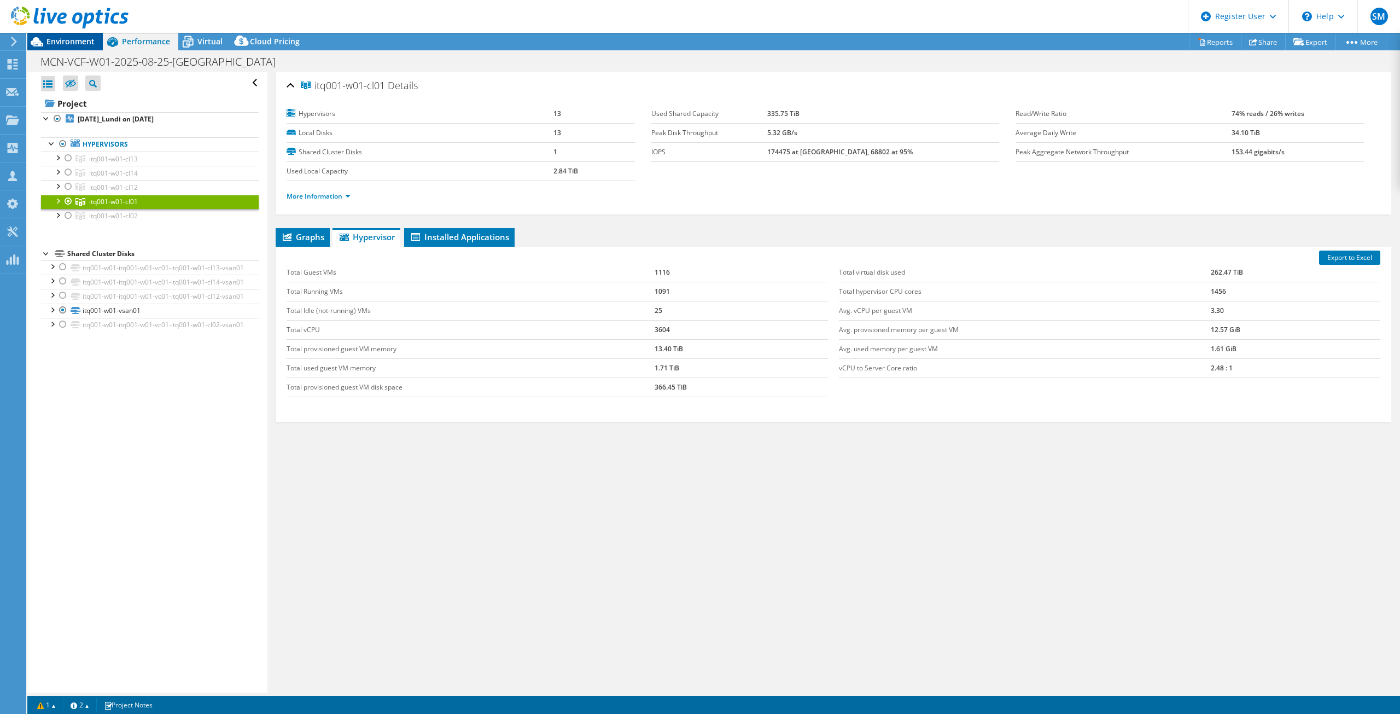
click at [48, 45] on span "Environment" at bounding box center [70, 41] width 48 height 10
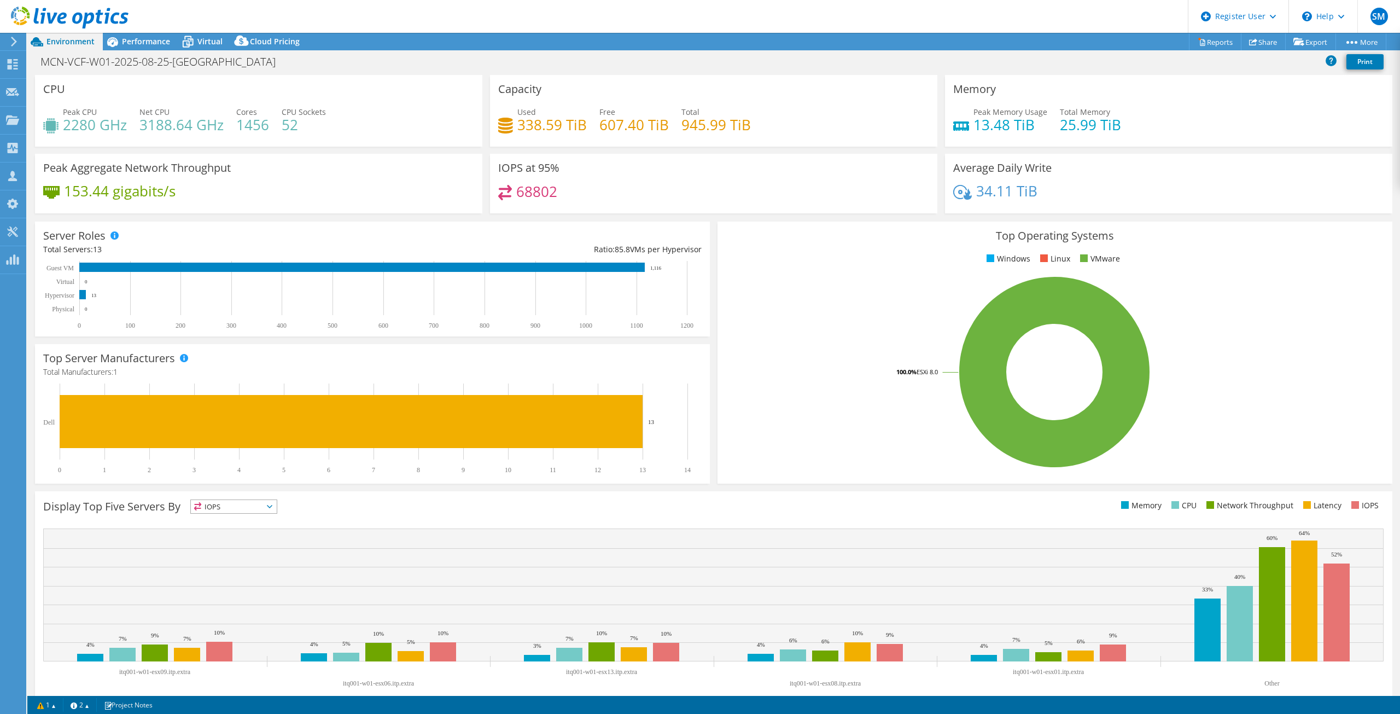
click at [102, 43] on div "Environment" at bounding box center [64, 41] width 75 height 17
click at [121, 39] on icon at bounding box center [112, 41] width 19 height 19
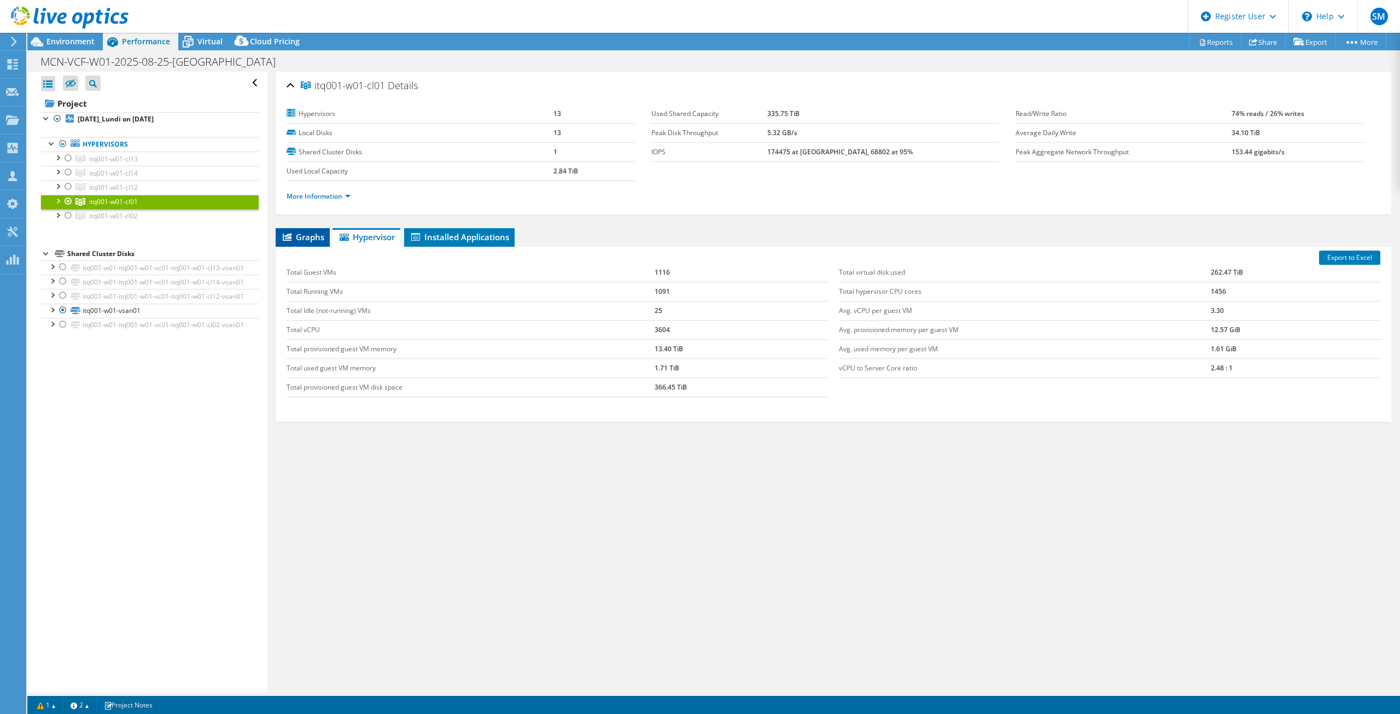
click at [305, 235] on span "Graphs" at bounding box center [302, 236] width 43 height 11
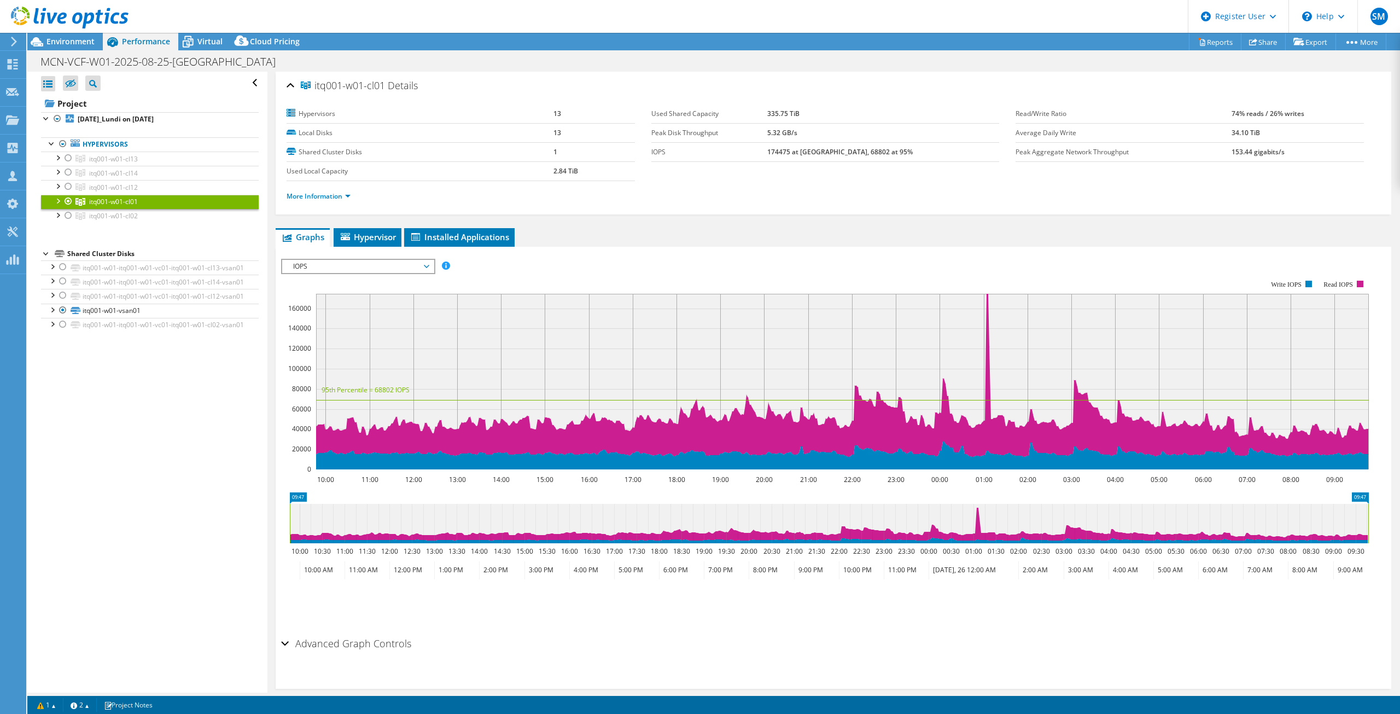
click at [359, 269] on span "IOPS" at bounding box center [358, 266] width 141 height 13
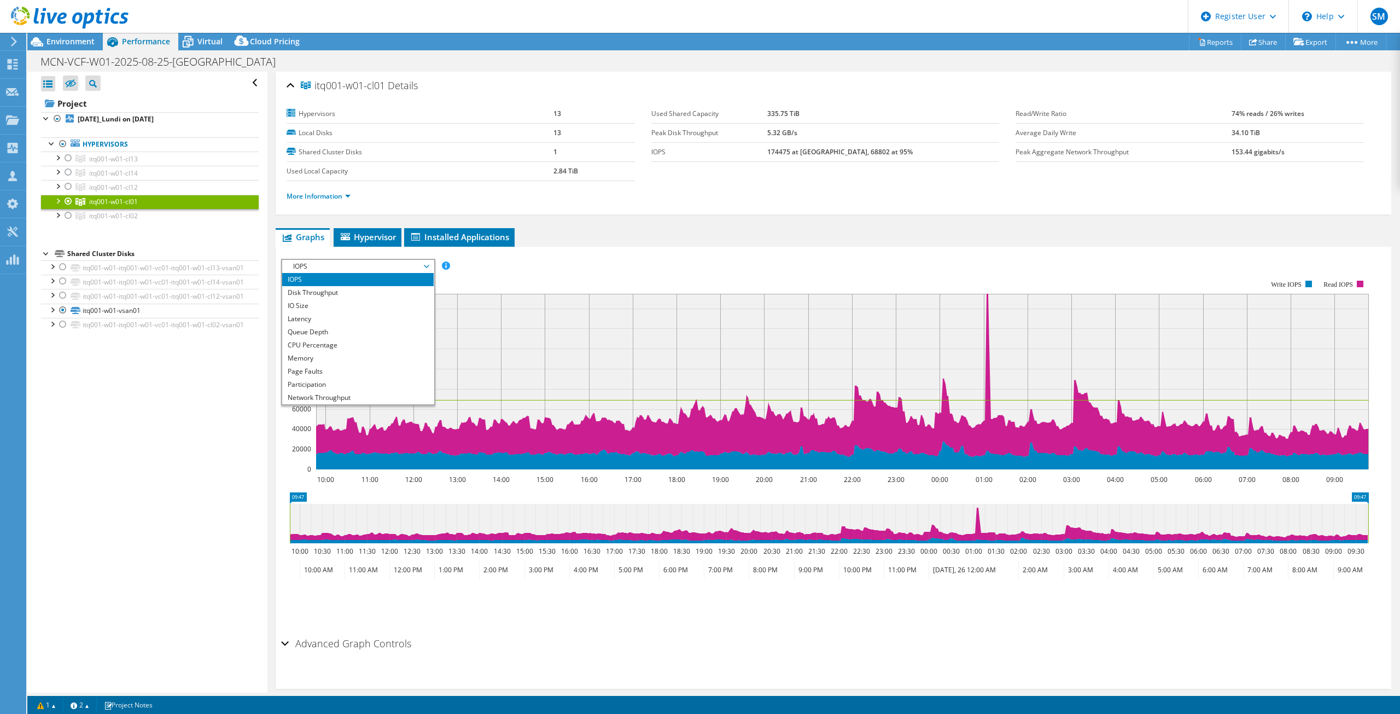
click at [359, 269] on span "IOPS" at bounding box center [358, 266] width 141 height 13
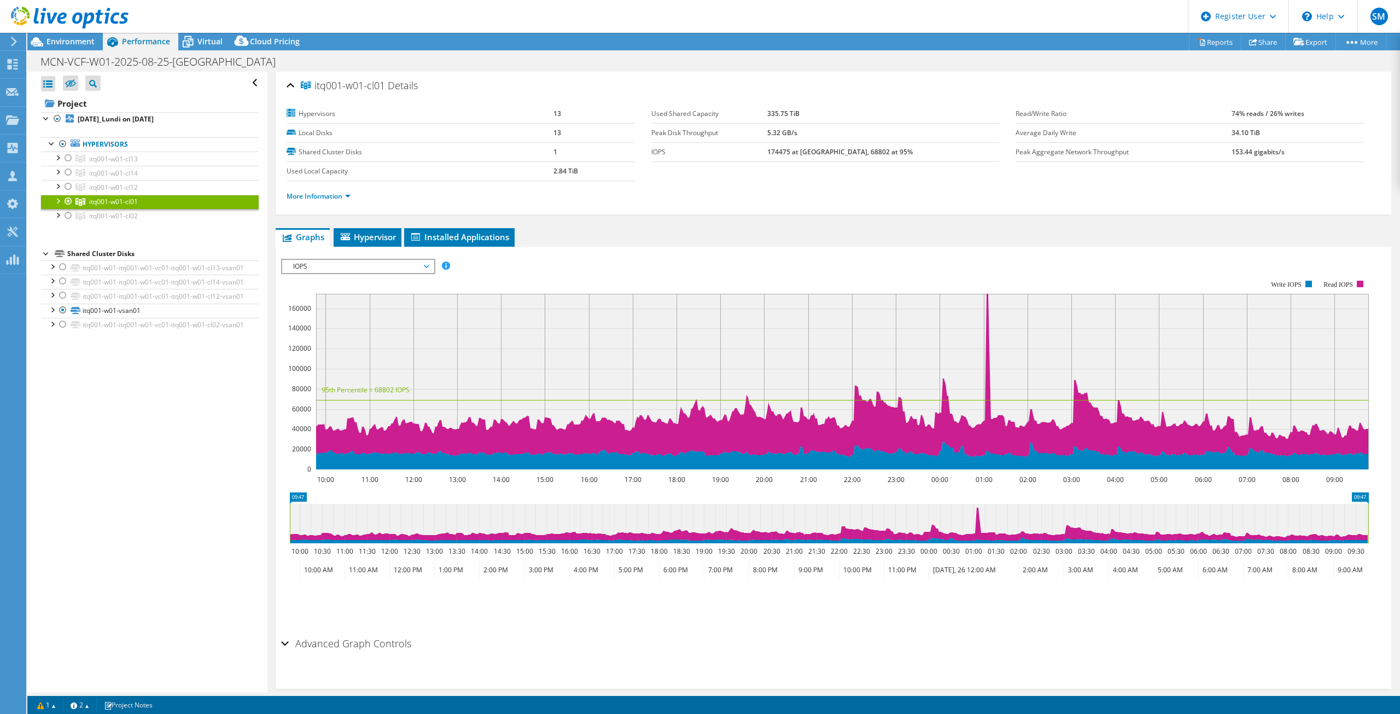
click at [359, 269] on span "IOPS" at bounding box center [358, 266] width 141 height 13
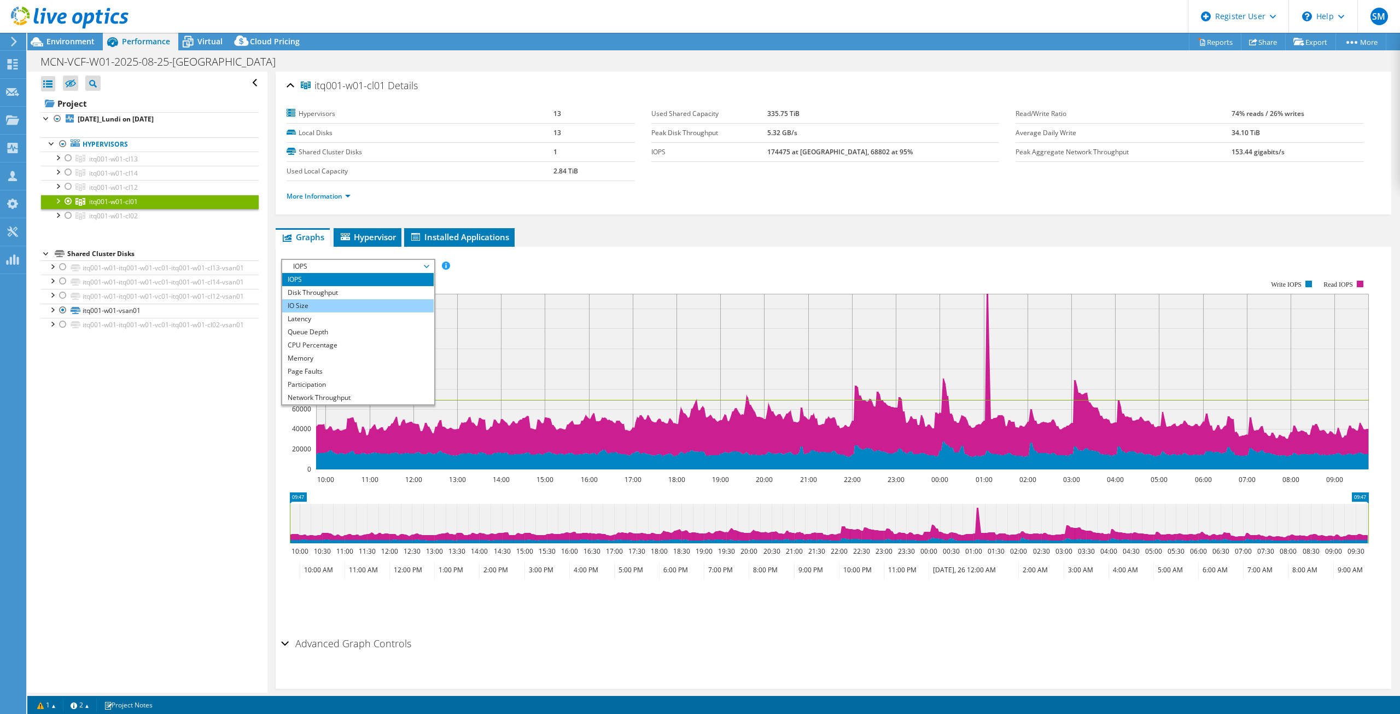
click at [307, 308] on li "IO Size" at bounding box center [357, 305] width 151 height 13
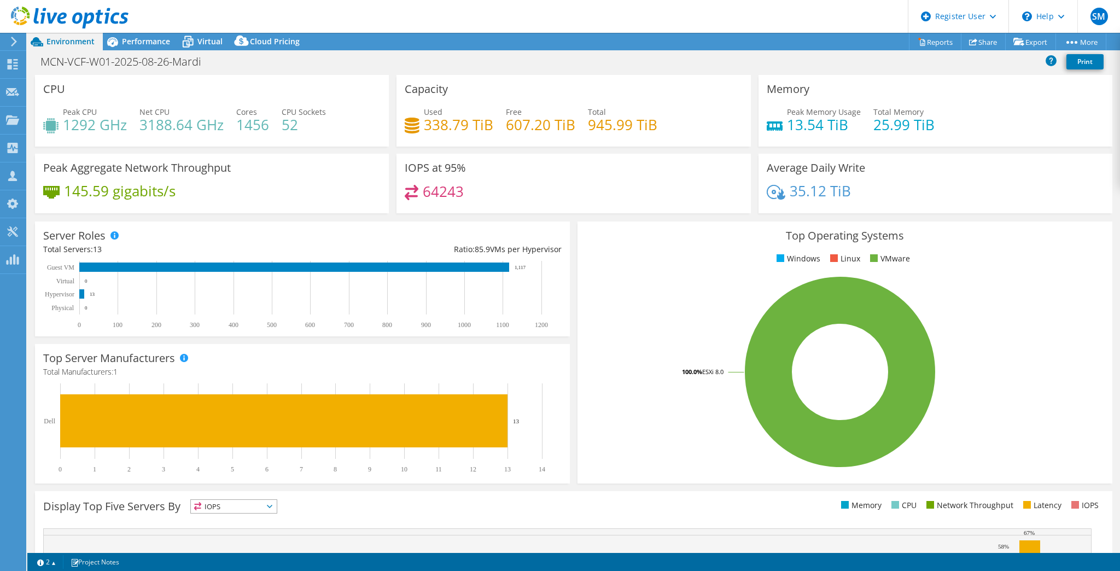
select select "USD"
